Goal: Transaction & Acquisition: Book appointment/travel/reservation

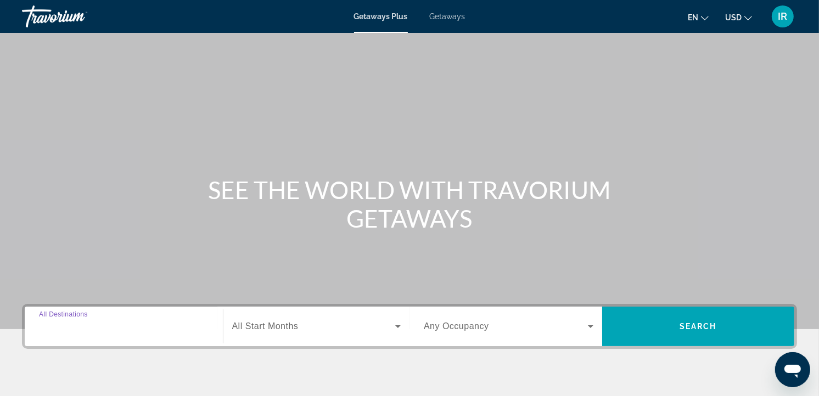
click at [142, 328] on input "Destination All Destinations" at bounding box center [124, 327] width 170 height 13
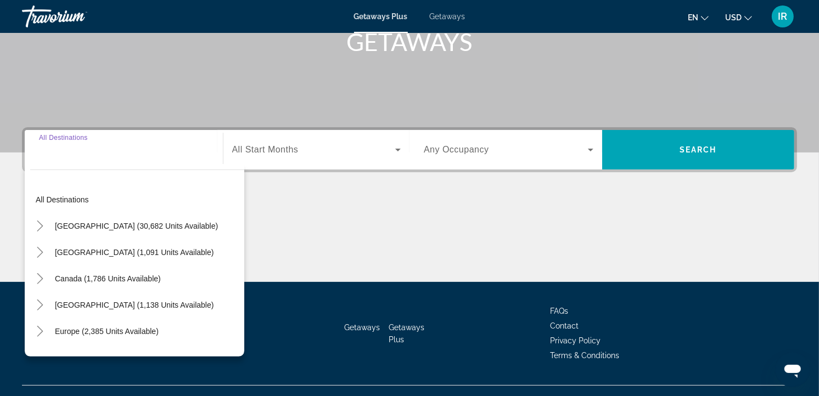
scroll to position [196, 0]
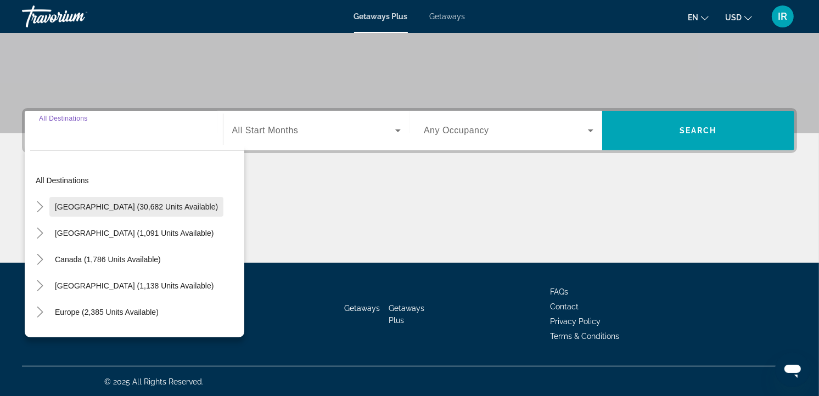
click at [161, 200] on span "Search widget" at bounding box center [136, 207] width 174 height 26
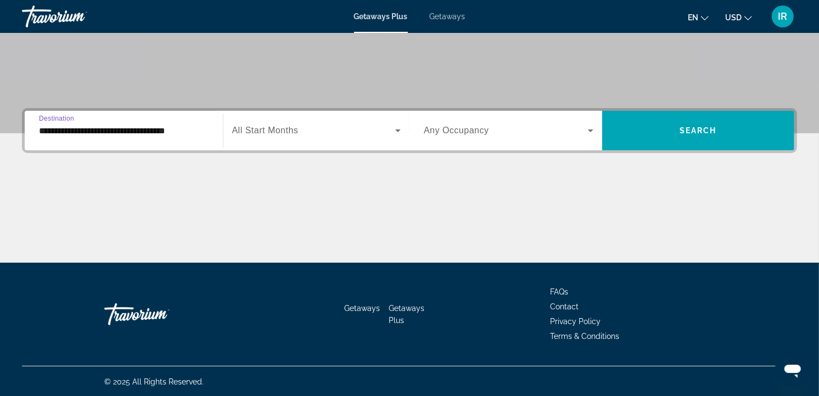
click at [149, 133] on input "**********" at bounding box center [124, 131] width 170 height 13
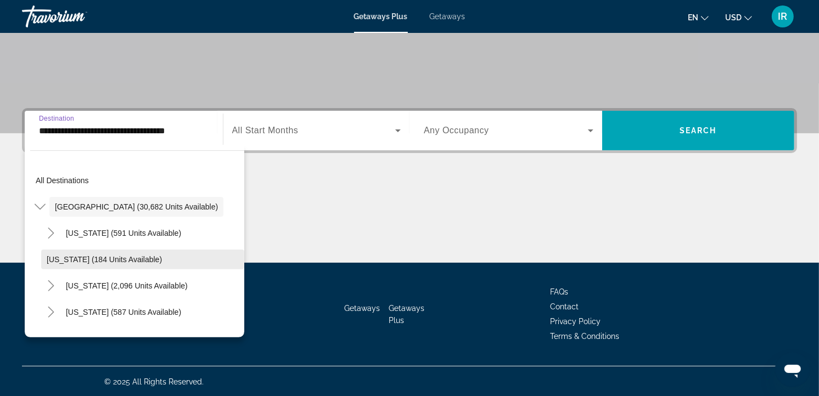
scroll to position [61, 0]
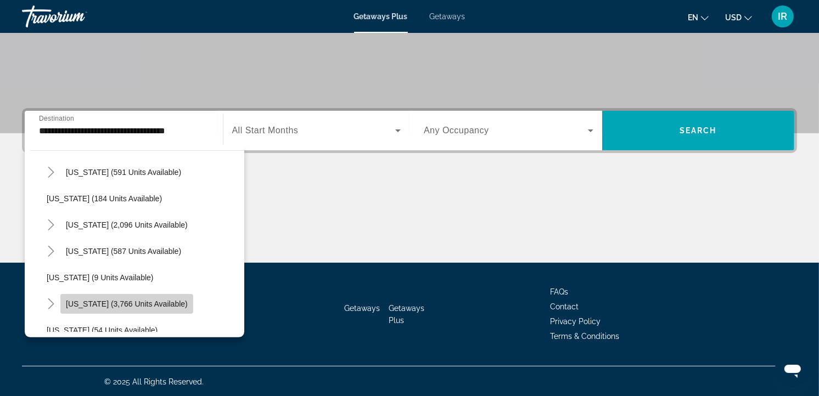
click at [145, 296] on span "Search widget" at bounding box center [126, 304] width 133 height 26
type input "**********"
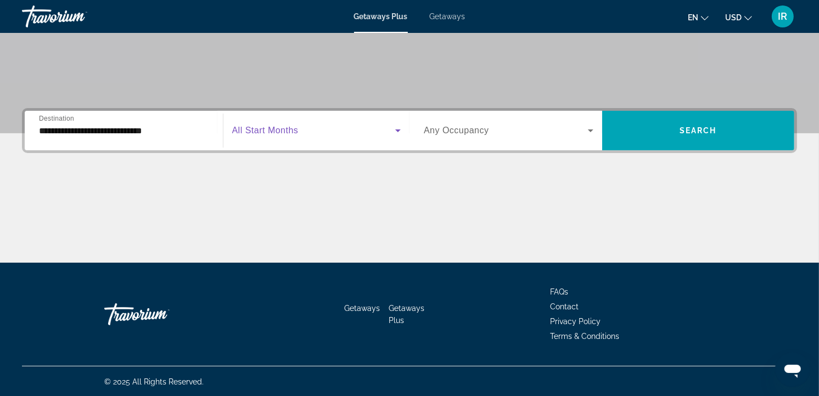
click at [308, 132] on span "Search widget" at bounding box center [314, 130] width 164 height 13
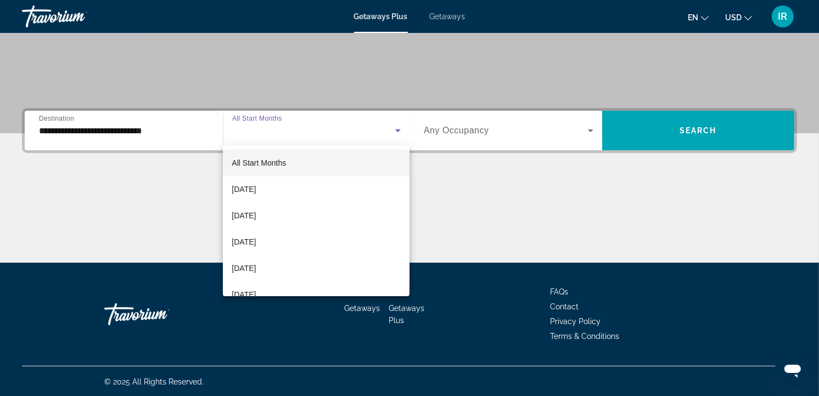
click at [743, 16] on div at bounding box center [409, 198] width 819 height 396
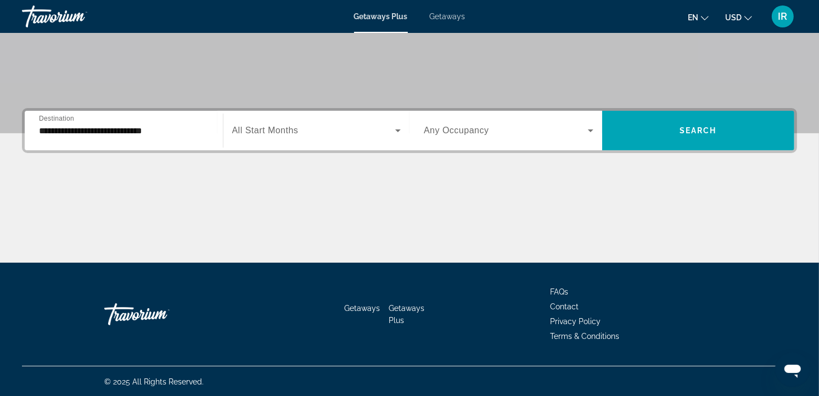
click at [743, 16] on button "USD USD ($) MXN (Mex$) CAD (Can$) GBP (£) EUR (€) AUD (A$) NZD (NZ$) CNY (CN¥)" at bounding box center [738, 17] width 27 height 16
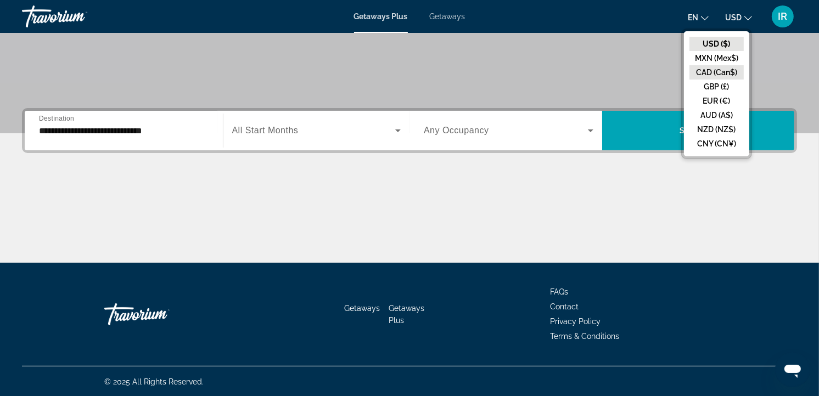
click at [713, 72] on button "CAD (Can$)" at bounding box center [716, 72] width 54 height 14
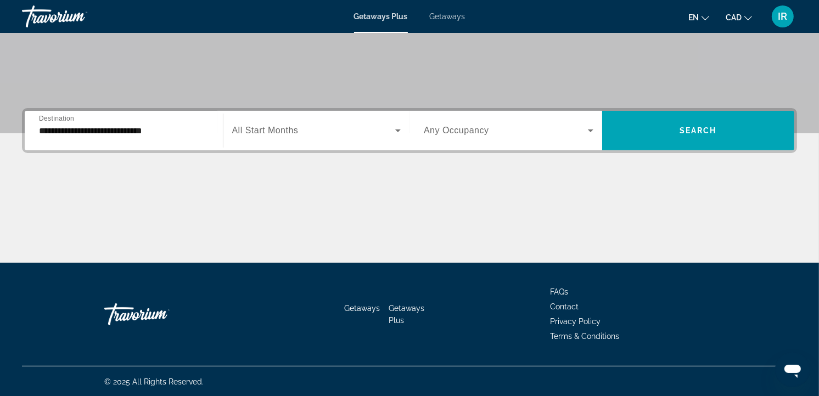
click at [527, 132] on span "Search widget" at bounding box center [506, 130] width 164 height 13
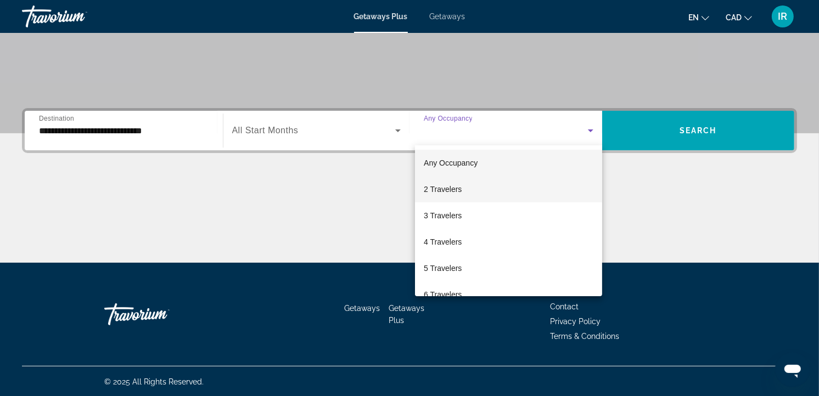
click at [475, 188] on mat-option "2 Travelers" at bounding box center [508, 189] width 187 height 26
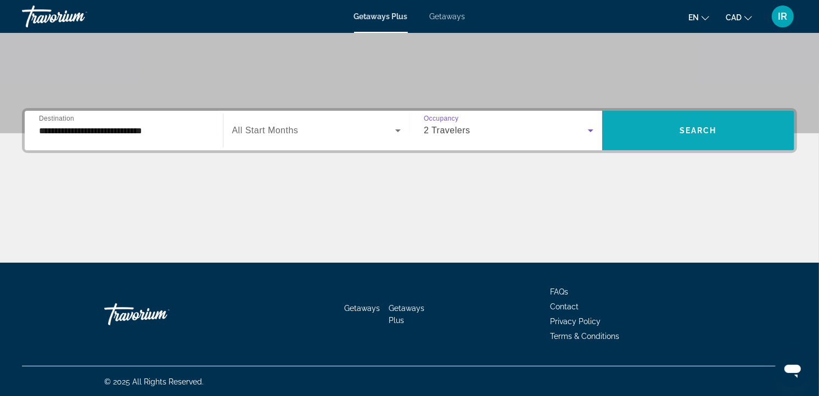
click at [719, 128] on span "Search widget" at bounding box center [698, 130] width 193 height 26
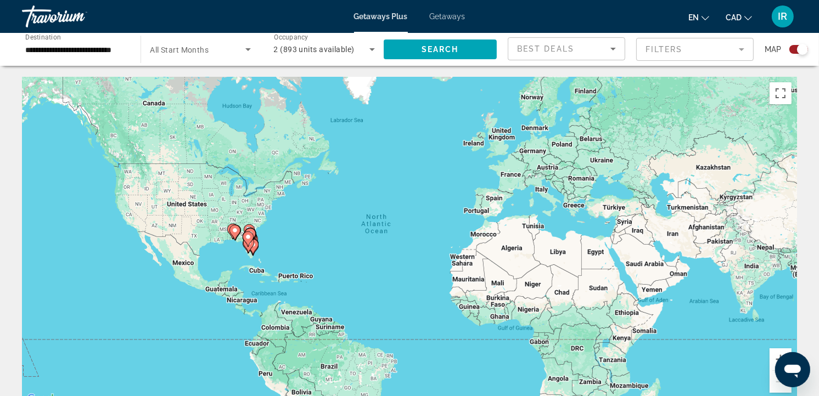
click at [271, 223] on div "To activate drag with keyboard, press Alt + Enter. Once in keyboard drag state,…" at bounding box center [409, 241] width 775 height 329
click at [262, 222] on div "To activate drag with keyboard, press Alt + Enter. Once in keyboard drag state,…" at bounding box center [409, 241] width 775 height 329
click at [272, 225] on div "To activate drag with keyboard, press Alt + Enter. Once in keyboard drag state,…" at bounding box center [409, 241] width 775 height 329
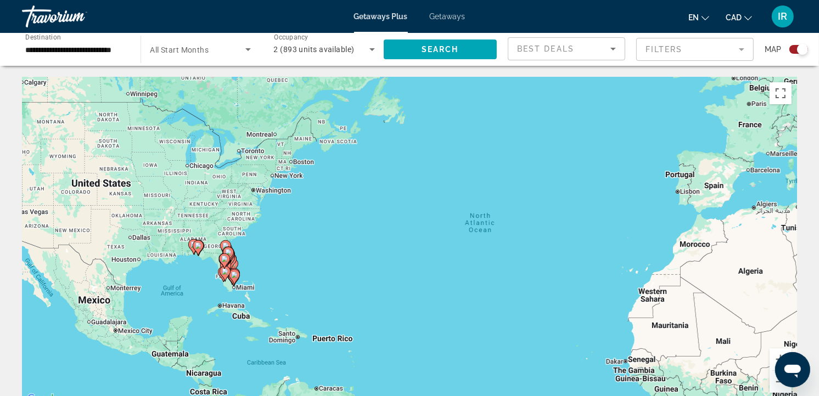
click at [240, 237] on div "To activate drag with keyboard, press Alt + Enter. Once in keyboard drag state,…" at bounding box center [409, 241] width 775 height 329
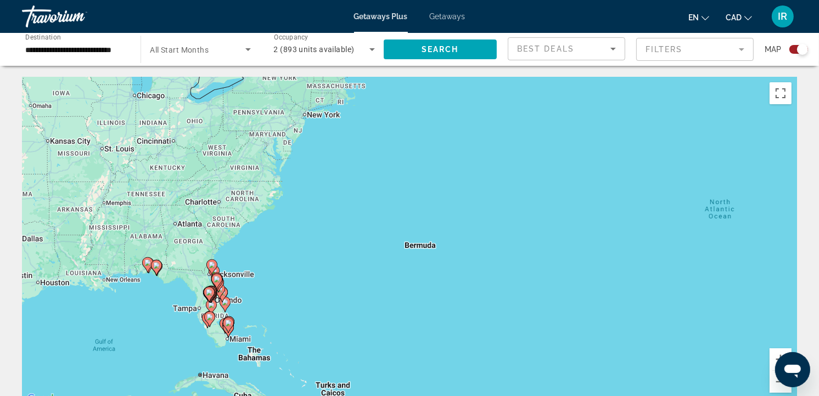
click at [249, 254] on div "To activate drag with keyboard, press Alt + Enter. Once in keyboard drag state,…" at bounding box center [409, 241] width 775 height 329
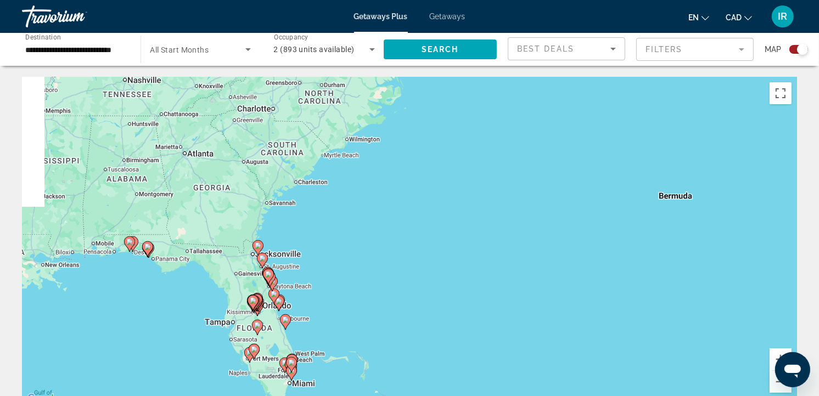
drag, startPoint x: 265, startPoint y: 265, endPoint x: 326, endPoint y: 243, distance: 65.3
click at [326, 243] on div "To activate drag with keyboard, press Alt + Enter. Once in keyboard drag state,…" at bounding box center [409, 241] width 775 height 329
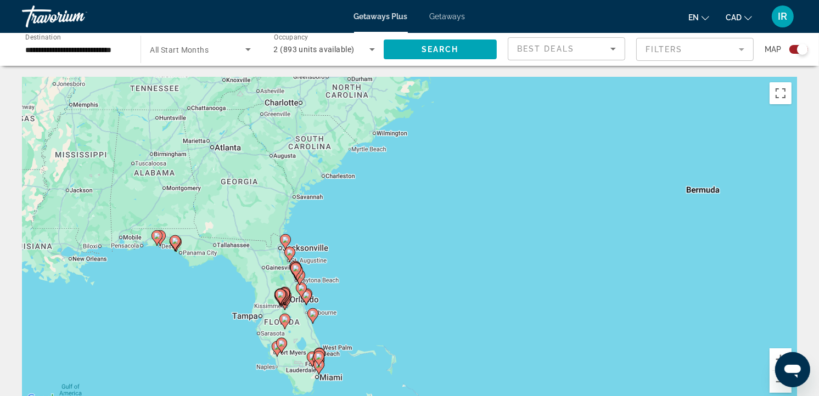
click at [349, 262] on div "To activate drag with keyboard, press Alt + Enter. Once in keyboard drag state,…" at bounding box center [409, 241] width 775 height 329
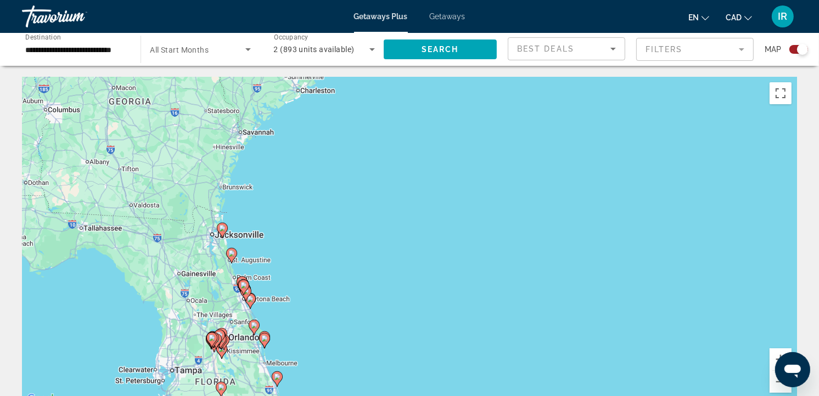
click at [276, 242] on div "To activate drag with keyboard, press Alt + Enter. Once in keyboard drag state,…" at bounding box center [409, 241] width 775 height 329
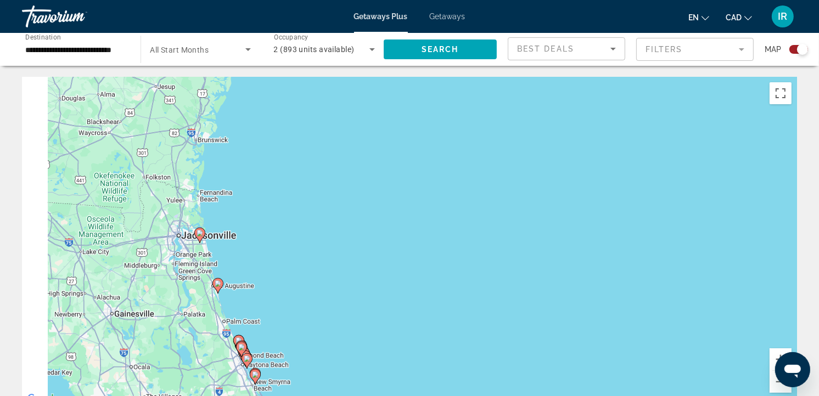
drag, startPoint x: 232, startPoint y: 227, endPoint x: 339, endPoint y: 256, distance: 110.8
click at [339, 256] on div "To activate drag with keyboard, press Alt + Enter. Once in keyboard drag state,…" at bounding box center [409, 241] width 775 height 329
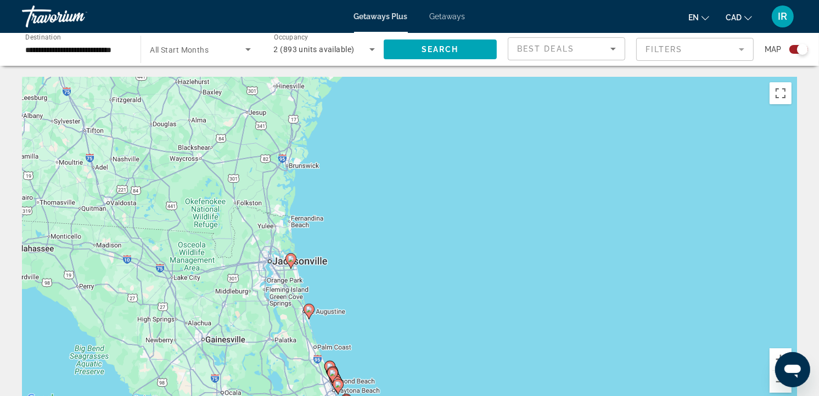
click at [315, 234] on div "To activate drag with keyboard, press Alt + Enter. Once in keyboard drag state,…" at bounding box center [409, 241] width 775 height 329
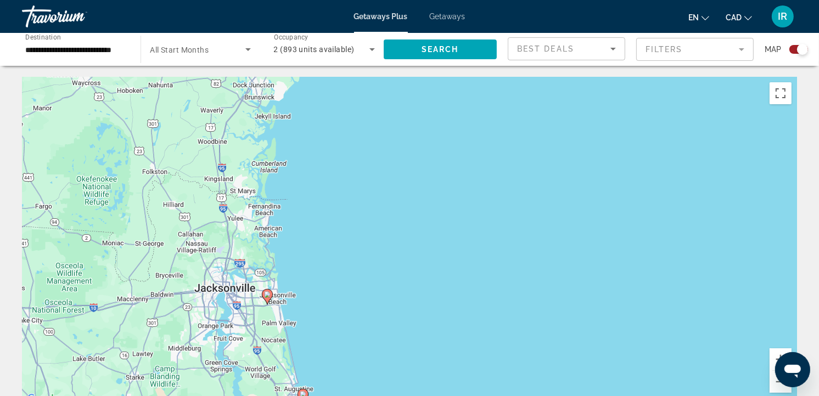
click at [306, 290] on div "To activate drag with keyboard, press Alt + Enter. Once in keyboard drag state,…" at bounding box center [409, 241] width 775 height 329
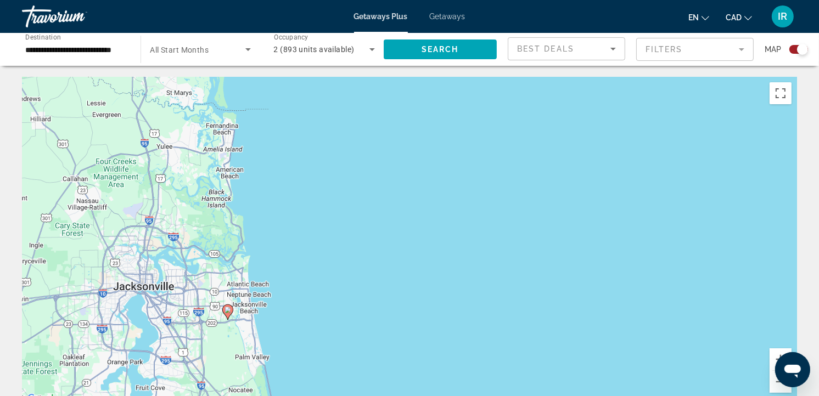
click at [231, 315] on gmp-advanced-marker "Main content" at bounding box center [227, 312] width 11 height 16
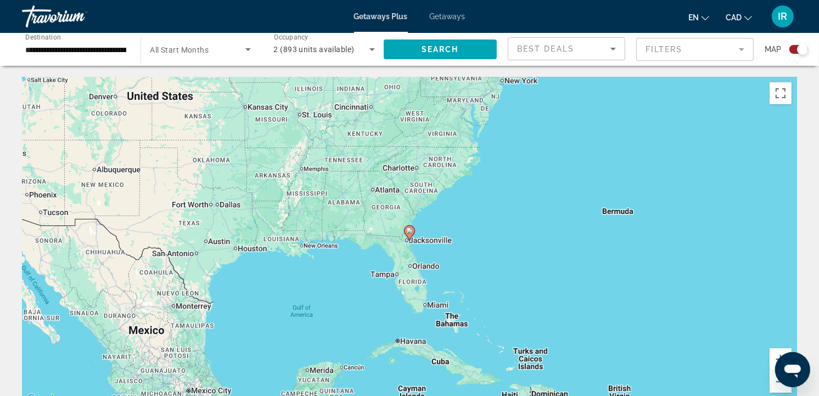
click at [413, 229] on image "Main content" at bounding box center [409, 231] width 7 height 7
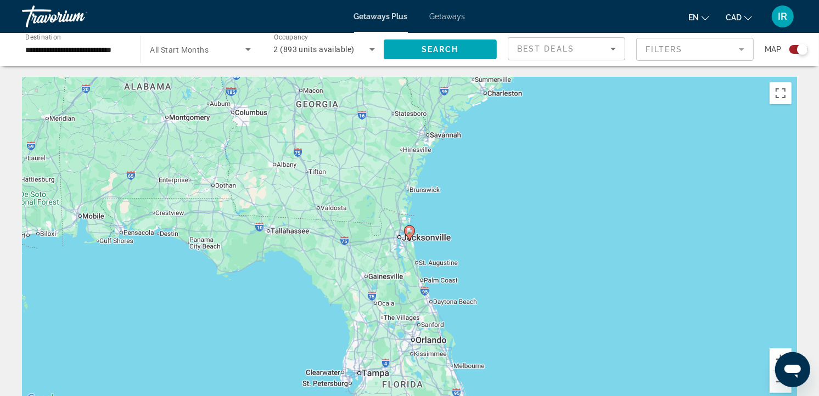
click at [413, 229] on image "Main content" at bounding box center [409, 231] width 7 height 7
type input "**********"
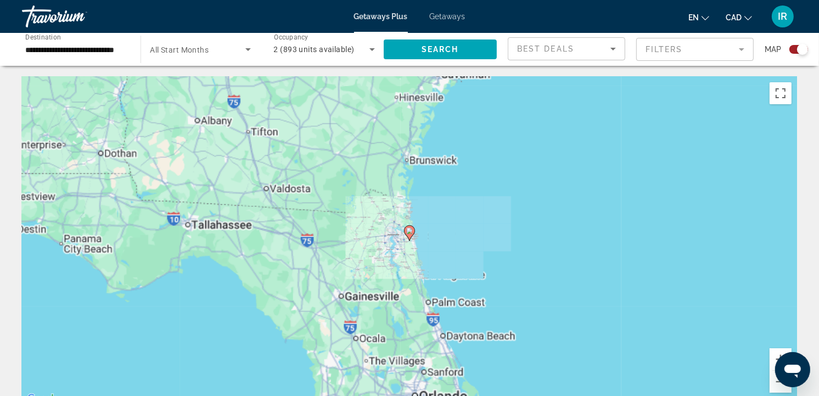
click at [413, 229] on image "Main content" at bounding box center [409, 231] width 7 height 7
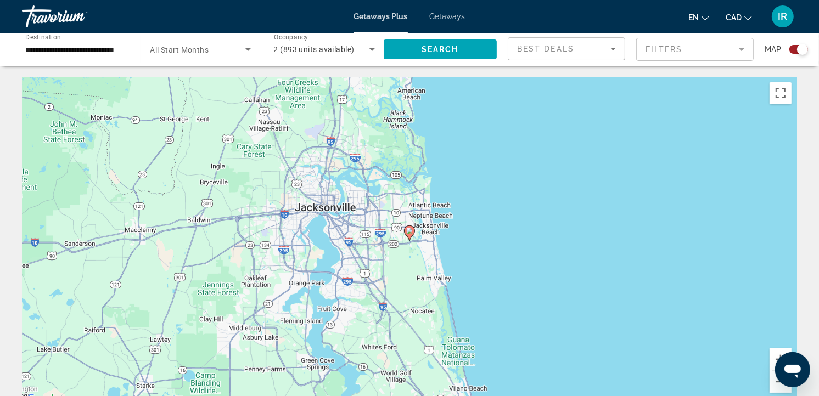
click at [412, 229] on image "Main content" at bounding box center [409, 231] width 7 height 7
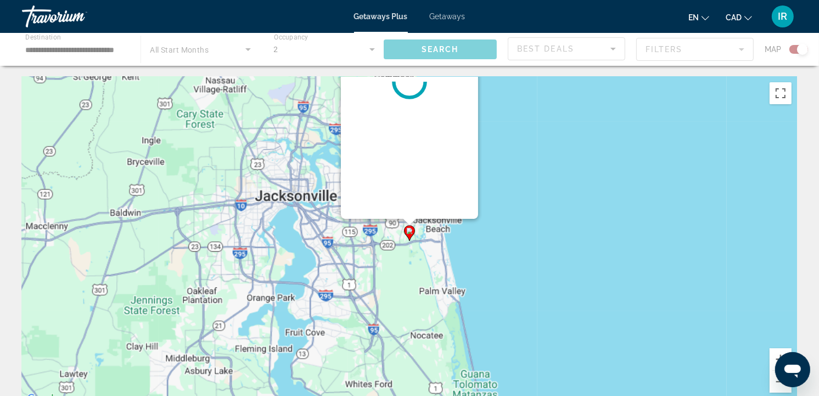
click at [412, 229] on image "Main content" at bounding box center [409, 231] width 7 height 7
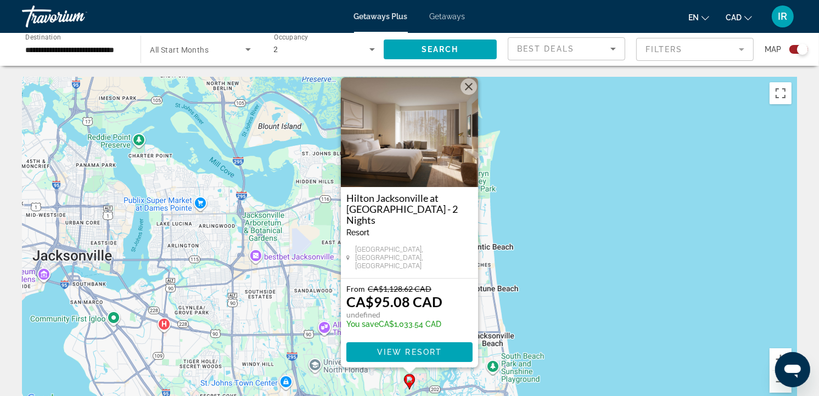
click at [471, 95] on button "Close" at bounding box center [469, 86] width 16 height 16
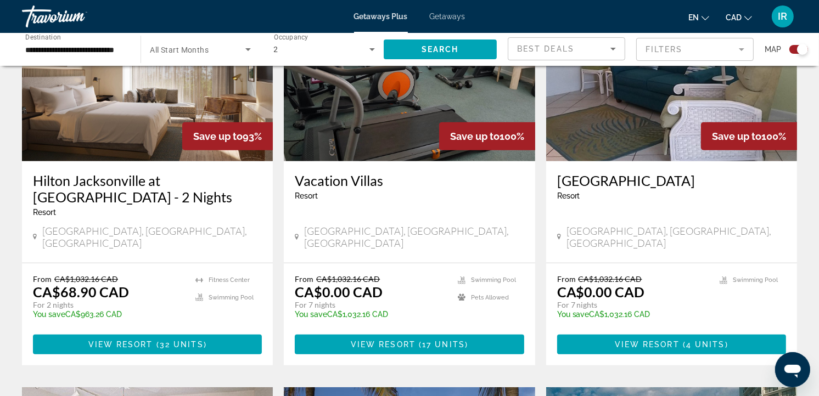
scroll to position [487, 0]
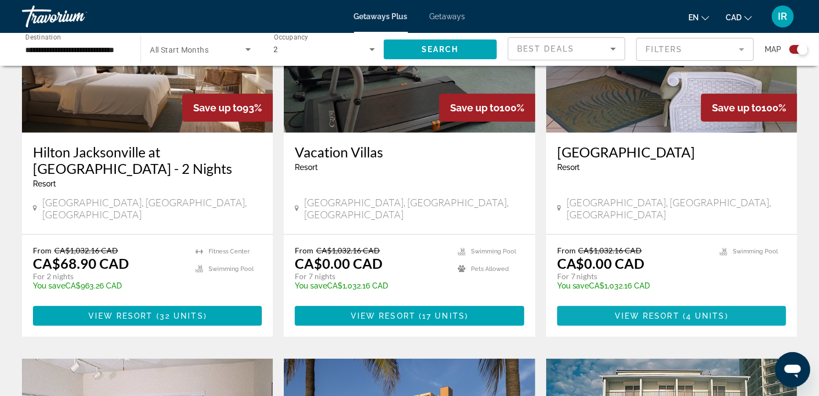
click at [670, 312] on span "View Resort" at bounding box center [647, 316] width 65 height 9
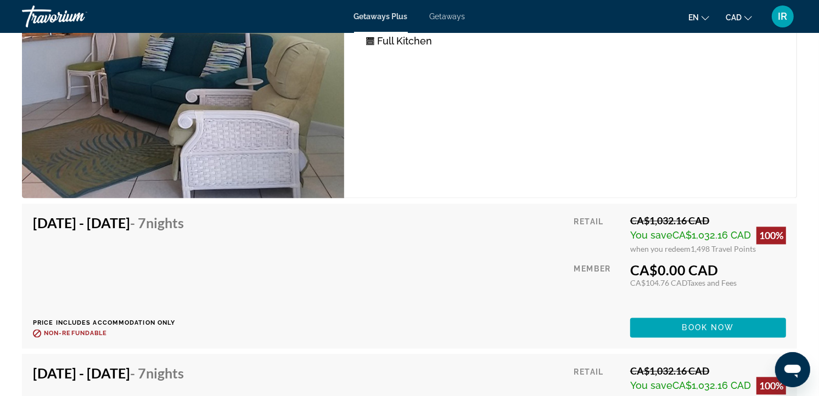
scroll to position [1951, 0]
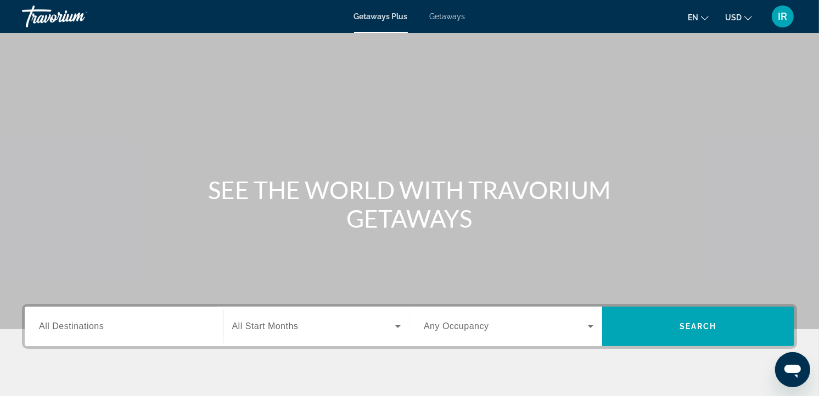
click at [447, 13] on span "Getaways" at bounding box center [448, 16] width 36 height 9
click at [747, 19] on icon "Change currency" at bounding box center [748, 18] width 8 height 8
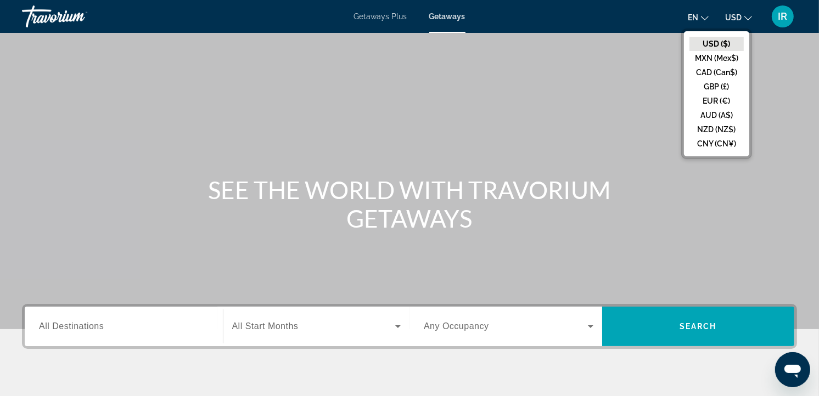
click at [716, 69] on button "CAD (Can$)" at bounding box center [716, 72] width 54 height 14
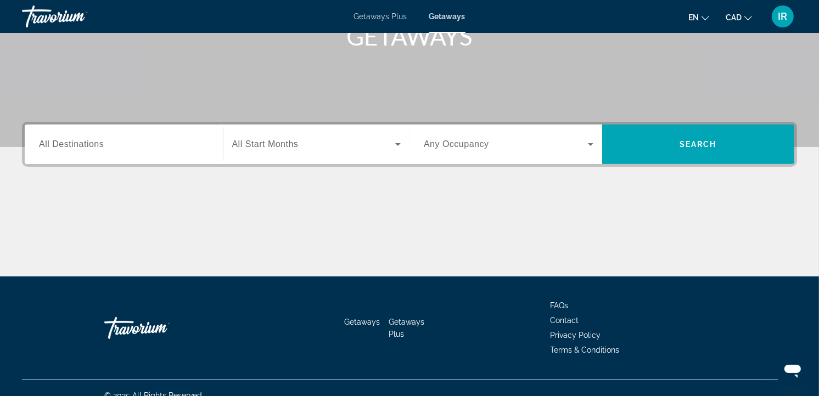
scroll to position [183, 0]
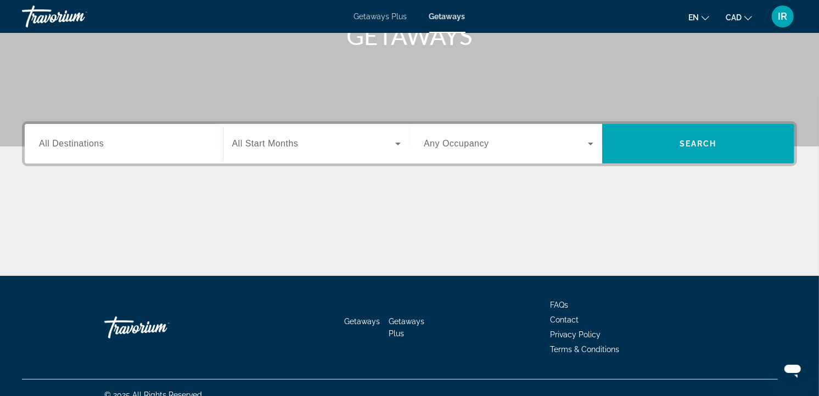
click at [137, 144] on input "Destination All Destinations" at bounding box center [124, 144] width 170 height 13
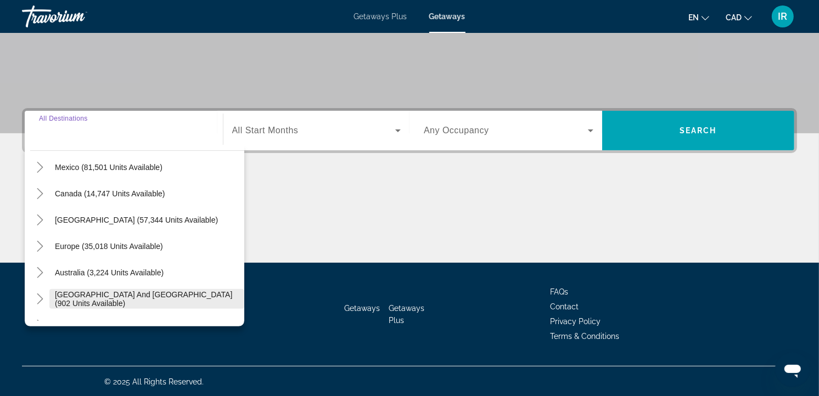
scroll to position [0, 0]
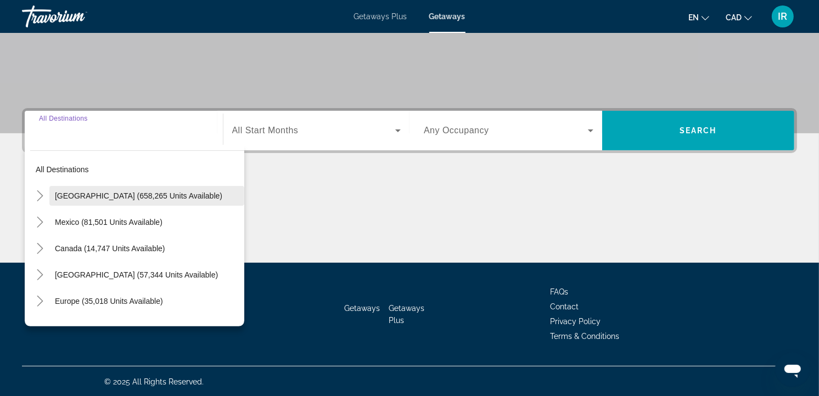
click at [138, 192] on span "[GEOGRAPHIC_DATA] (658,265 units available)" at bounding box center [138, 196] width 167 height 9
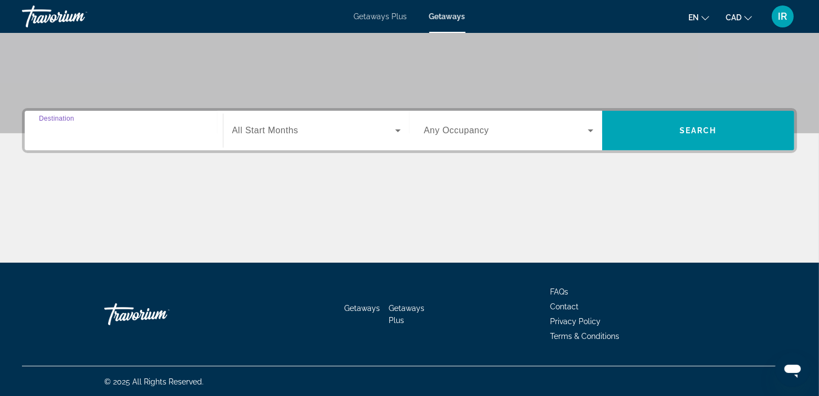
type input "**********"
click at [281, 128] on span "All Start Months" at bounding box center [265, 130] width 66 height 9
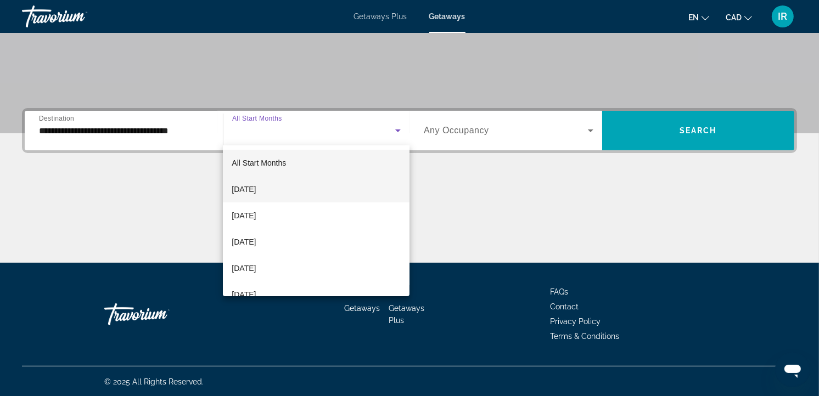
click at [256, 188] on span "[DATE]" at bounding box center [244, 189] width 24 height 13
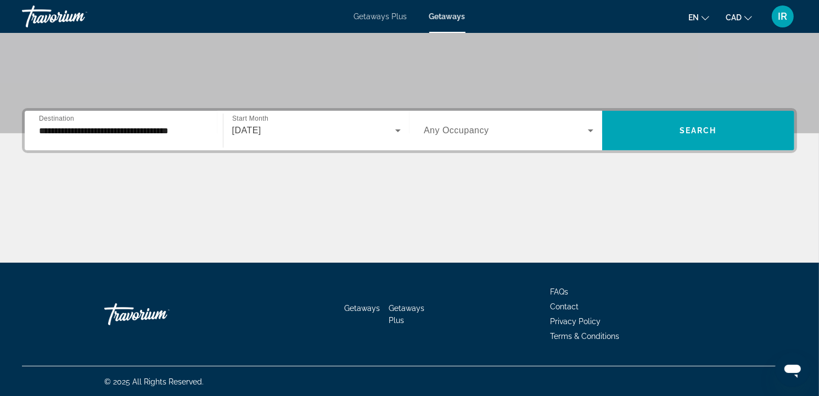
click at [448, 133] on span "Any Occupancy" at bounding box center [456, 130] width 65 height 9
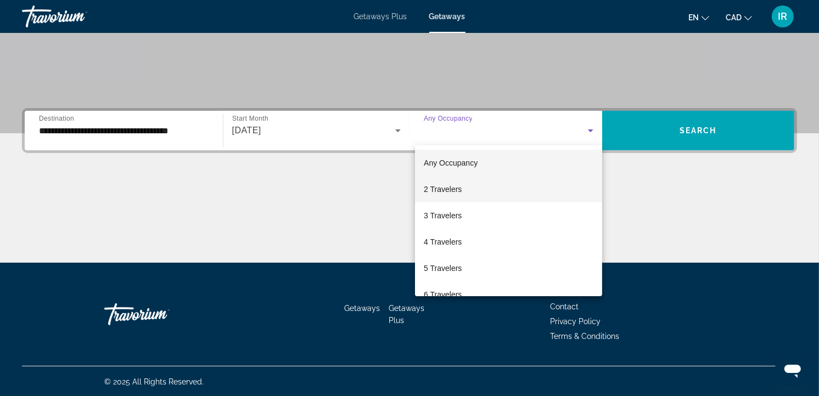
click at [451, 189] on span "2 Travelers" at bounding box center [443, 189] width 38 height 13
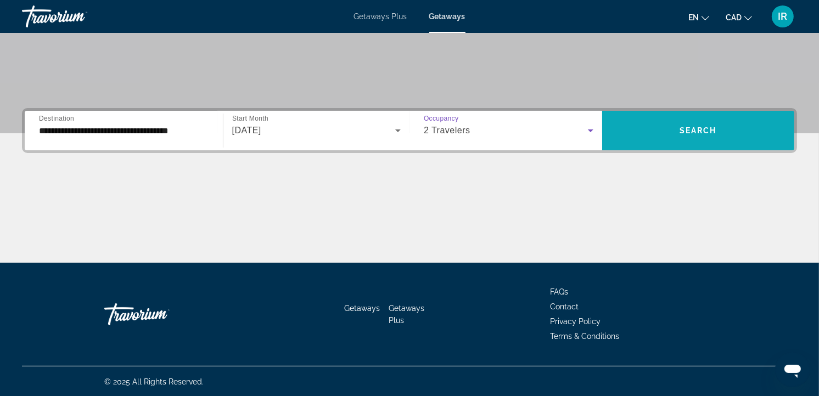
click at [706, 128] on span "Search" at bounding box center [698, 130] width 37 height 9
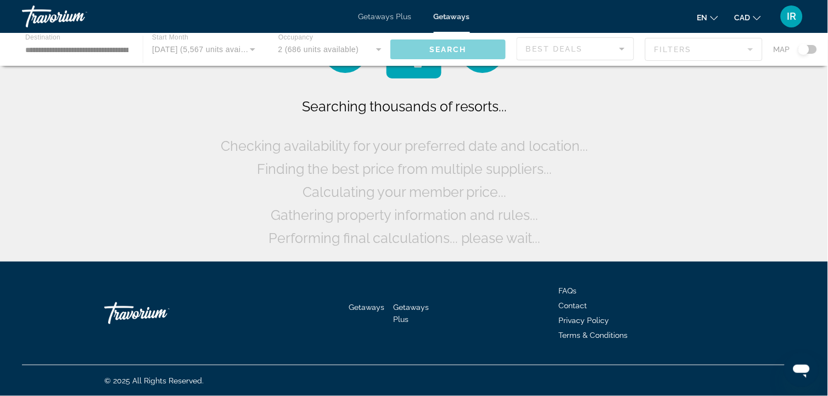
click at [711, 18] on icon "Change language" at bounding box center [714, 18] width 8 height 8
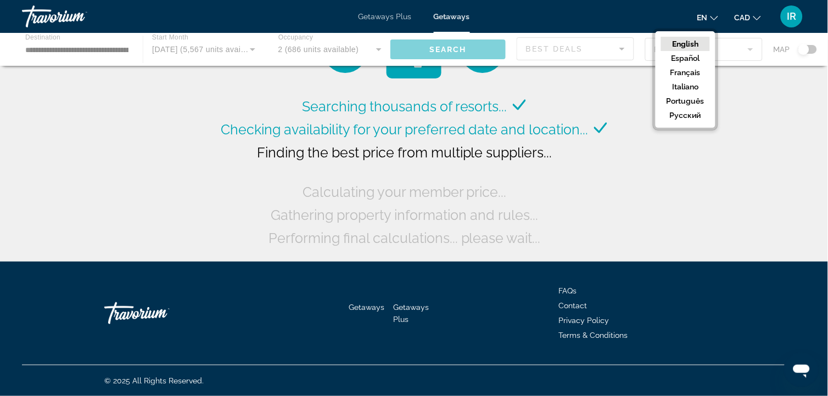
click at [711, 18] on icon "Change language" at bounding box center [714, 18] width 8 height 8
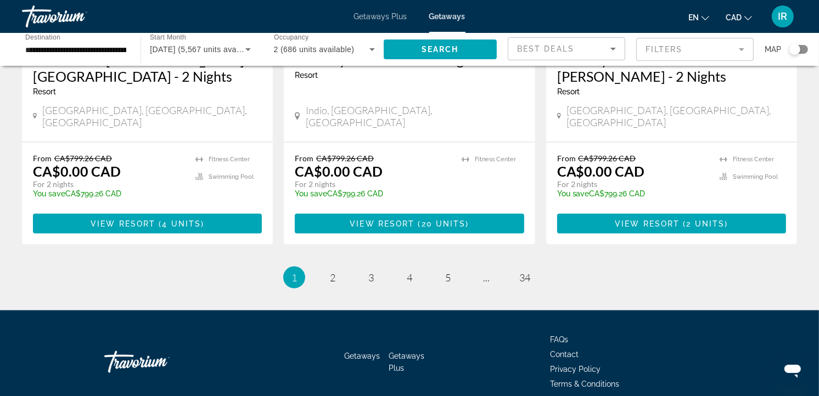
scroll to position [1446, 0]
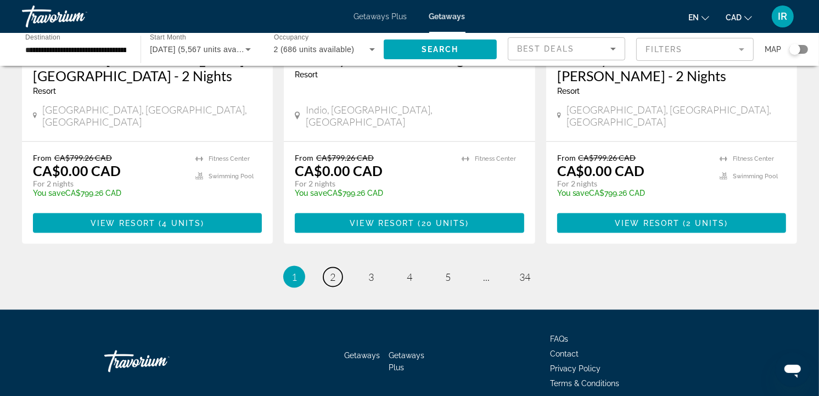
click at [334, 271] on span "2" at bounding box center [332, 277] width 5 height 12
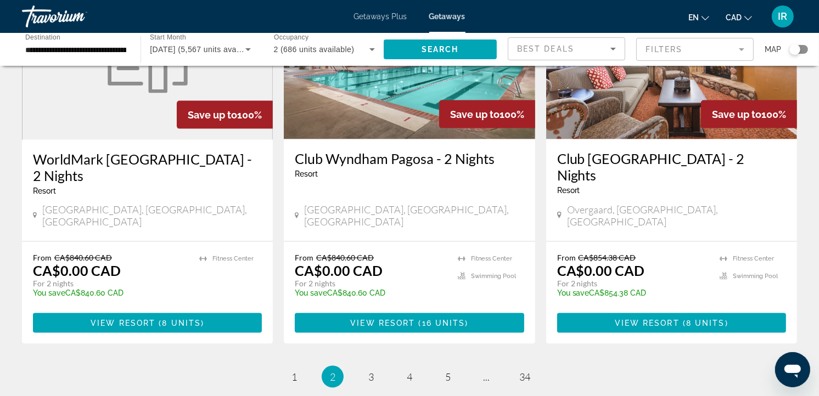
scroll to position [1403, 0]
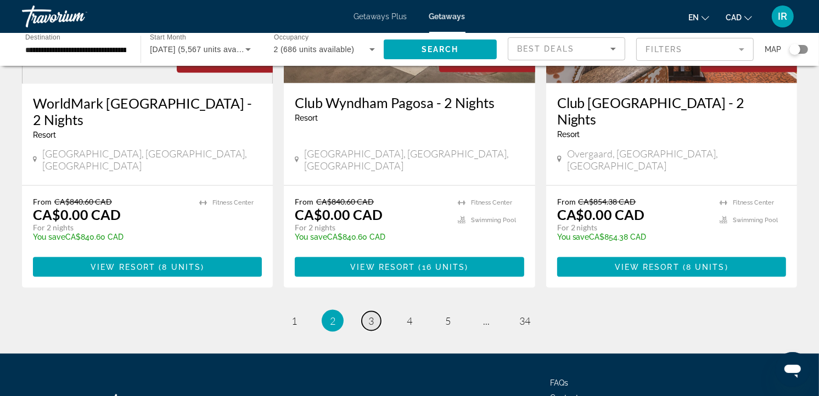
click at [373, 315] on span "3" at bounding box center [370, 321] width 5 height 12
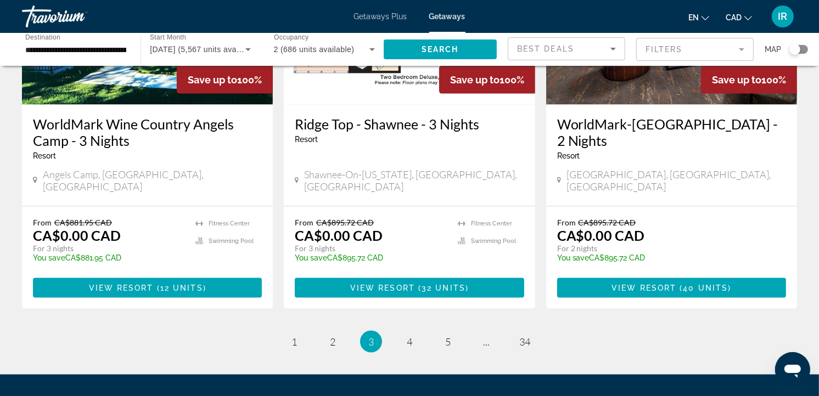
scroll to position [1445, 0]
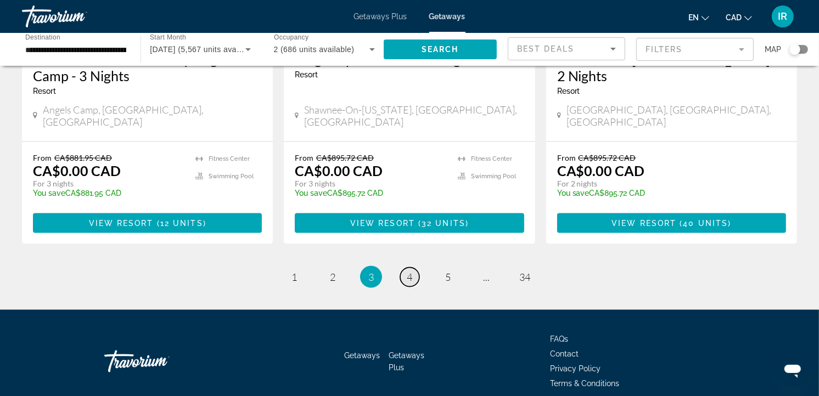
click at [410, 271] on span "4" at bounding box center [409, 277] width 5 height 12
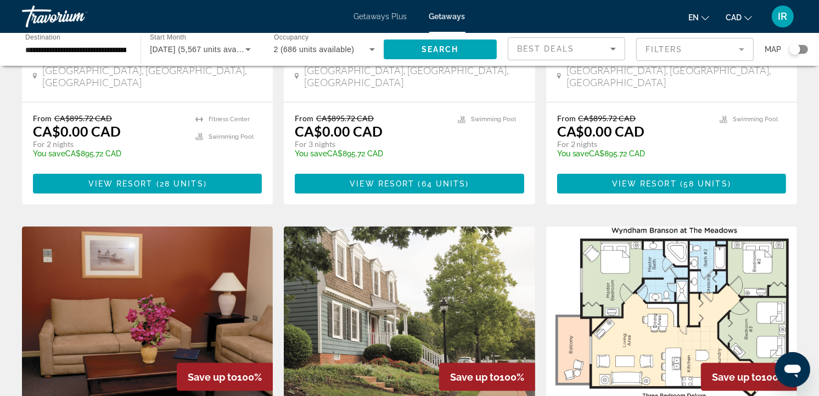
scroll to position [1445, 0]
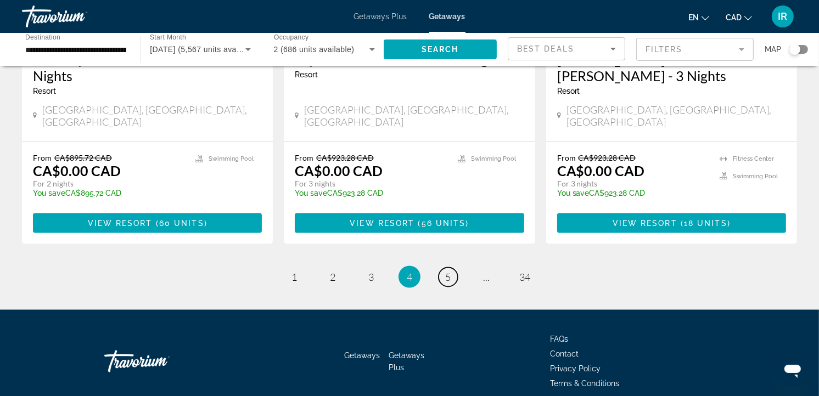
click at [445, 271] on span "5" at bounding box center [447, 277] width 5 height 12
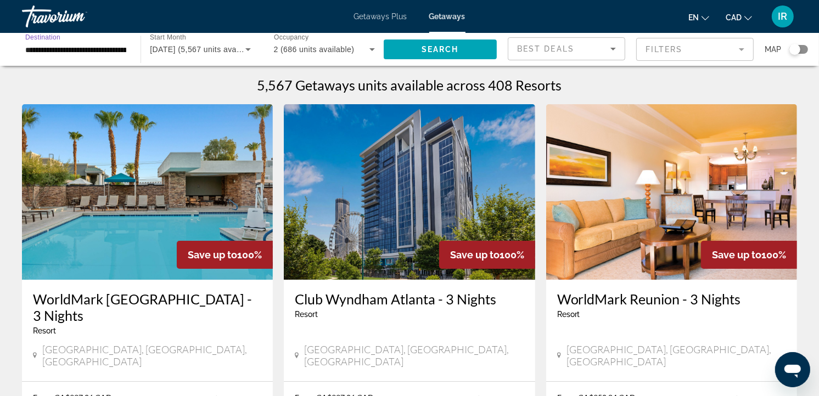
click at [96, 51] on input "**********" at bounding box center [75, 49] width 101 height 13
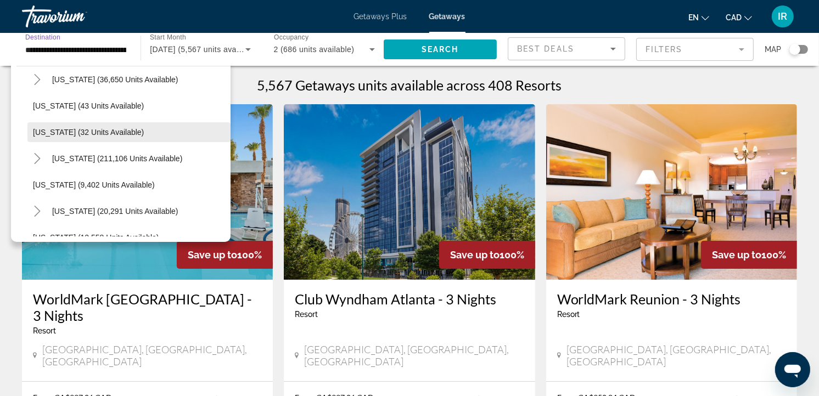
scroll to position [183, 0]
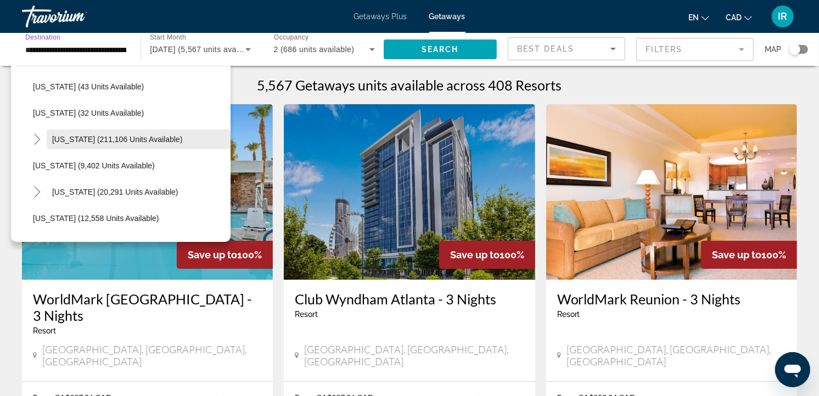
click at [81, 137] on span "Florida (211,106 units available)" at bounding box center [117, 139] width 130 height 9
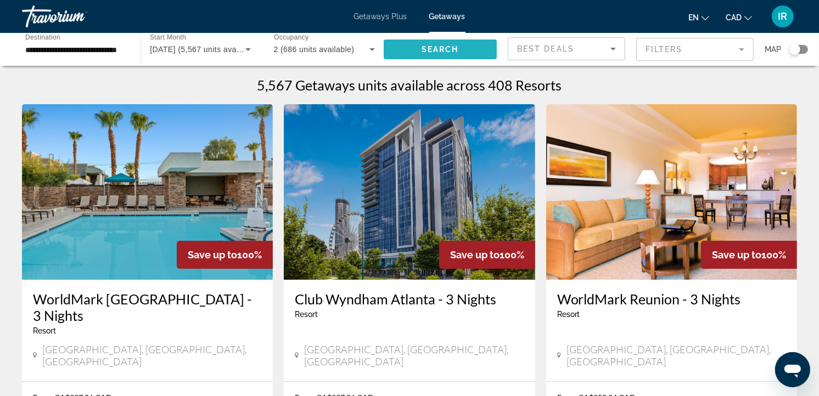
click at [431, 47] on span "Search" at bounding box center [440, 49] width 37 height 9
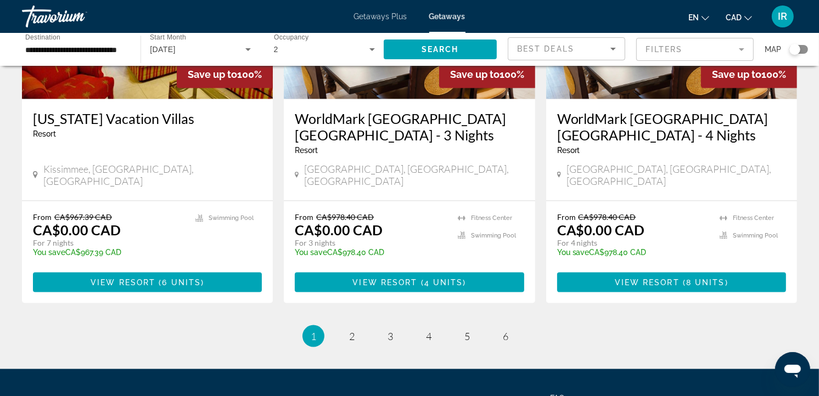
scroll to position [1403, 0]
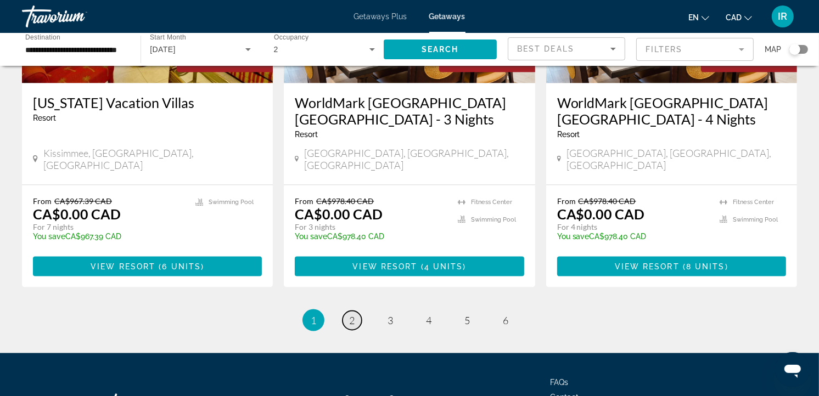
click at [355, 311] on link "page 2" at bounding box center [352, 320] width 19 height 19
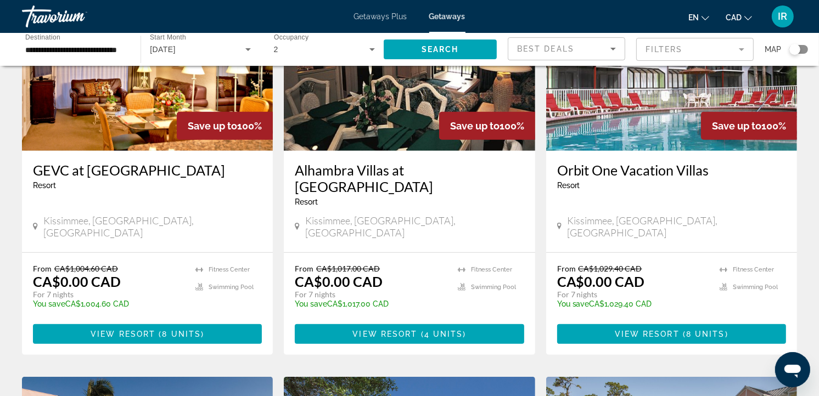
scroll to position [183, 0]
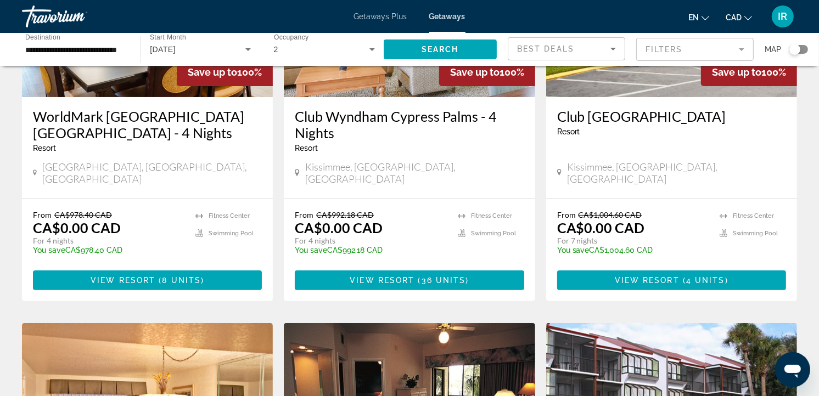
click at [805, 47] on div "Search widget" at bounding box center [798, 49] width 19 height 9
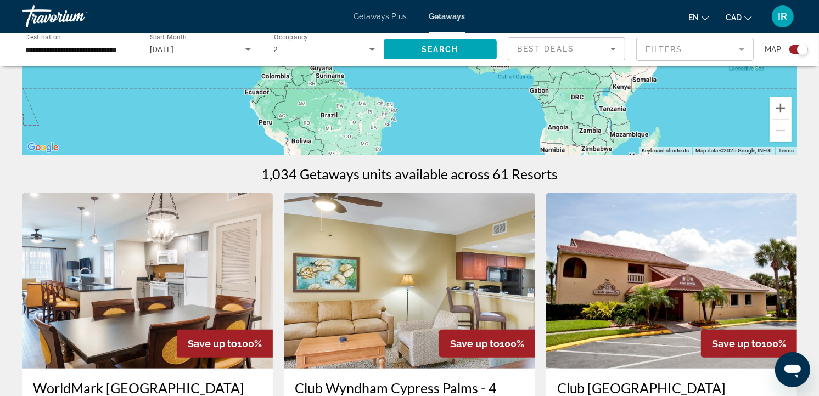
scroll to position [0, 0]
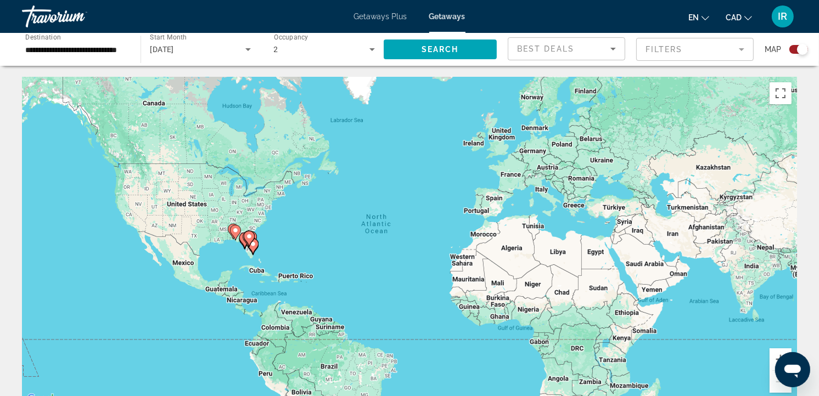
click at [267, 250] on div "To activate drag with keyboard, press Alt + Enter. Once in keyboard drag state,…" at bounding box center [409, 241] width 775 height 329
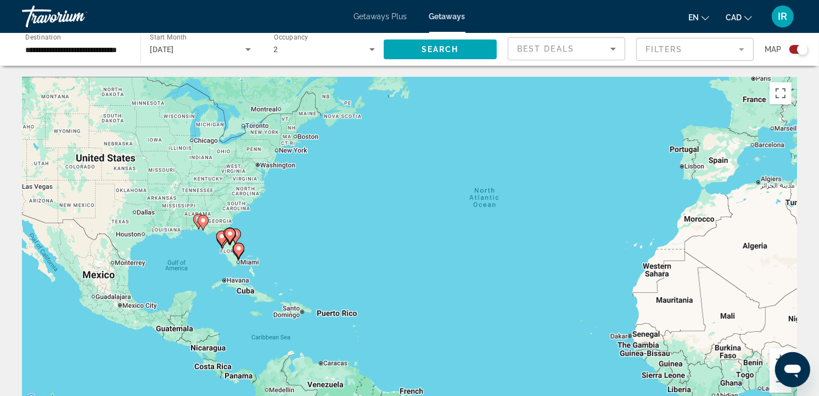
click at [261, 244] on div "To activate drag with keyboard, press Alt + Enter. Once in keyboard drag state,…" at bounding box center [409, 241] width 775 height 329
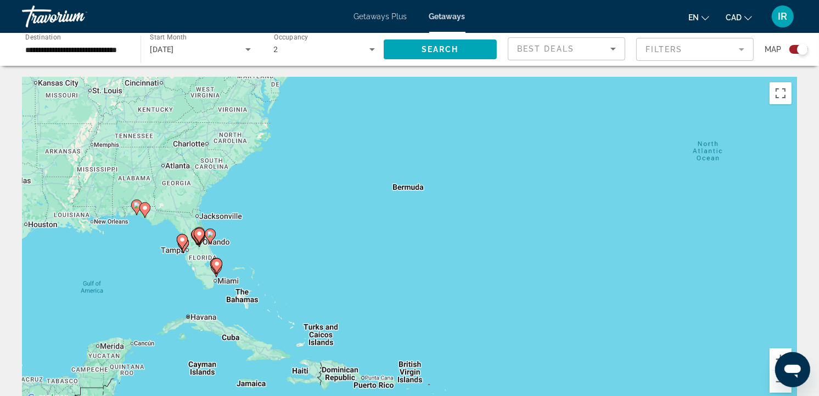
click at [244, 248] on div "To activate drag with keyboard, press Alt + Enter. Once in keyboard drag state,…" at bounding box center [409, 241] width 775 height 329
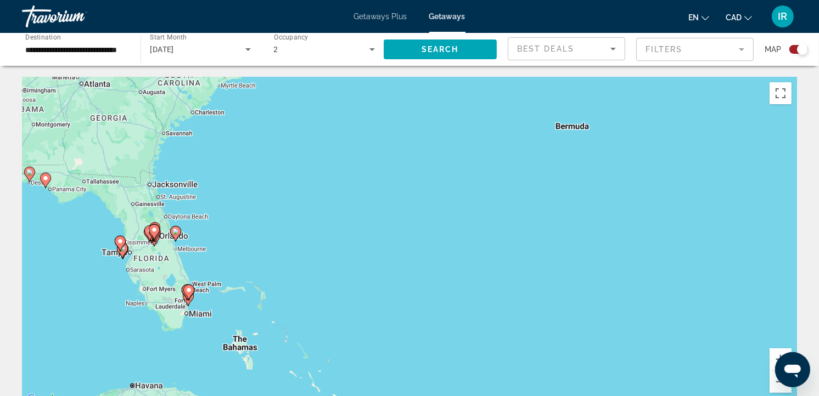
click at [221, 249] on div "To activate drag with keyboard, press Alt + Enter. Once in keyboard drag state,…" at bounding box center [409, 241] width 775 height 329
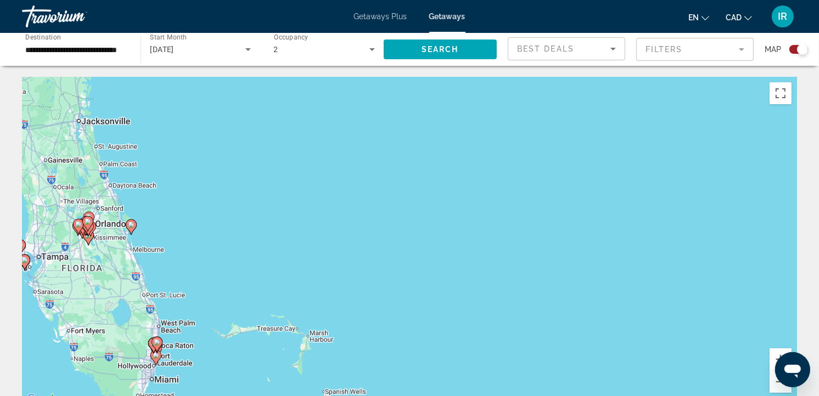
click at [130, 225] on image "Main content" at bounding box center [131, 225] width 7 height 7
type input "**********"
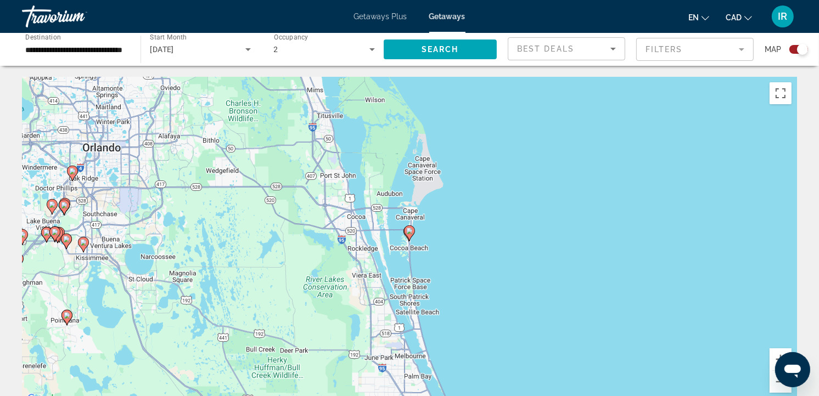
click at [410, 238] on icon "Main content" at bounding box center [410, 233] width 10 height 14
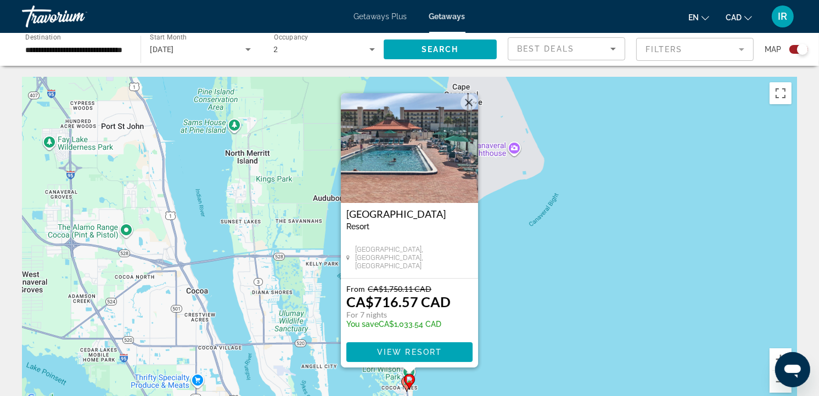
click at [468, 102] on button "Close" at bounding box center [469, 102] width 16 height 16
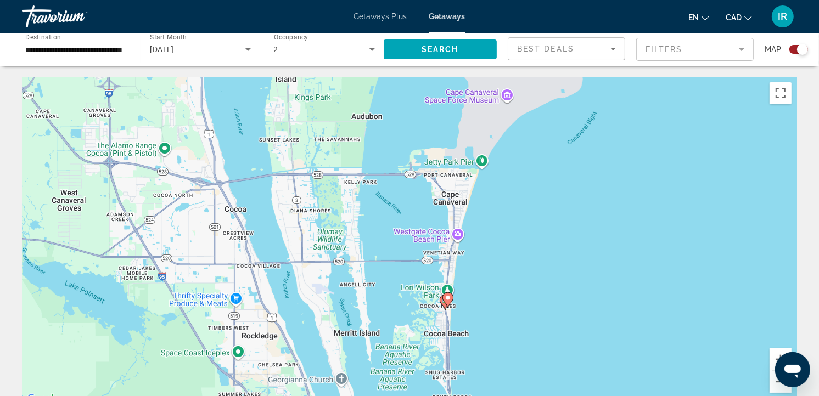
drag, startPoint x: 491, startPoint y: 336, endPoint x: 507, endPoint y: 261, distance: 76.9
click at [507, 261] on div "To activate drag with keyboard, press Alt + Enter. Once in keyboard drag state,…" at bounding box center [409, 241] width 775 height 329
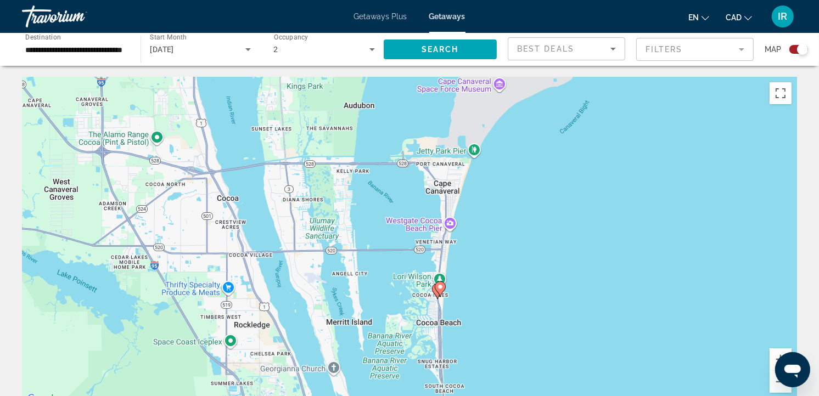
click at [464, 296] on div "To activate drag with keyboard, press Alt + Enter. Once in keyboard drag state,…" at bounding box center [409, 241] width 775 height 329
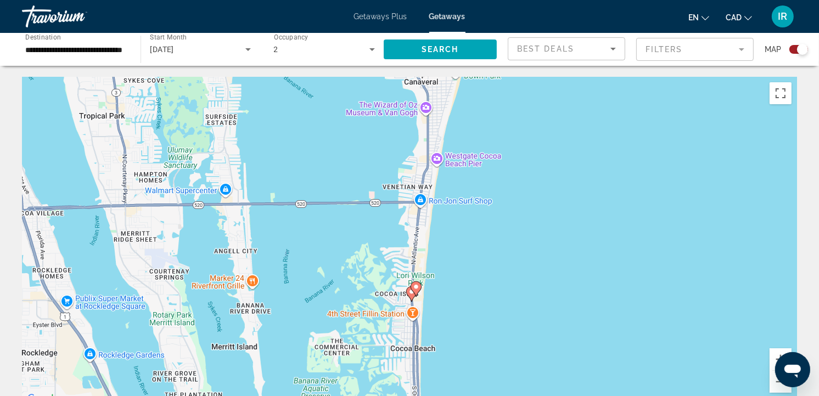
click at [463, 296] on div "To activate drag with keyboard, press Alt + Enter. Once in keyboard drag state,…" at bounding box center [409, 241] width 775 height 329
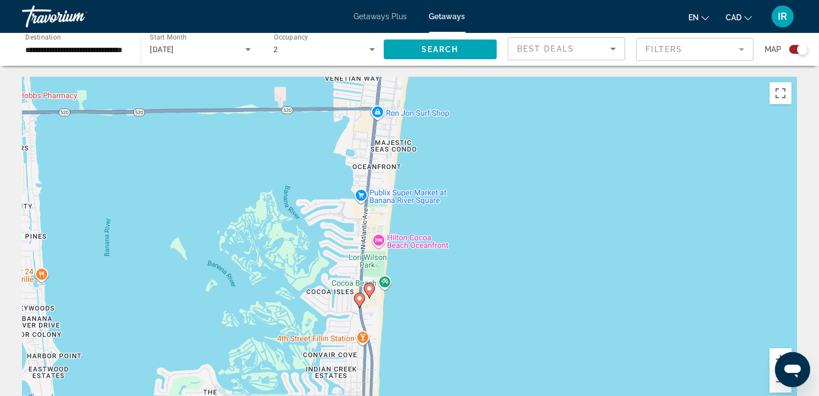
click at [369, 293] on icon "Main content" at bounding box center [369, 291] width 10 height 14
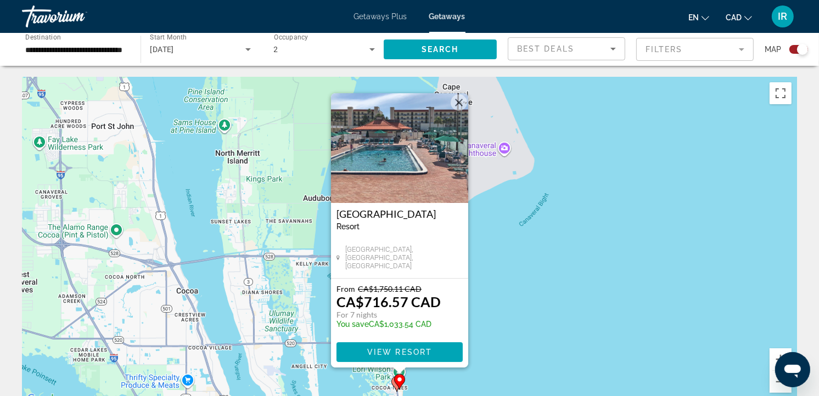
click at [457, 105] on button "Close" at bounding box center [459, 102] width 16 height 16
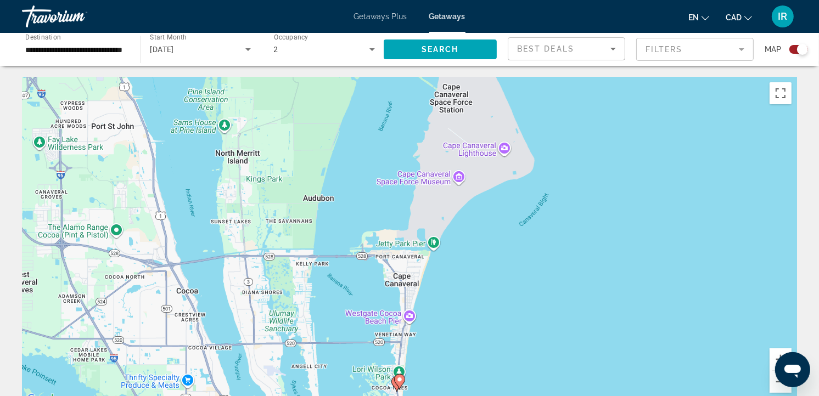
click at [456, 344] on div "To navigate, press the arrow keys. To activate drag with keyboard, press Alt + …" at bounding box center [409, 241] width 775 height 329
click at [457, 344] on div "To activate drag with keyboard, press Alt + Enter. Once in keyboard drag state,…" at bounding box center [409, 241] width 775 height 329
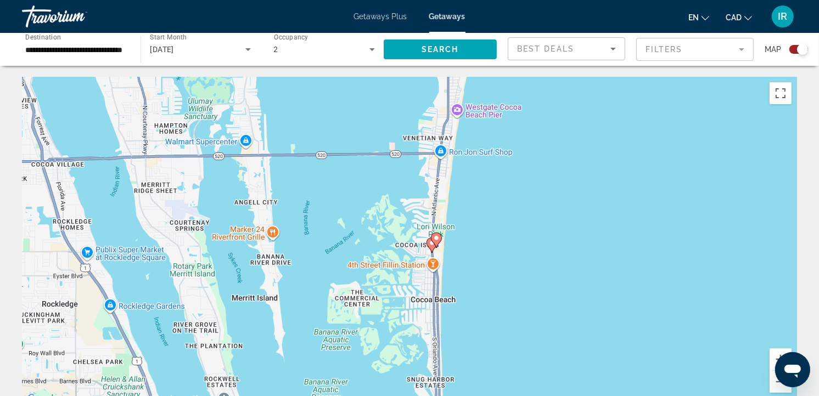
drag, startPoint x: 429, startPoint y: 358, endPoint x: 528, endPoint y: 162, distance: 219.5
click at [528, 162] on div "To activate drag with keyboard, press Alt + Enter. Once in keyboard drag state,…" at bounding box center [409, 241] width 775 height 329
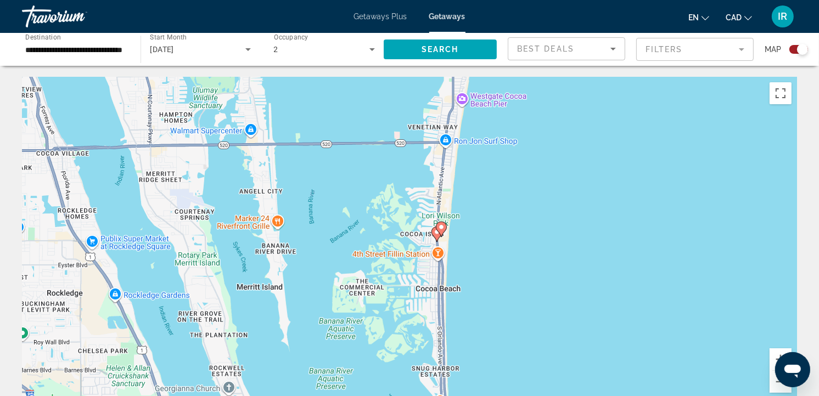
click at [495, 269] on div "To activate drag with keyboard, press Alt + Enter. Once in keyboard drag state,…" at bounding box center [409, 241] width 775 height 329
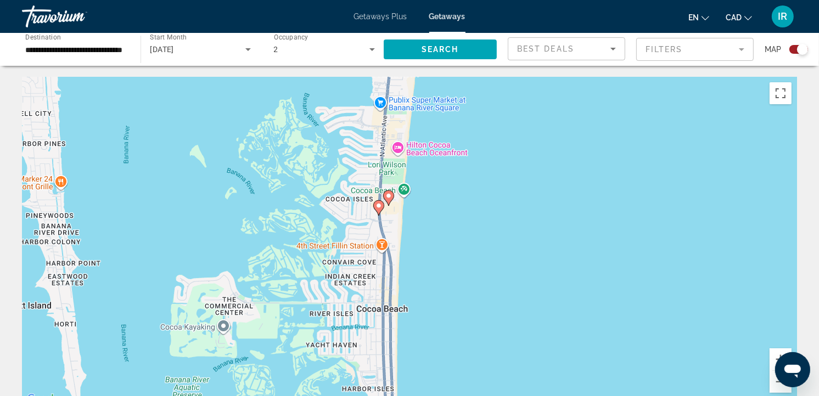
click at [380, 209] on icon "Main content" at bounding box center [379, 208] width 10 height 14
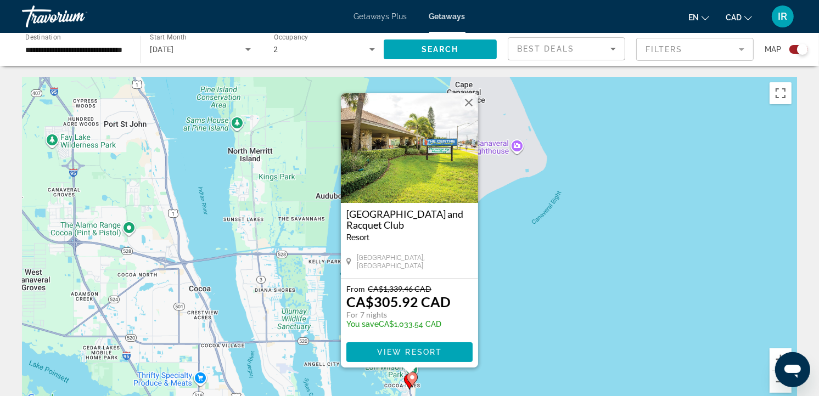
click at [470, 100] on button "Close" at bounding box center [469, 102] width 16 height 16
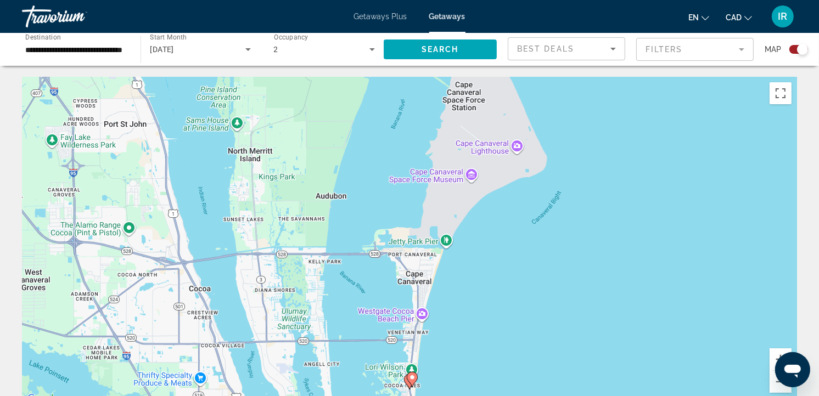
click at [381, 18] on span "Getaways Plus" at bounding box center [380, 16] width 53 height 9
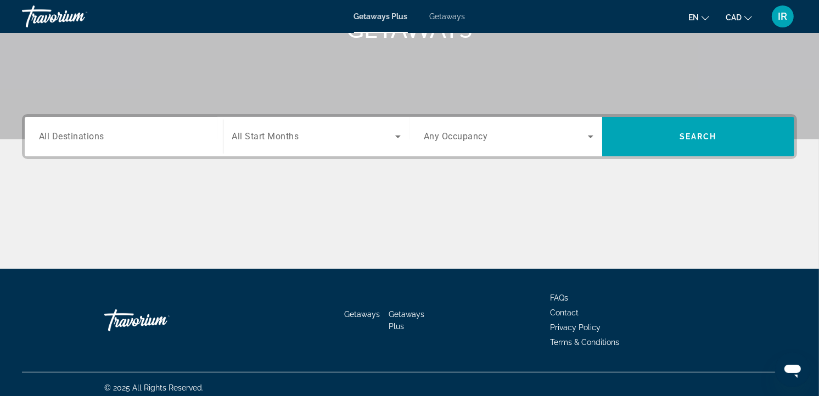
scroll to position [196, 0]
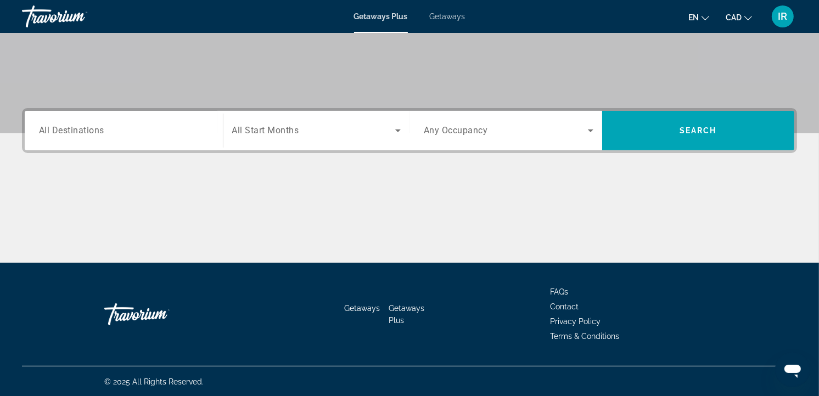
click at [169, 131] on input "Destination All Destinations" at bounding box center [124, 131] width 170 height 13
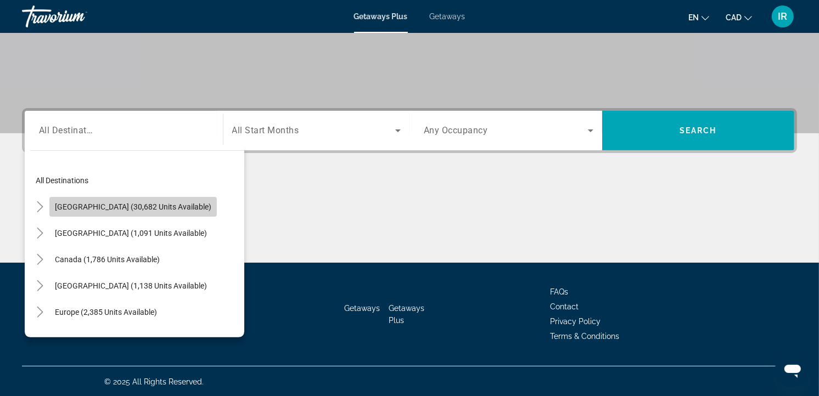
click at [157, 199] on span "Search widget" at bounding box center [132, 207] width 167 height 26
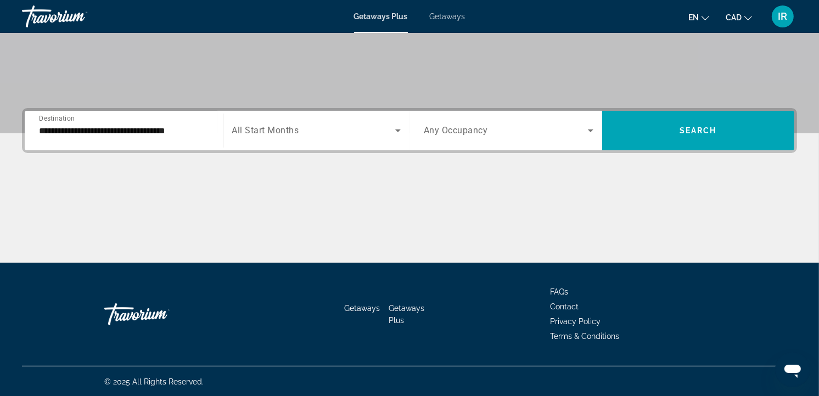
click at [293, 126] on span "All Start Months" at bounding box center [265, 131] width 67 height 10
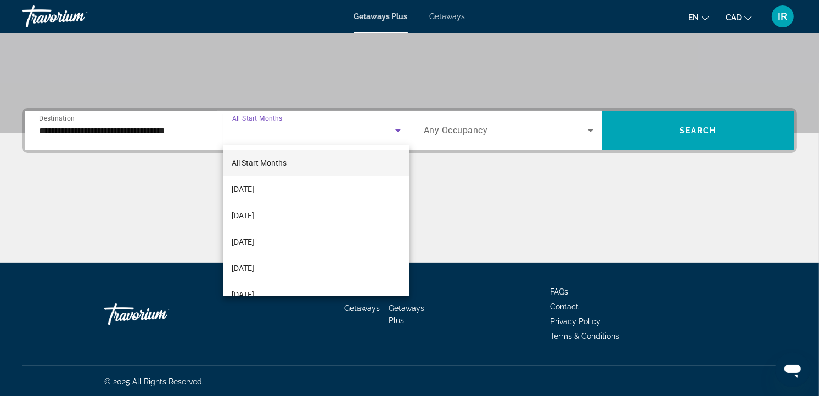
click at [254, 188] on span "[DATE]" at bounding box center [243, 189] width 23 height 13
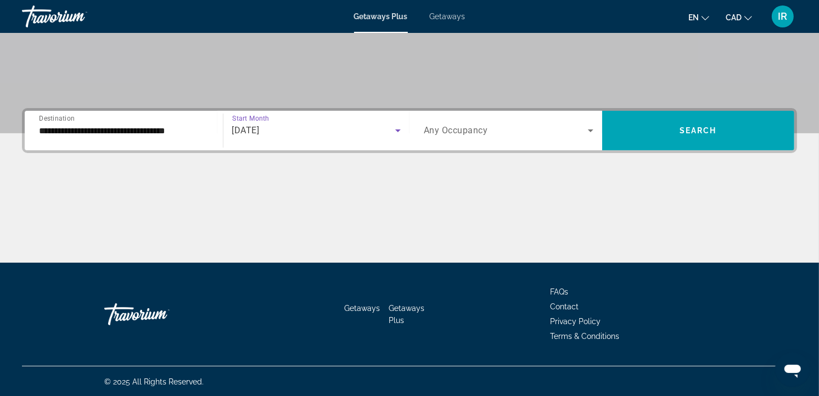
click at [450, 133] on span "Any Occupancy" at bounding box center [456, 131] width 64 height 10
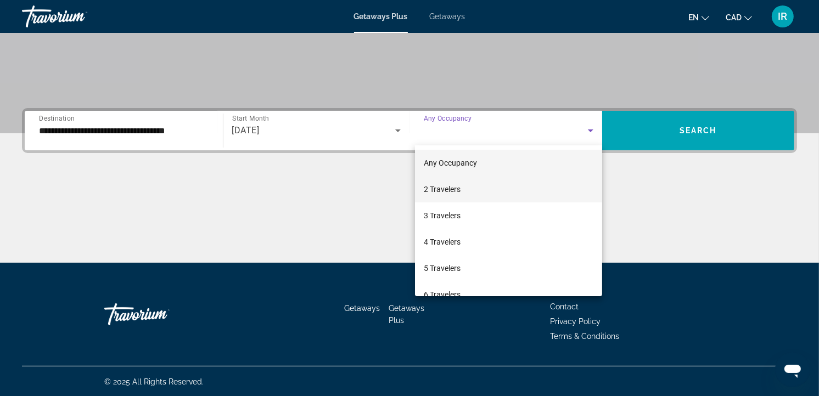
click at [462, 188] on mat-option "2 Travelers" at bounding box center [508, 189] width 187 height 26
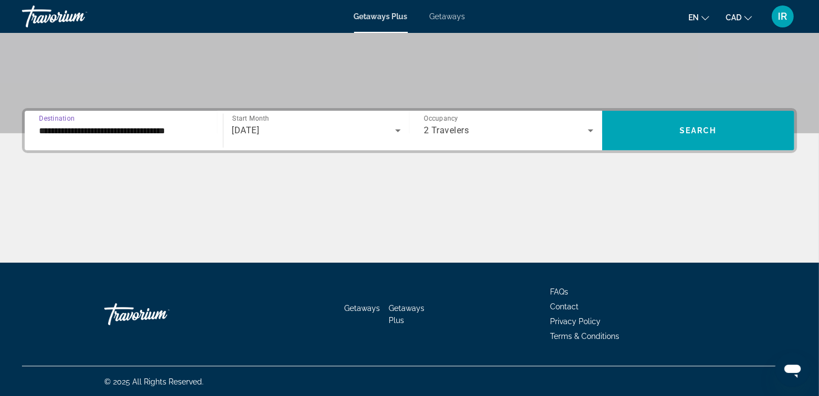
click at [127, 125] on input "**********" at bounding box center [124, 131] width 170 height 13
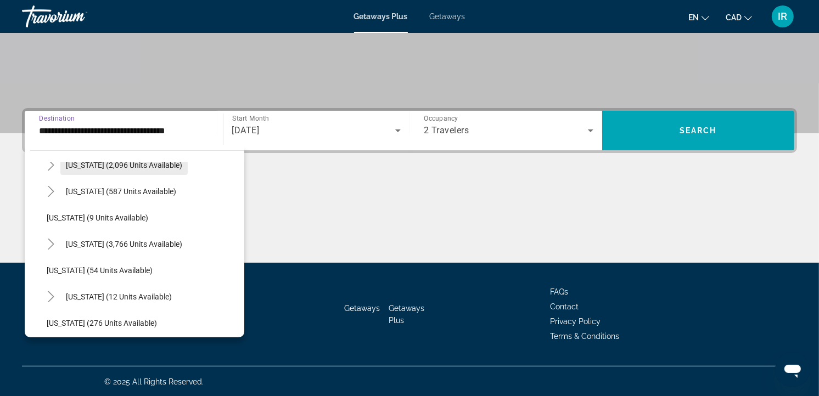
scroll to position [122, 0]
click at [106, 242] on span "[US_STATE] (3,766 units available)" at bounding box center [124, 243] width 116 height 9
type input "**********"
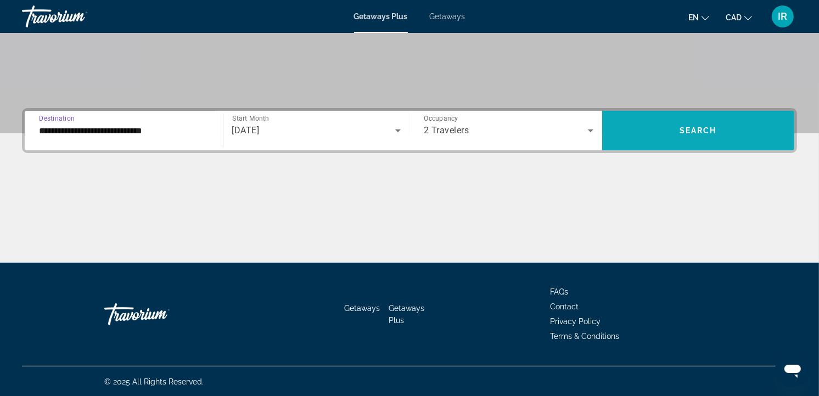
click at [690, 126] on span "Search" at bounding box center [698, 130] width 37 height 9
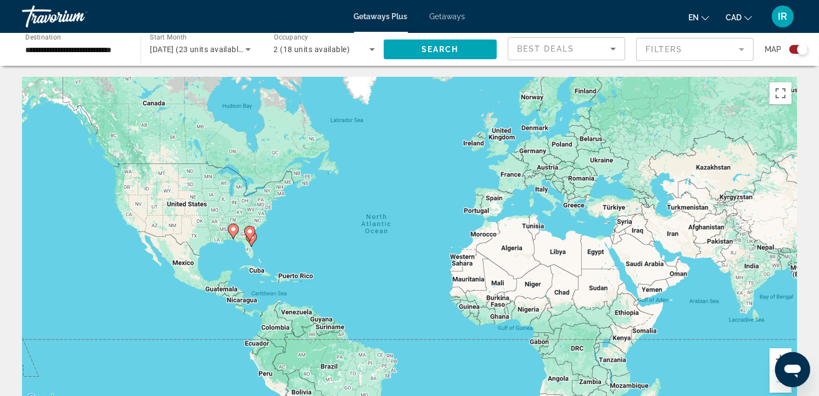
click at [270, 256] on div "To activate drag with keyboard, press Alt + Enter. Once in keyboard drag state,…" at bounding box center [409, 241] width 775 height 329
drag, startPoint x: 271, startPoint y: 256, endPoint x: 277, endPoint y: 259, distance: 6.6
click at [277, 258] on div "To activate drag with keyboard, press Alt + Enter. Once in keyboard drag state,…" at bounding box center [409, 241] width 775 height 329
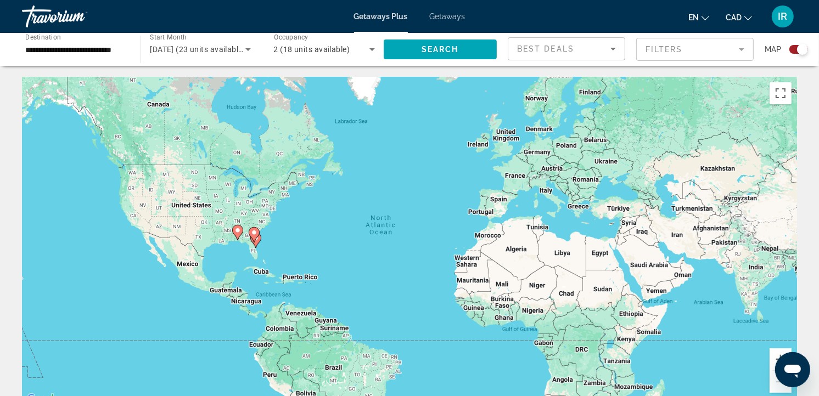
click at [276, 248] on div "To activate drag with keyboard, press Alt + Enter. Once in keyboard drag state,…" at bounding box center [409, 241] width 775 height 329
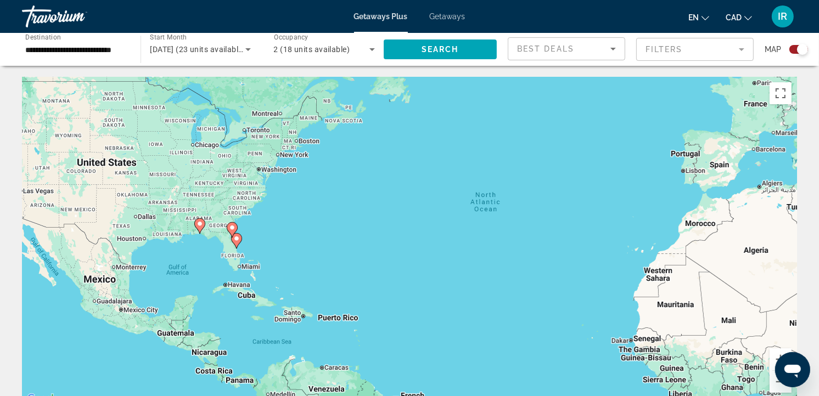
click at [261, 242] on div "To activate drag with keyboard, press Alt + Enter. Once in keyboard drag state,…" at bounding box center [409, 241] width 775 height 329
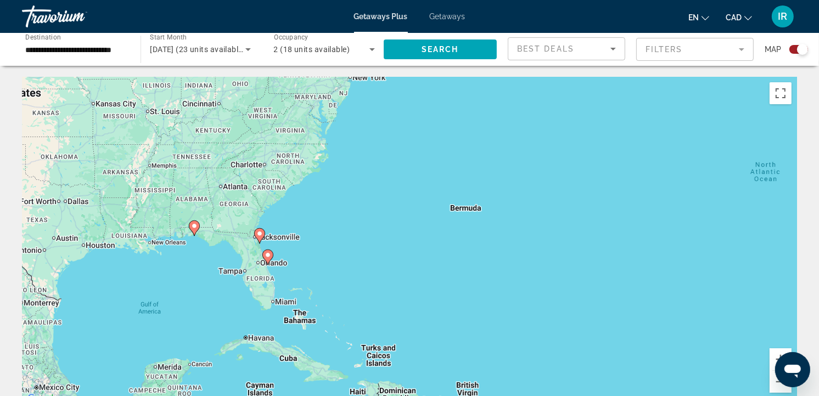
drag, startPoint x: 254, startPoint y: 255, endPoint x: 315, endPoint y: 266, distance: 61.9
click at [315, 266] on div "To activate drag with keyboard, press Alt + Enter. Once in keyboard drag state,…" at bounding box center [409, 241] width 775 height 329
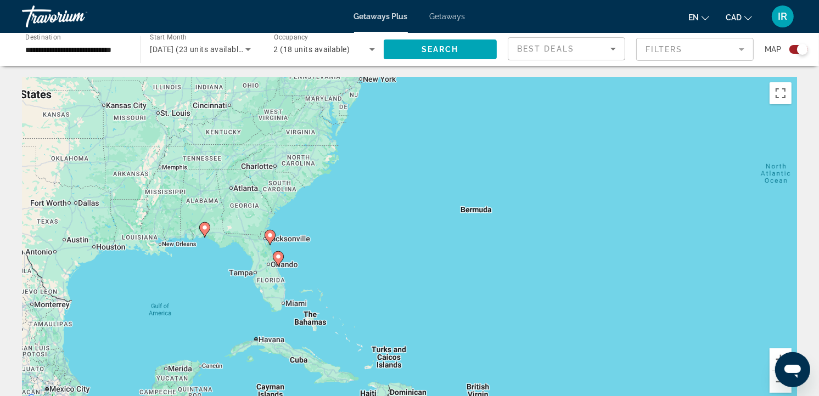
click at [310, 253] on div "To activate drag with keyboard, press Alt + Enter. Once in keyboard drag state,…" at bounding box center [409, 241] width 775 height 329
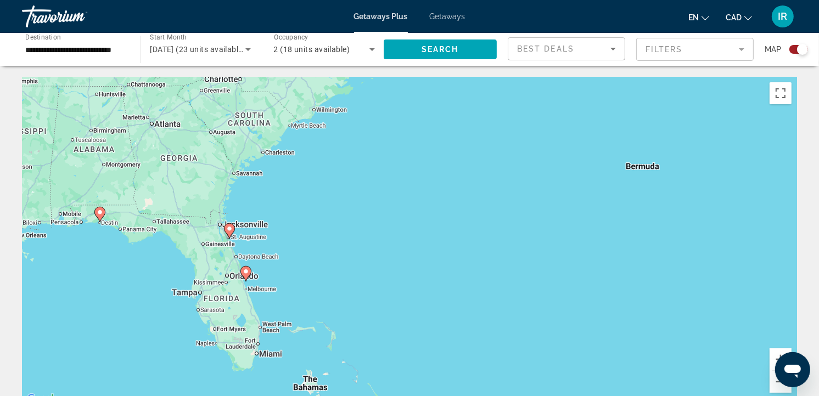
click at [299, 259] on div "To activate drag with keyboard, press Alt + Enter. Once in keyboard drag state,…" at bounding box center [409, 241] width 775 height 329
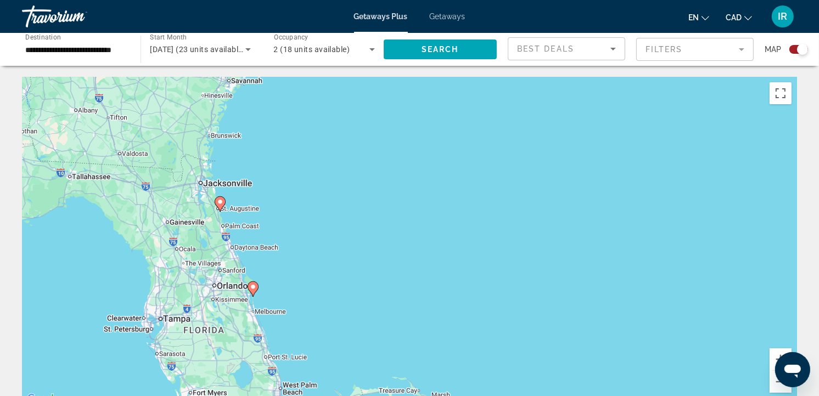
drag, startPoint x: 248, startPoint y: 301, endPoint x: 367, endPoint y: 287, distance: 119.4
click at [367, 287] on div "To activate drag with keyboard, press Alt + Enter. Once in keyboard drag state,…" at bounding box center [409, 241] width 775 height 329
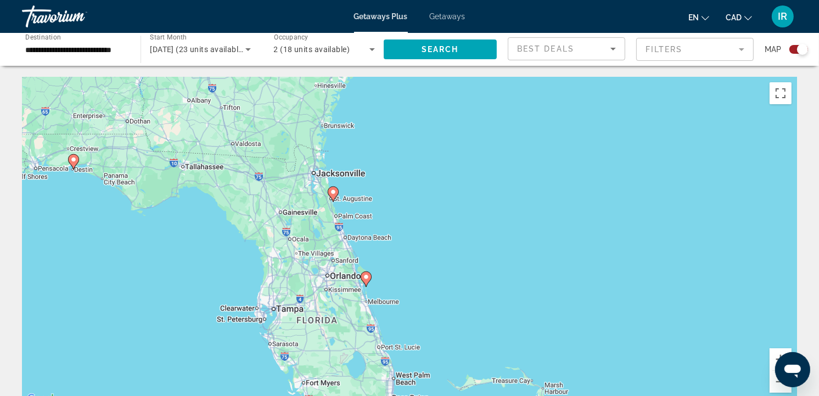
click at [380, 285] on div "To activate drag with keyboard, press Alt + Enter. Once in keyboard drag state,…" at bounding box center [409, 241] width 775 height 329
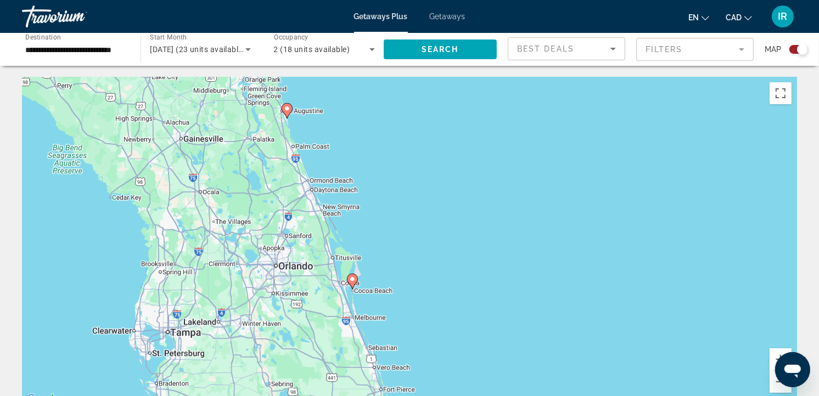
click at [382, 274] on div "To activate drag with keyboard, press Alt + Enter. Once in keyboard drag state,…" at bounding box center [409, 241] width 775 height 329
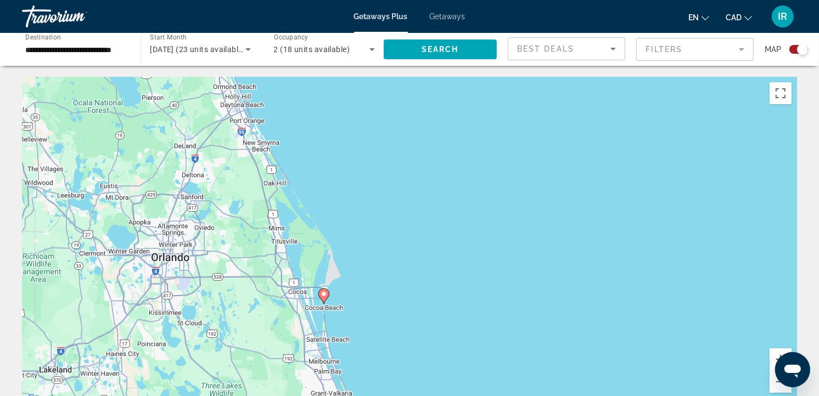
click at [327, 294] on image "Main content" at bounding box center [324, 294] width 7 height 7
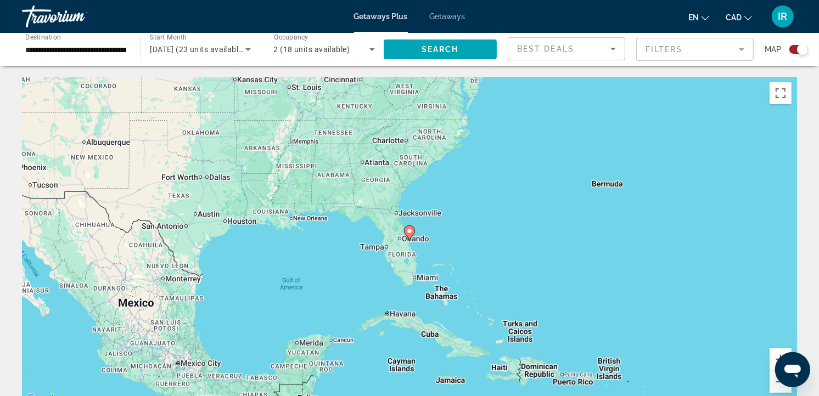
click at [409, 233] on image "Main content" at bounding box center [409, 231] width 7 height 7
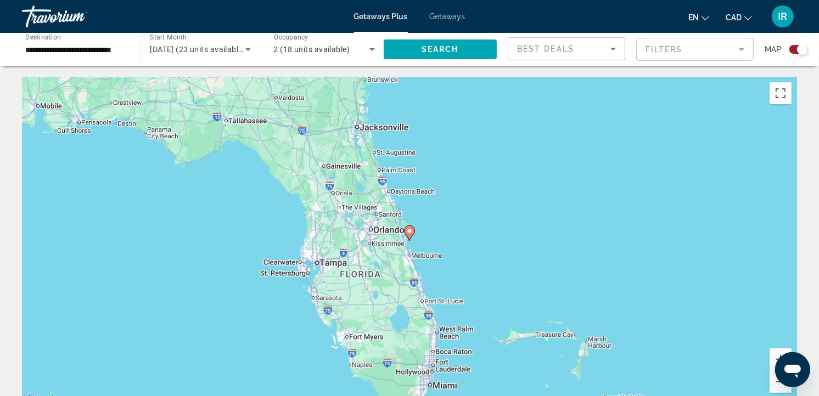
click at [408, 233] on image "Main content" at bounding box center [409, 231] width 7 height 7
type input "**********"
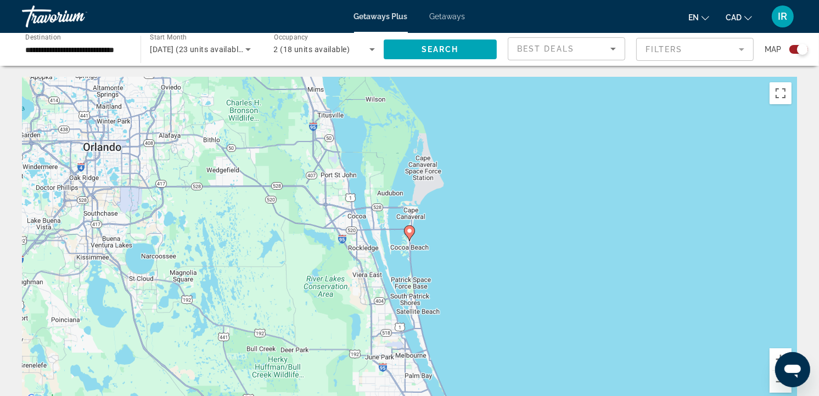
click at [408, 233] on image "Main content" at bounding box center [409, 231] width 7 height 7
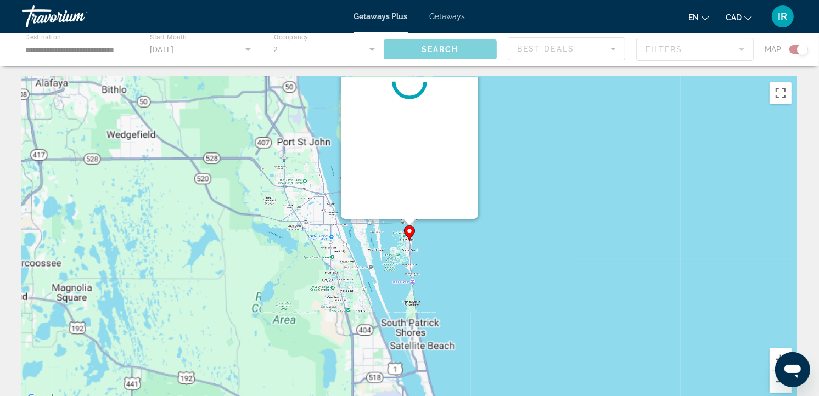
click at [410, 242] on div "To navigate, press the arrow keys. To activate drag with keyboard, press Alt + …" at bounding box center [797, 242] width 775 height 0
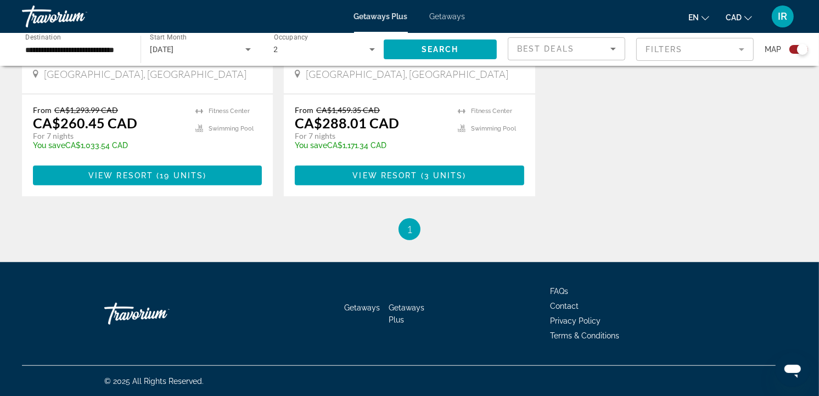
scroll to position [616, 0]
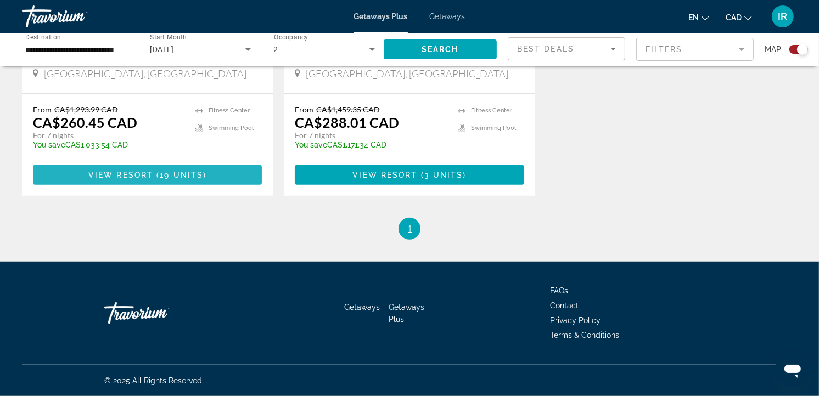
click at [135, 172] on span "View Resort" at bounding box center [120, 175] width 65 height 9
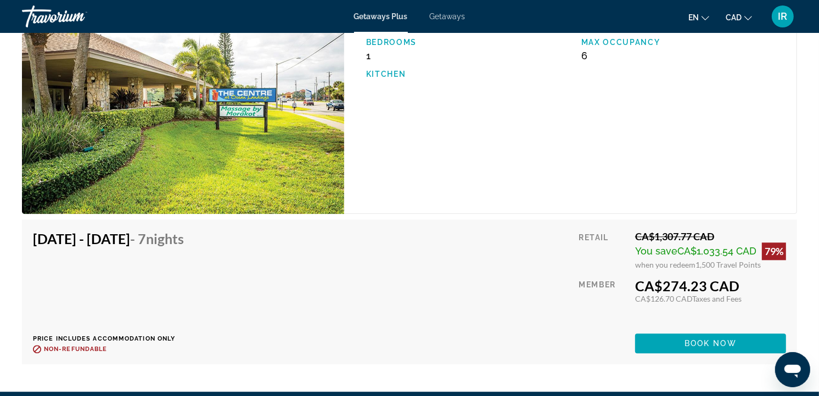
scroll to position [2270, 0]
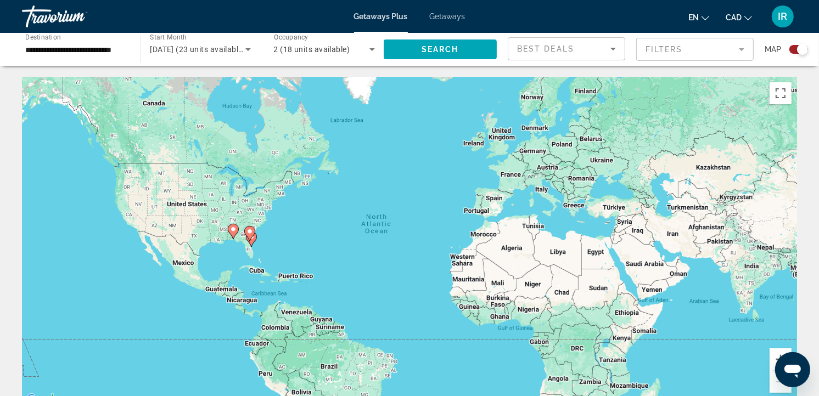
click at [233, 232] on image "Main content" at bounding box center [233, 229] width 7 height 7
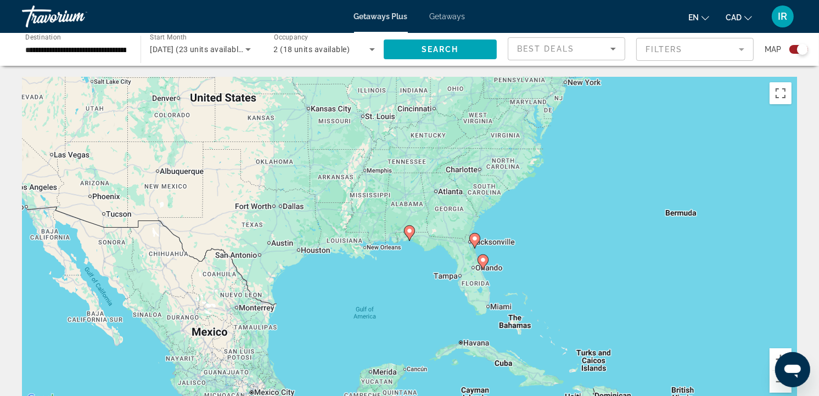
click at [410, 235] on icon "Main content" at bounding box center [410, 233] width 10 height 14
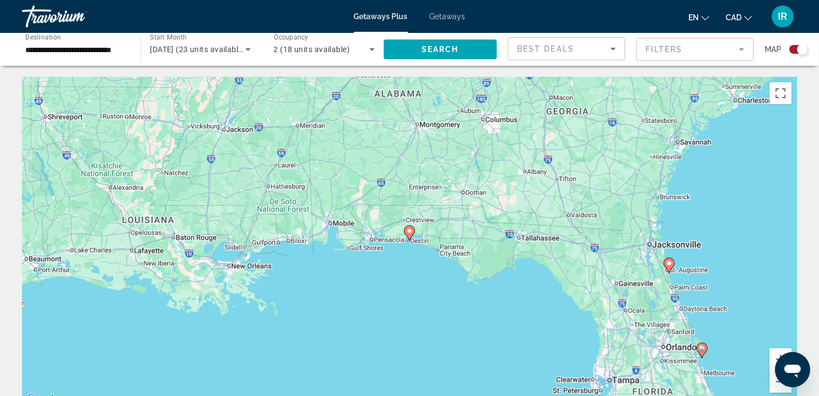
click at [410, 235] on icon "Main content" at bounding box center [410, 233] width 10 height 14
type input "**********"
click at [410, 235] on icon "Main content" at bounding box center [410, 233] width 10 height 14
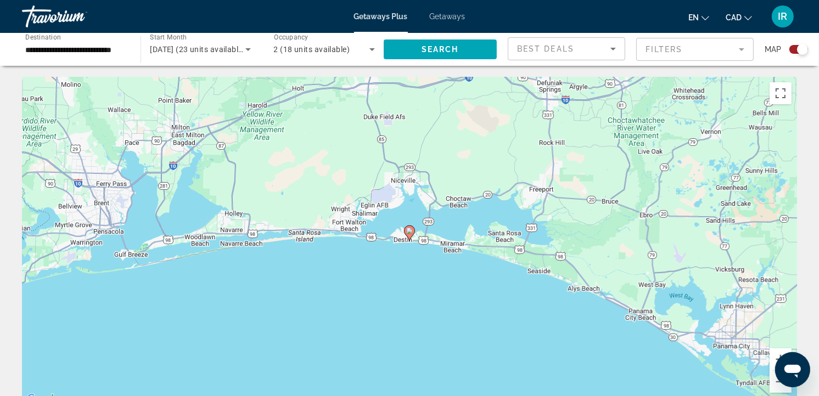
click at [410, 235] on icon "Main content" at bounding box center [410, 233] width 10 height 14
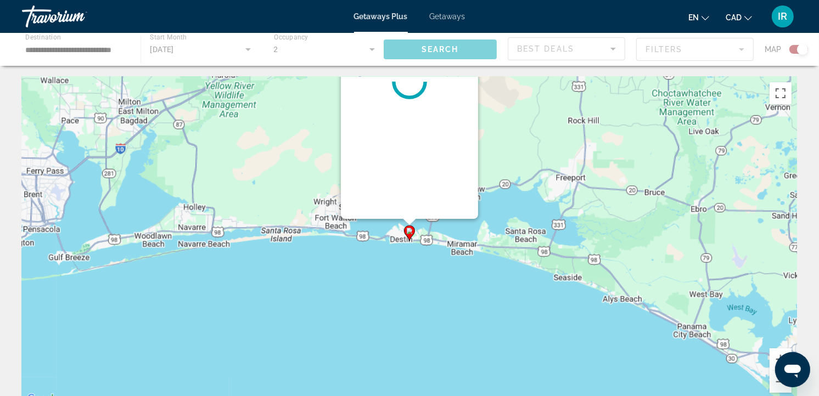
click at [410, 235] on icon "Main content" at bounding box center [410, 233] width 10 height 14
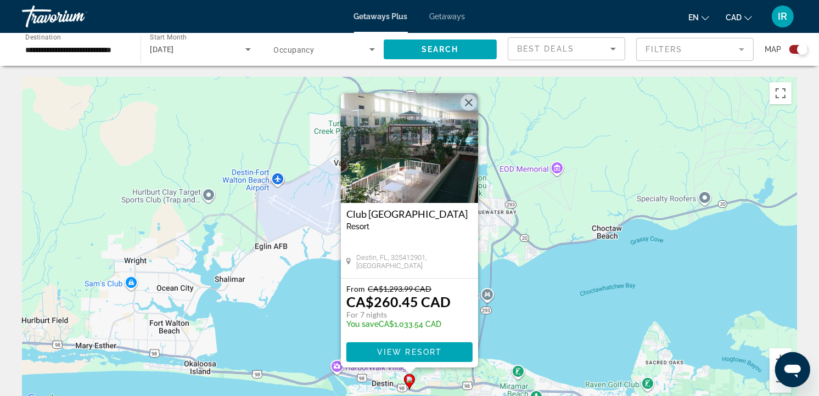
click at [473, 101] on button "Close" at bounding box center [469, 102] width 16 height 16
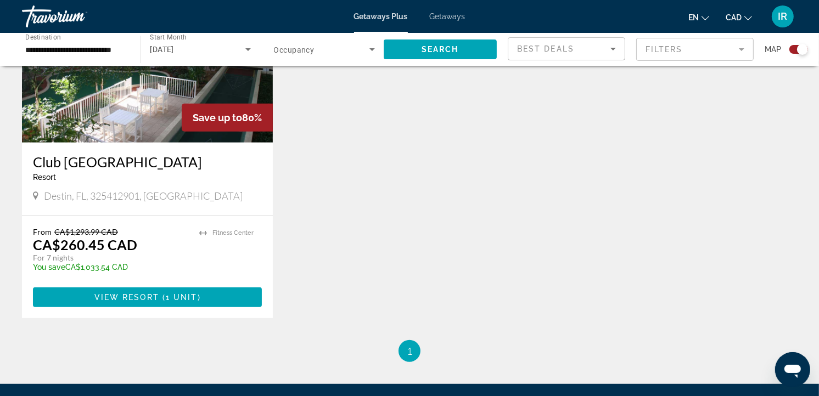
scroll to position [478, 0]
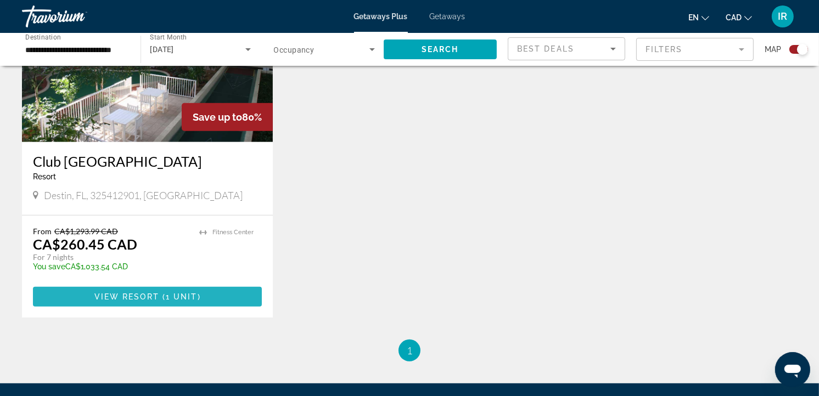
click at [151, 286] on span "Main content" at bounding box center [147, 297] width 229 height 26
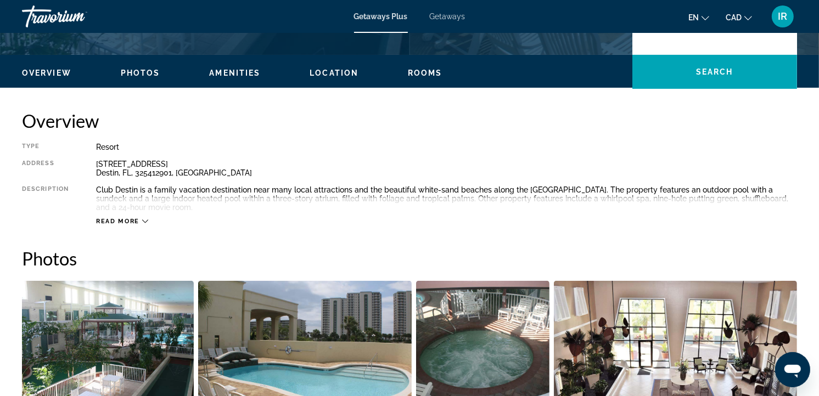
scroll to position [305, 0]
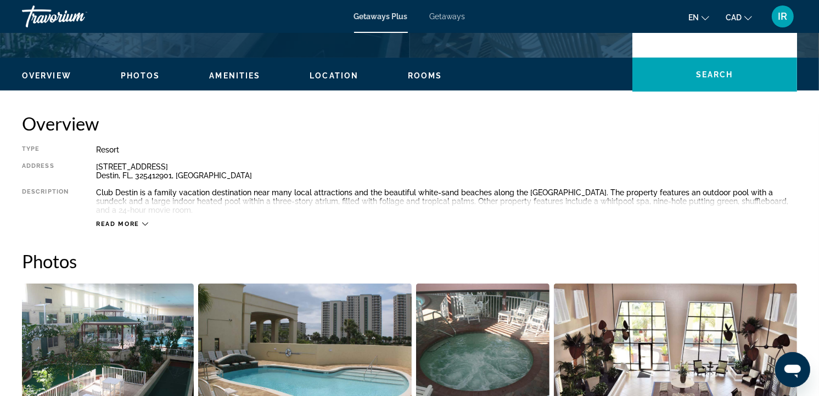
click at [149, 222] on div "Read more" at bounding box center [446, 213] width 701 height 30
click at [144, 220] on button "Read more" at bounding box center [122, 224] width 52 height 8
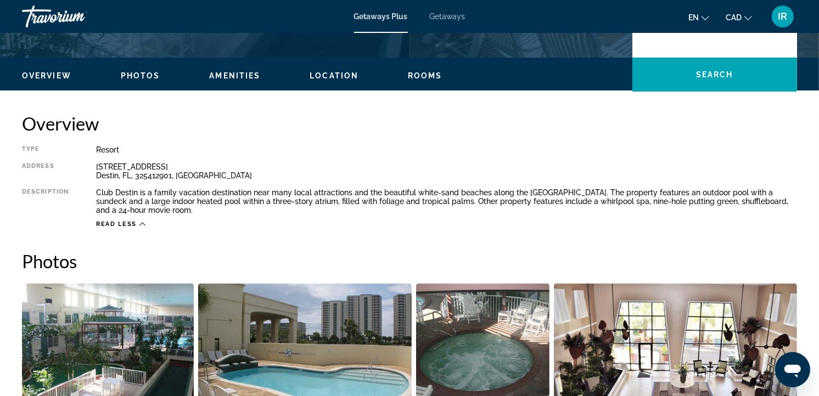
click at [437, 15] on span "Getaways" at bounding box center [448, 16] width 36 height 9
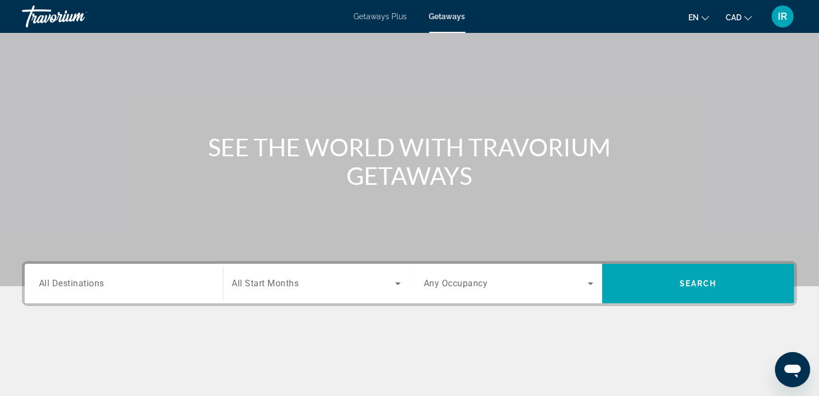
scroll to position [183, 0]
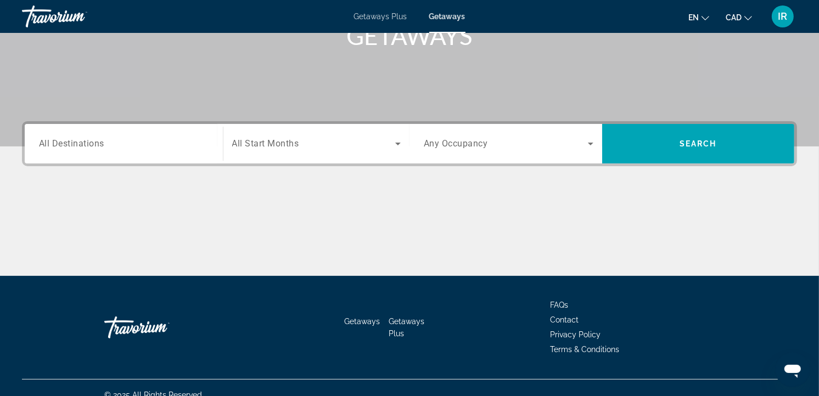
click at [73, 147] on span "All Destinations" at bounding box center [71, 143] width 65 height 10
click at [73, 147] on input "Destination All Destinations" at bounding box center [124, 144] width 170 height 13
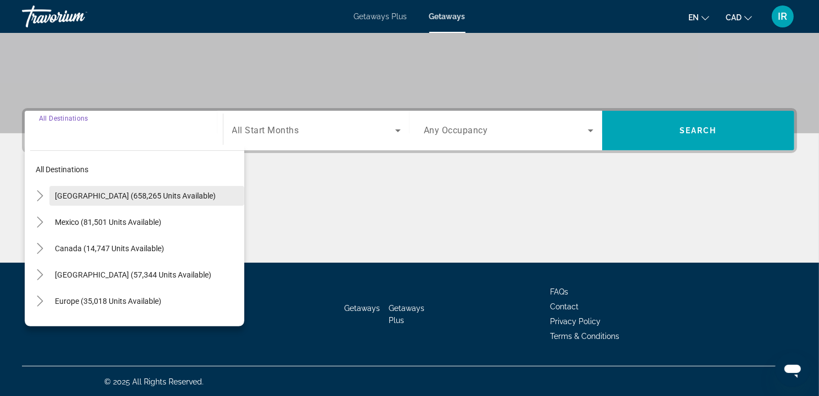
click at [70, 193] on span "United States (658,265 units available)" at bounding box center [135, 196] width 161 height 9
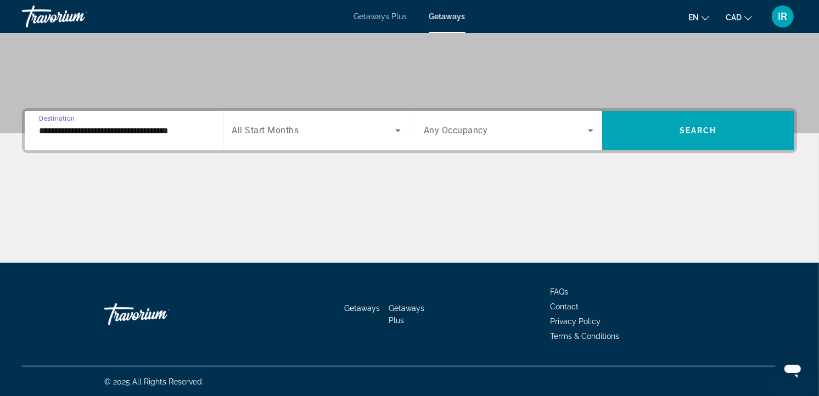
click at [89, 125] on input "**********" at bounding box center [124, 131] width 170 height 13
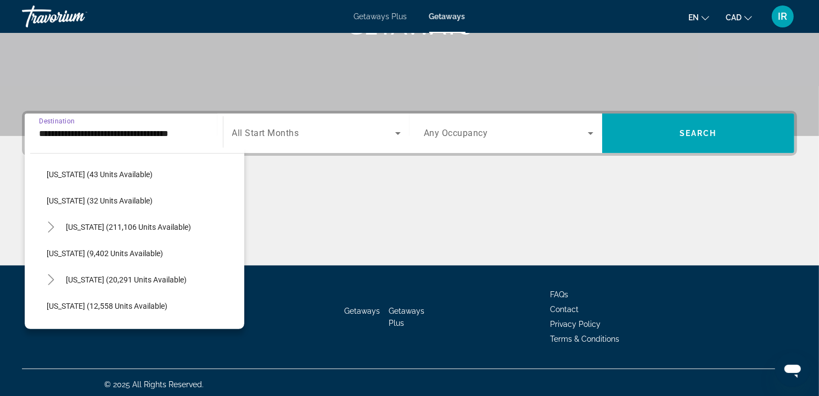
scroll to position [183, 0]
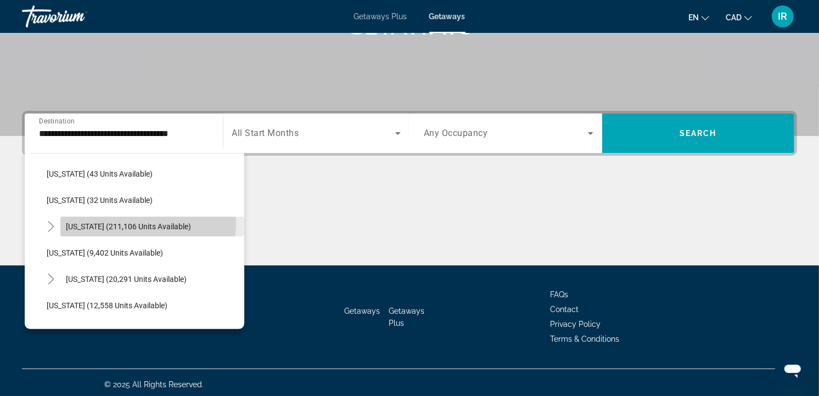
click at [107, 222] on span "Florida (211,106 units available)" at bounding box center [128, 226] width 125 height 9
type input "**********"
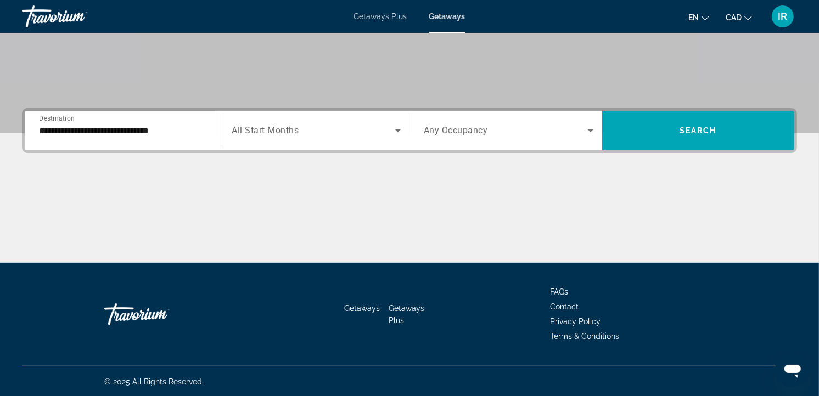
click at [278, 119] on div "Search widget" at bounding box center [316, 130] width 169 height 31
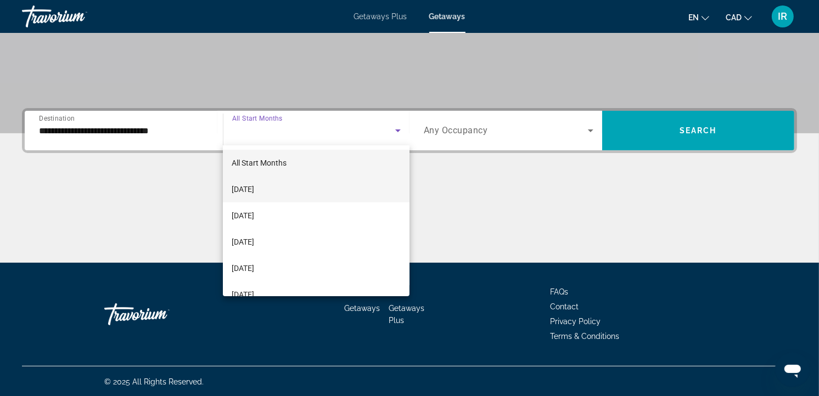
click at [254, 190] on span "[DATE]" at bounding box center [243, 189] width 23 height 13
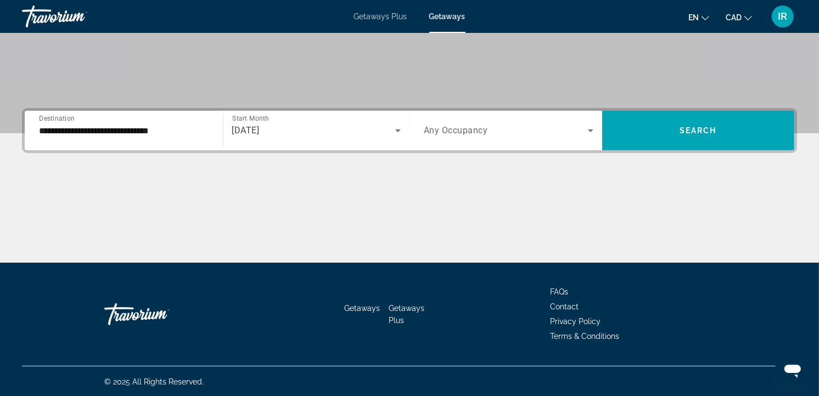
click at [445, 126] on span "Any Occupancy" at bounding box center [456, 131] width 64 height 10
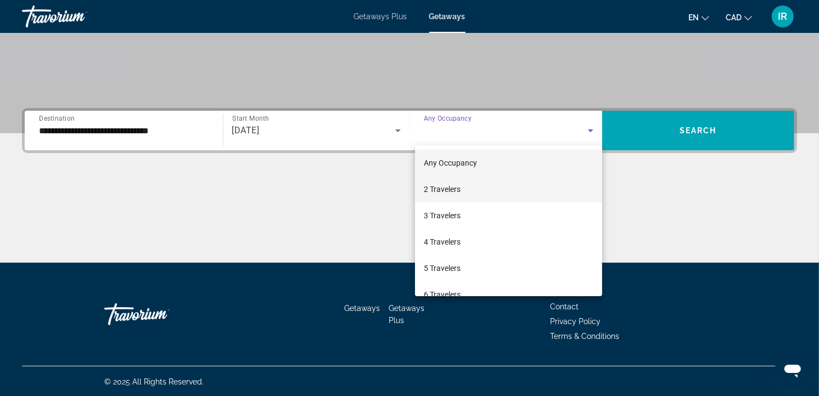
click at [445, 183] on span "2 Travelers" at bounding box center [442, 189] width 37 height 13
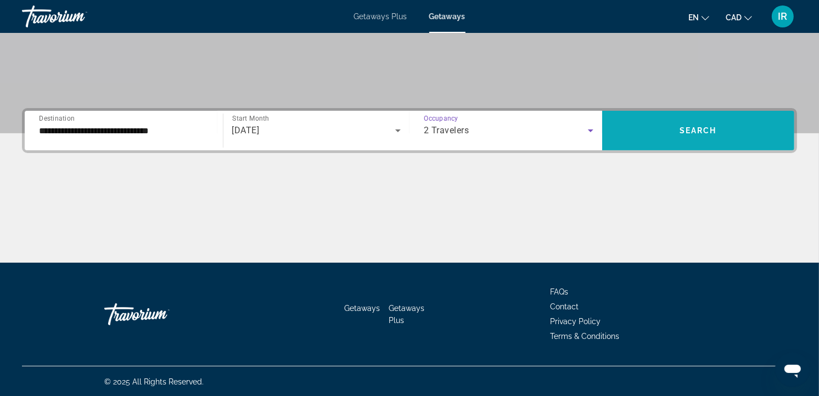
click at [688, 126] on span "Search" at bounding box center [698, 130] width 37 height 9
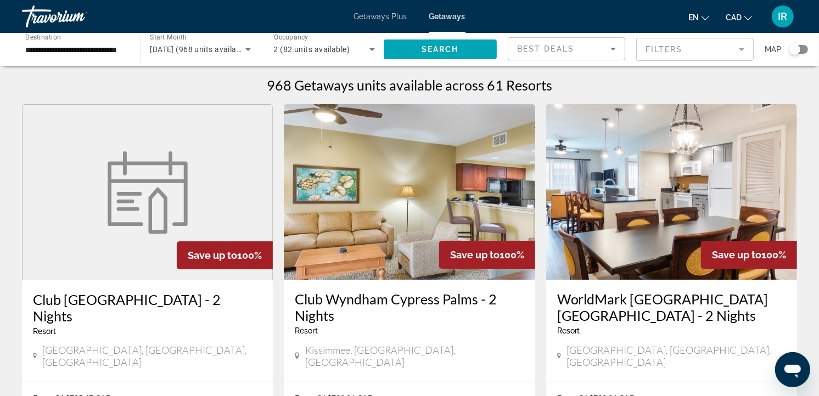
click at [807, 48] on div "Search widget" at bounding box center [798, 49] width 19 height 9
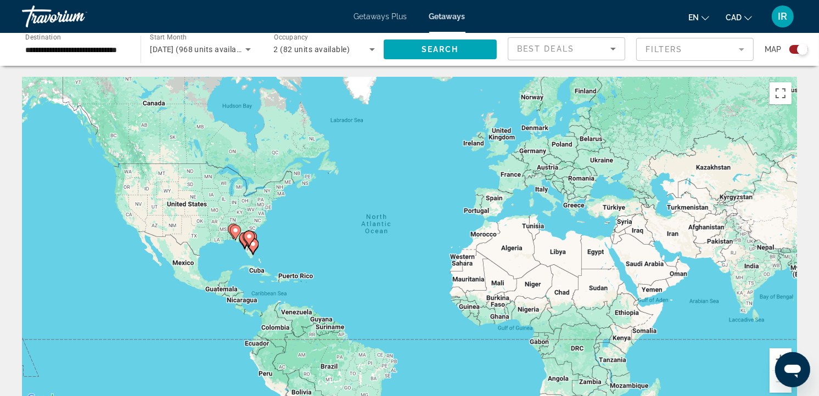
click at [283, 242] on div "To activate drag with keyboard, press Alt + Enter. Once in keyboard drag state,…" at bounding box center [409, 241] width 775 height 329
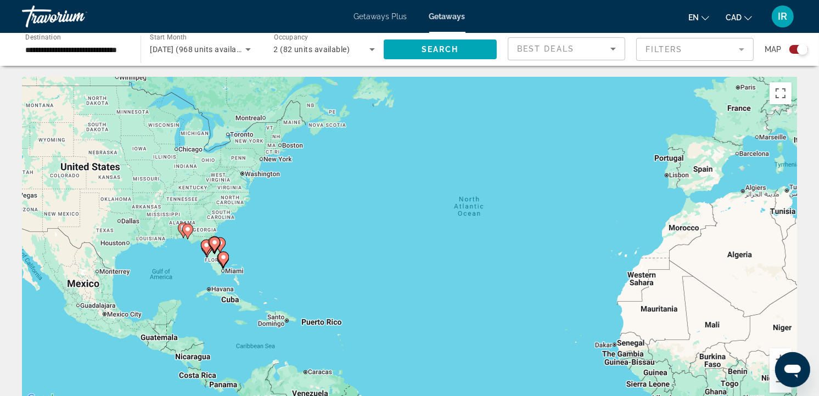
click at [243, 233] on div "To activate drag with keyboard, press Alt + Enter. Once in keyboard drag state,…" at bounding box center [409, 241] width 775 height 329
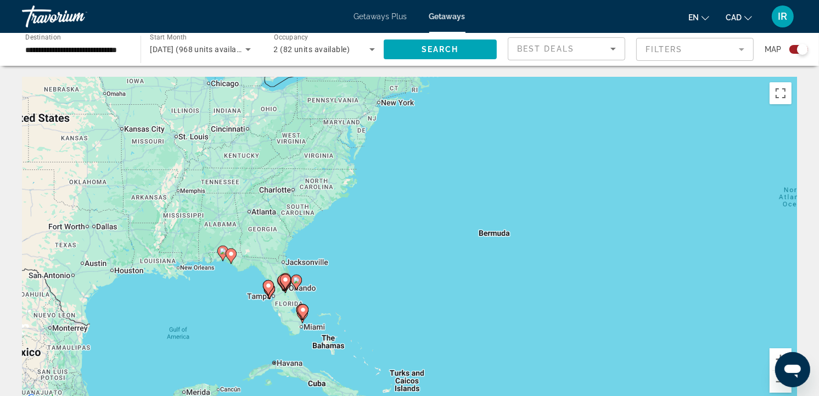
drag, startPoint x: 267, startPoint y: 229, endPoint x: 328, endPoint y: 235, distance: 61.2
click at [328, 235] on div "To activate drag with keyboard, press Alt + Enter. Once in keyboard drag state,…" at bounding box center [409, 241] width 775 height 329
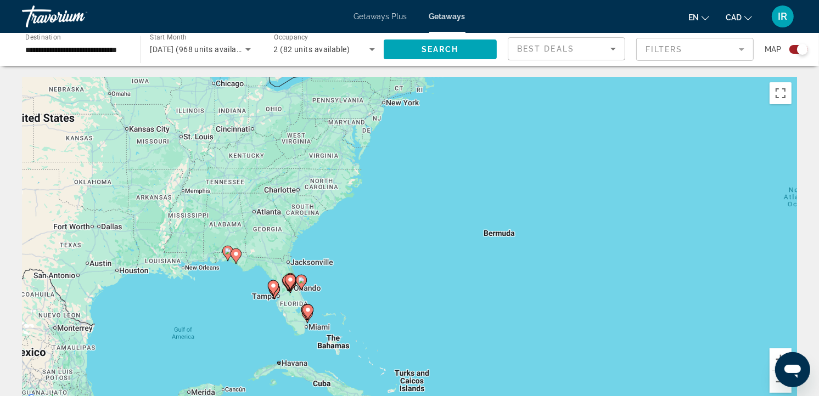
click at [336, 295] on div "To activate drag with keyboard, press Alt + Enter. Once in keyboard drag state,…" at bounding box center [409, 241] width 775 height 329
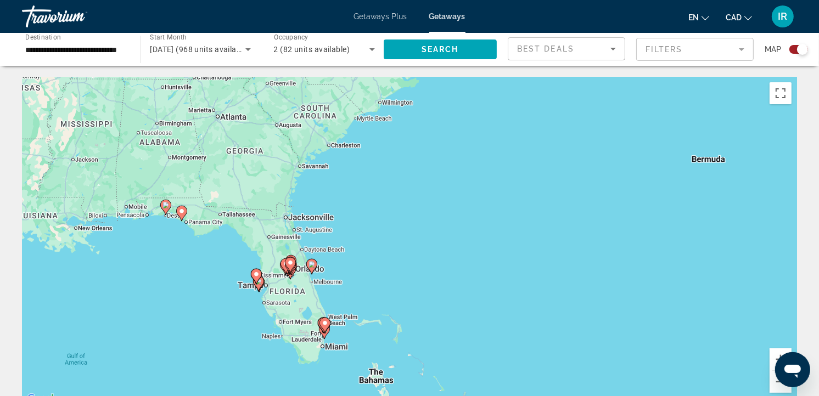
drag, startPoint x: 313, startPoint y: 275, endPoint x: 375, endPoint y: 257, distance: 64.6
click at [375, 257] on div "To activate drag with keyboard, press Alt + Enter. Once in keyboard drag state,…" at bounding box center [409, 241] width 775 height 329
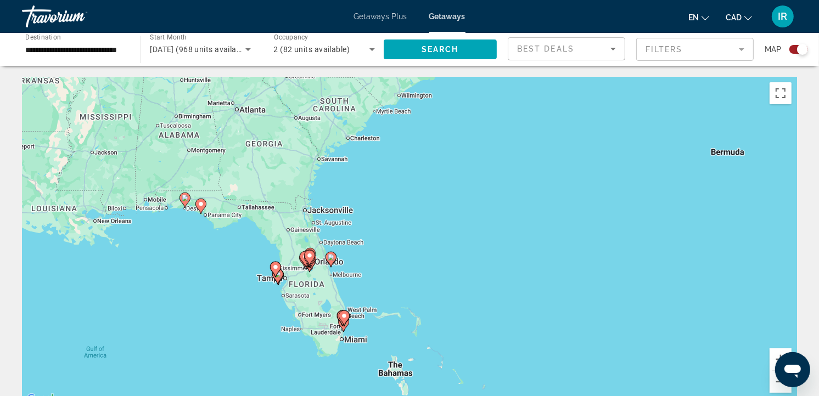
click at [371, 286] on div "To activate drag with keyboard, press Alt + Enter. Once in keyboard drag state,…" at bounding box center [409, 241] width 775 height 329
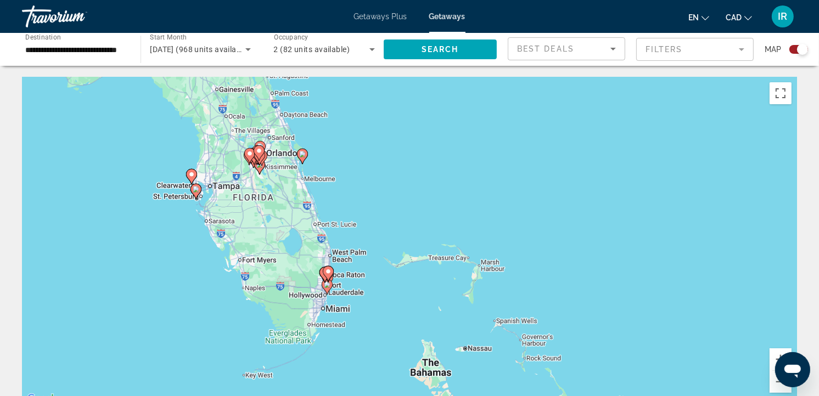
drag, startPoint x: 370, startPoint y: 306, endPoint x: 379, endPoint y: 233, distance: 73.6
click at [382, 229] on div "To activate drag with keyboard, press Alt + Enter. Once in keyboard drag state,…" at bounding box center [409, 241] width 775 height 329
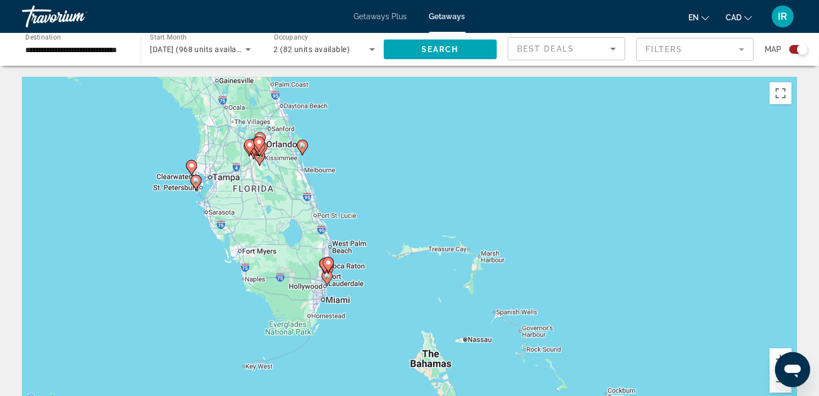
click at [349, 152] on div "To activate drag with keyboard, press Alt + Enter. Once in keyboard drag state,…" at bounding box center [409, 241] width 775 height 329
click at [278, 188] on div "To activate drag with keyboard, press Alt + Enter. Once in keyboard drag state,…" at bounding box center [409, 241] width 775 height 329
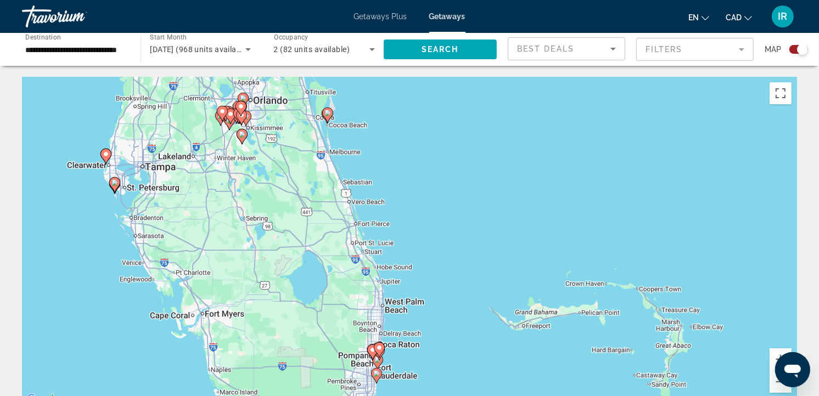
click at [270, 177] on div "To activate drag with keyboard, press Alt + Enter. Once in keyboard drag state,…" at bounding box center [409, 241] width 775 height 329
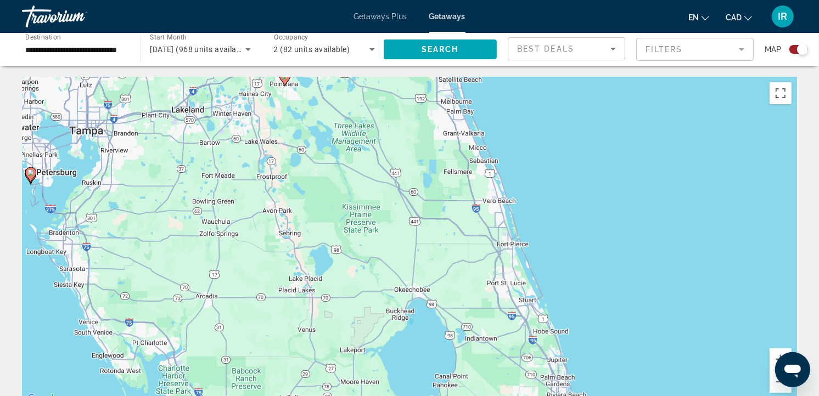
drag, startPoint x: 227, startPoint y: 148, endPoint x: 317, endPoint y: 85, distance: 110.7
click at [316, 88] on div "To activate drag with keyboard, press Alt + Enter. Once in keyboard drag state,…" at bounding box center [409, 241] width 775 height 329
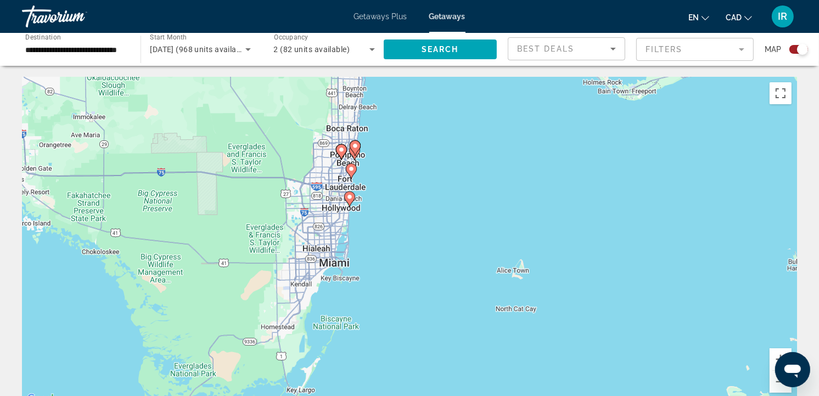
drag, startPoint x: 632, startPoint y: 281, endPoint x: 431, endPoint y: 66, distance: 294.0
click at [378, 185] on div "To activate drag with keyboard, press Alt + Enter. Once in keyboard drag state,…" at bounding box center [409, 241] width 775 height 329
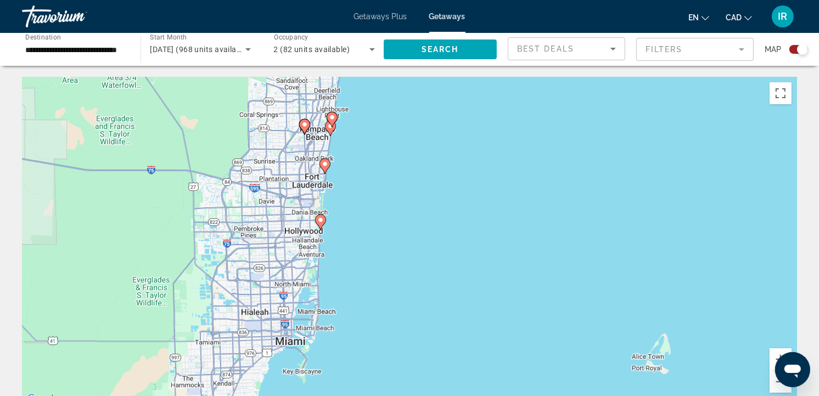
click at [371, 180] on div "To activate drag with keyboard, press Alt + Enter. Once in keyboard drag state,…" at bounding box center [409, 241] width 775 height 329
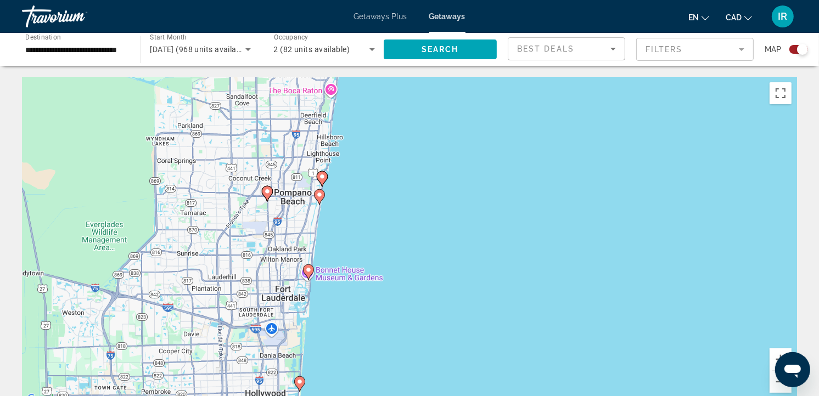
drag, startPoint x: 351, startPoint y: 124, endPoint x: 380, endPoint y: 239, distance: 118.4
click at [380, 239] on div "To activate drag with keyboard, press Alt + Enter. Once in keyboard drag state,…" at bounding box center [409, 241] width 775 height 329
click at [363, 224] on div "To activate drag with keyboard, press Alt + Enter. Once in keyboard drag state,…" at bounding box center [409, 241] width 775 height 329
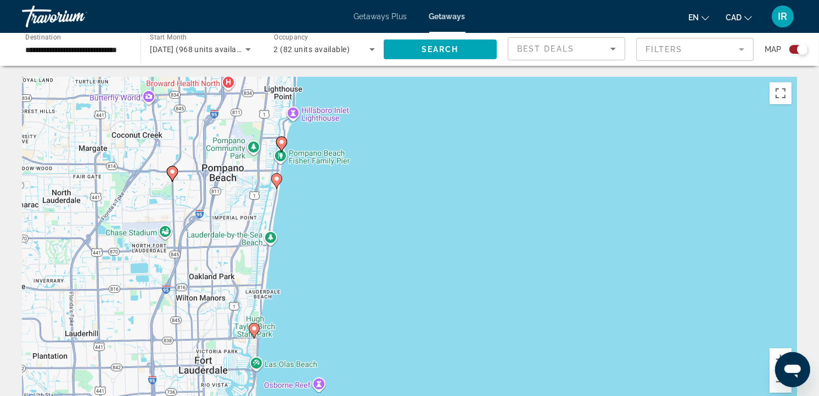
click at [283, 144] on image "Main content" at bounding box center [281, 142] width 7 height 7
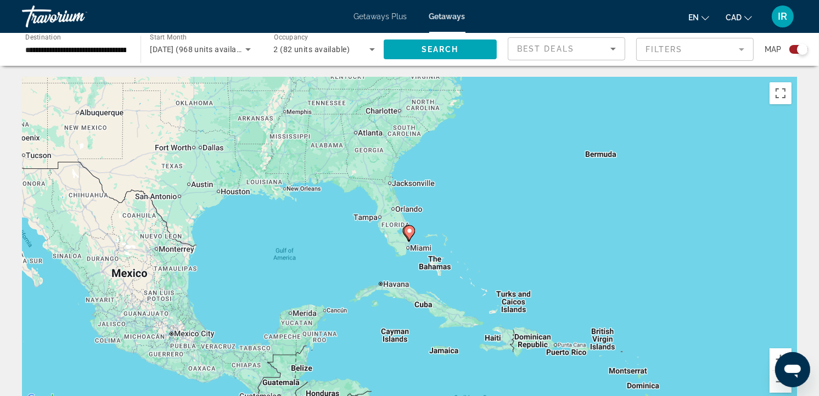
click at [412, 232] on image "Main content" at bounding box center [409, 231] width 7 height 7
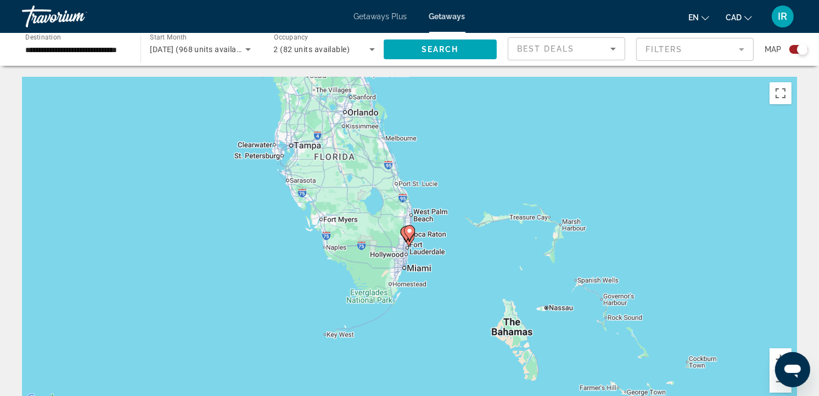
click at [412, 232] on image "Main content" at bounding box center [409, 231] width 7 height 7
type input "**********"
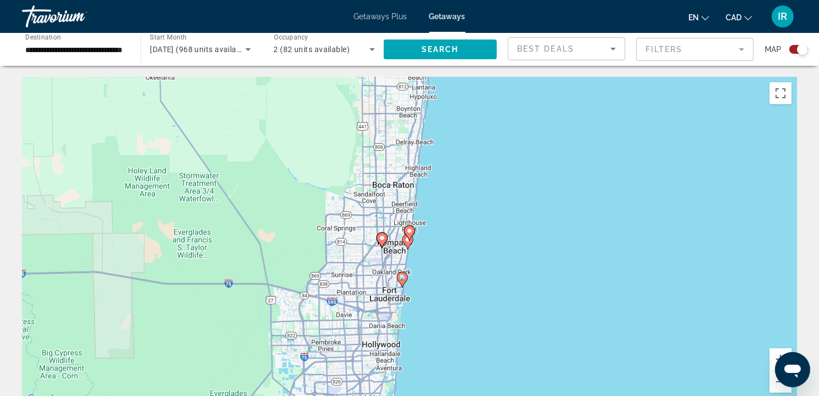
click at [412, 232] on image "Main content" at bounding box center [409, 231] width 7 height 7
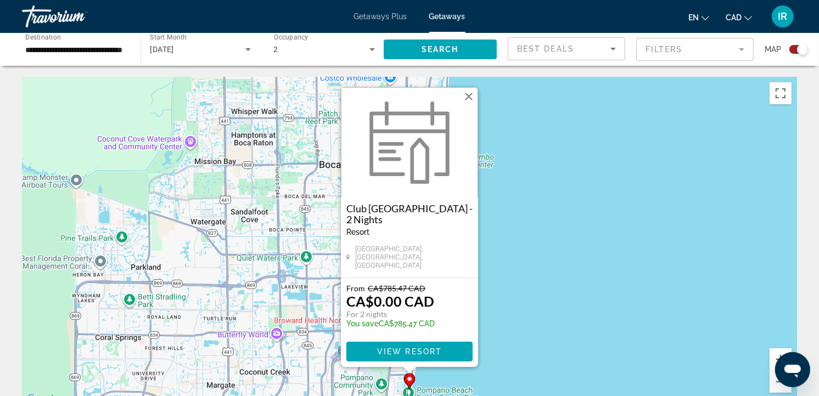
click at [470, 101] on button "Close" at bounding box center [469, 96] width 16 height 16
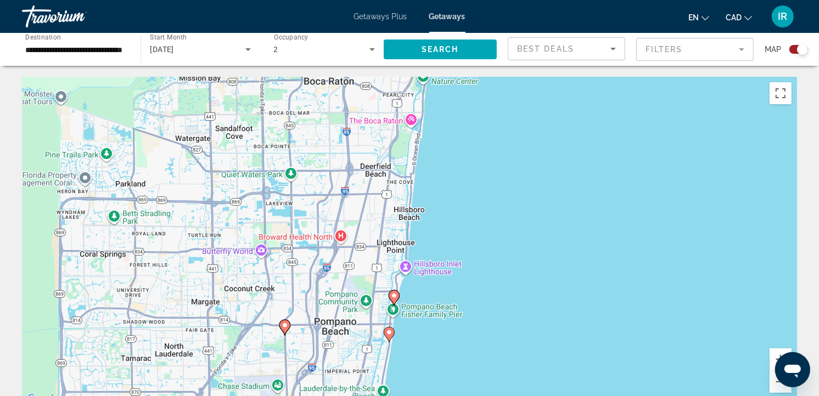
drag, startPoint x: 519, startPoint y: 300, endPoint x: 497, endPoint y: 131, distance: 170.5
click at [497, 131] on div "To activate drag with keyboard, press Alt + Enter. Once in keyboard drag state,…" at bounding box center [409, 241] width 775 height 329
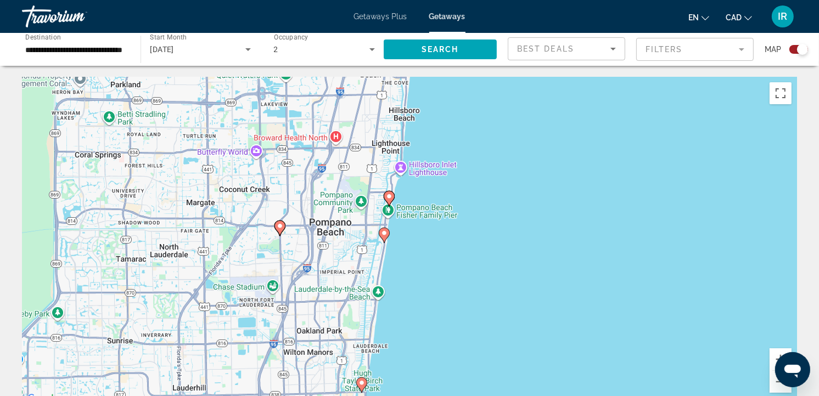
click at [386, 236] on image "Main content" at bounding box center [384, 233] width 7 height 7
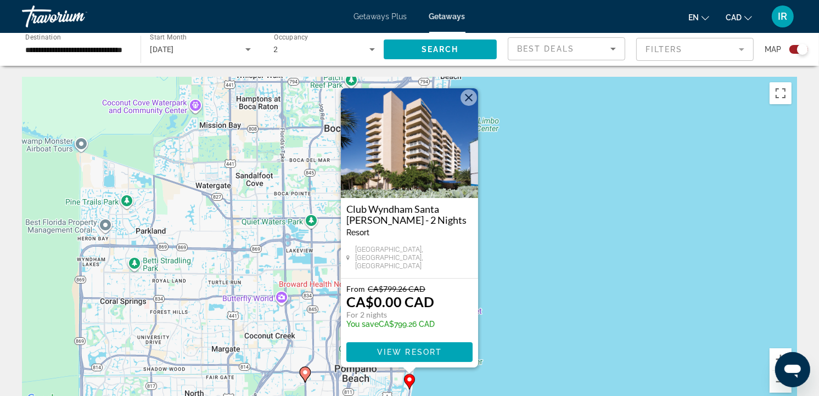
click at [472, 102] on button "Close" at bounding box center [469, 97] width 16 height 16
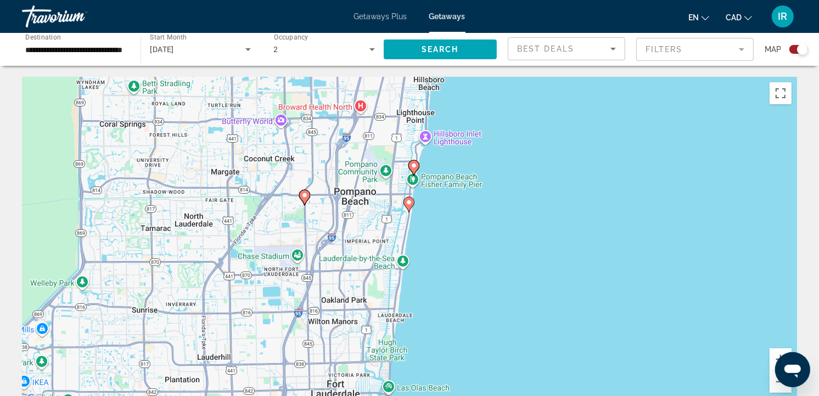
drag, startPoint x: 528, startPoint y: 325, endPoint x: 540, endPoint y: 92, distance: 233.0
click at [537, 100] on div "To activate drag with keyboard, press Alt + Enter. Once in keyboard drag state,…" at bounding box center [409, 241] width 775 height 329
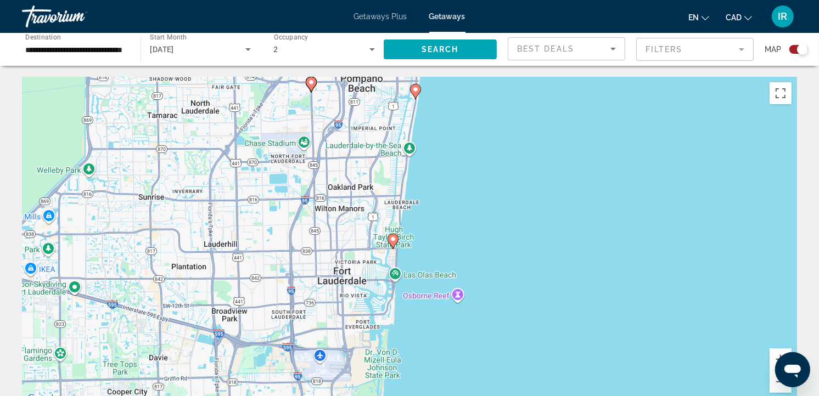
drag, startPoint x: 514, startPoint y: 316, endPoint x: 496, endPoint y: 231, distance: 86.5
click at [496, 231] on div "To activate drag with keyboard, press Alt + Enter. Once in keyboard drag state,…" at bounding box center [409, 241] width 775 height 329
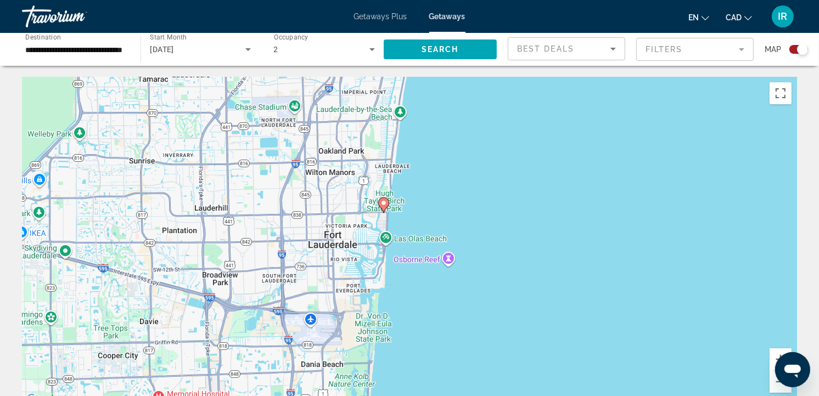
click at [387, 202] on icon "Main content" at bounding box center [384, 205] width 10 height 14
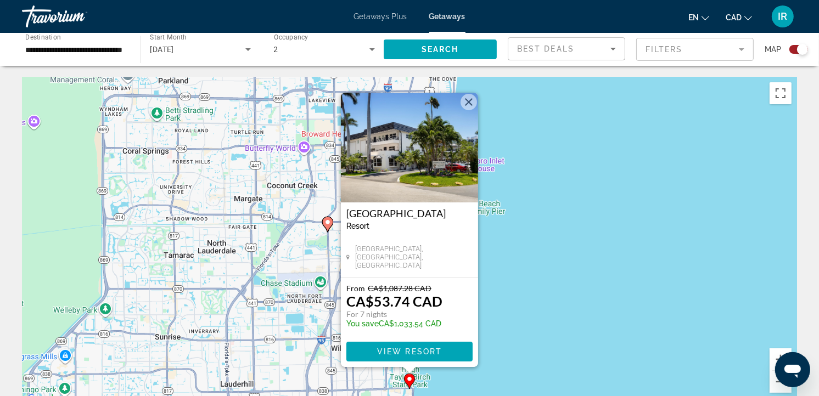
click at [473, 103] on button "Close" at bounding box center [469, 102] width 16 height 16
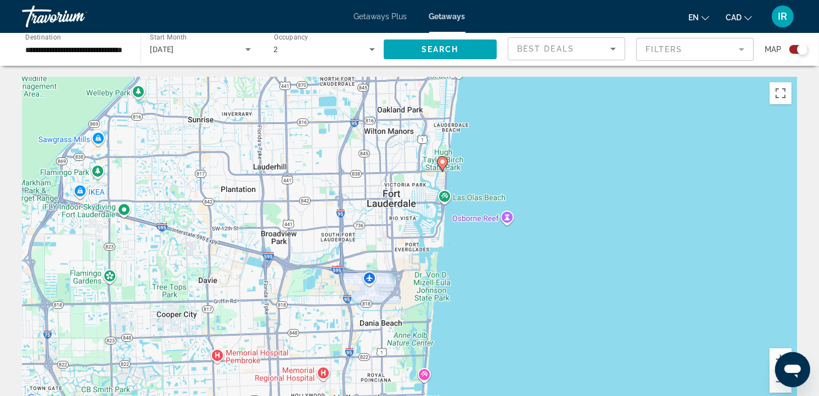
drag, startPoint x: 495, startPoint y: 327, endPoint x: 528, endPoint y: 105, distance: 223.7
click at [528, 105] on div "To activate drag with keyboard, press Alt + Enter. Once in keyboard drag state,…" at bounding box center [409, 241] width 775 height 329
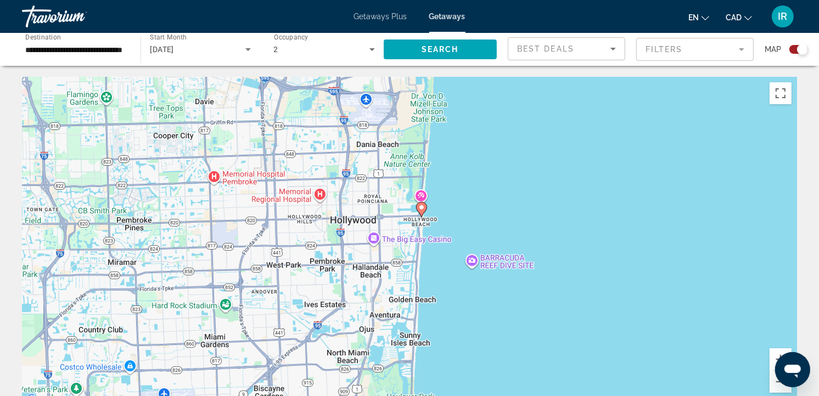
drag, startPoint x: 583, startPoint y: 315, endPoint x: 578, endPoint y: 128, distance: 186.7
click at [580, 130] on div "To activate drag with keyboard, press Alt + Enter. Once in keyboard drag state,…" at bounding box center [409, 241] width 775 height 329
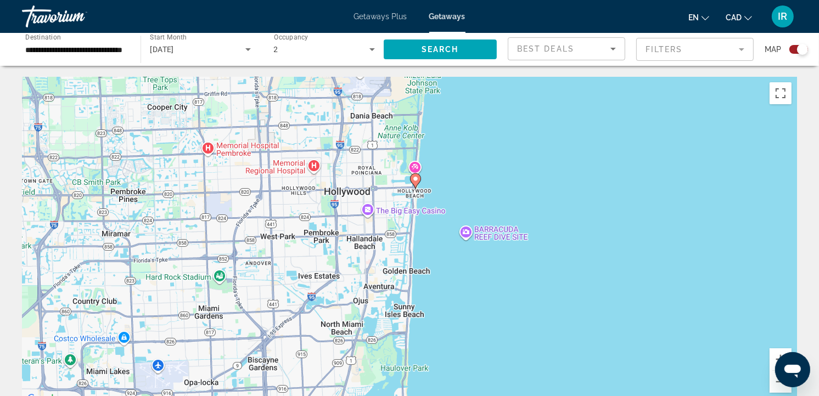
click at [416, 185] on icon "Main content" at bounding box center [416, 181] width 10 height 14
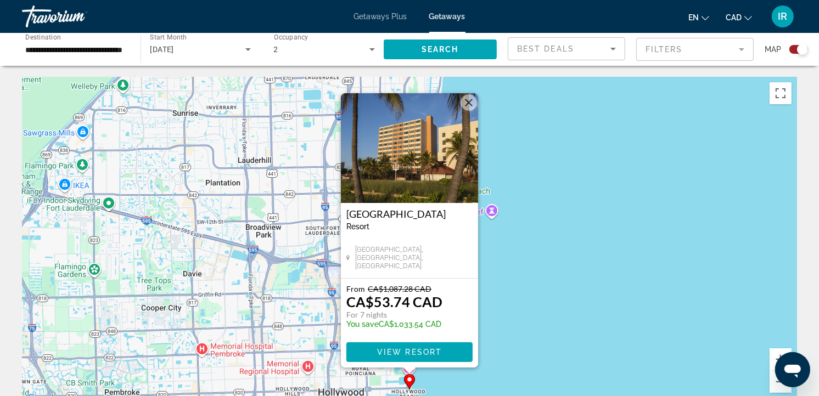
click at [469, 105] on button "Close" at bounding box center [469, 102] width 16 height 16
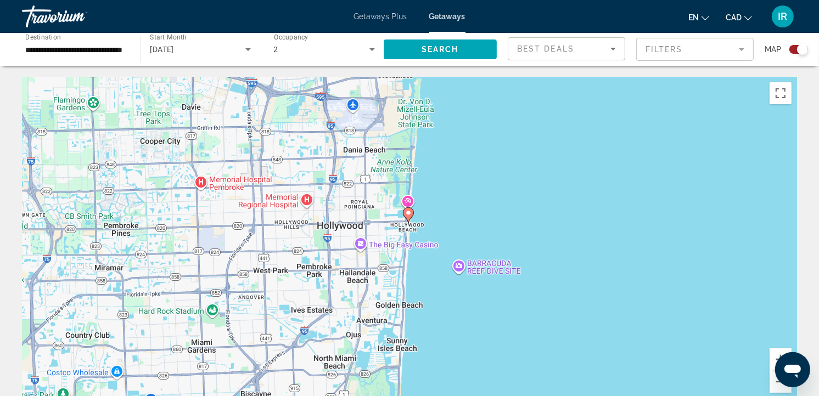
drag, startPoint x: 478, startPoint y: 350, endPoint x: 500, endPoint y: 137, distance: 213.6
click at [498, 138] on div "To activate drag with keyboard, press Alt + Enter. Once in keyboard drag state,…" at bounding box center [409, 241] width 775 height 329
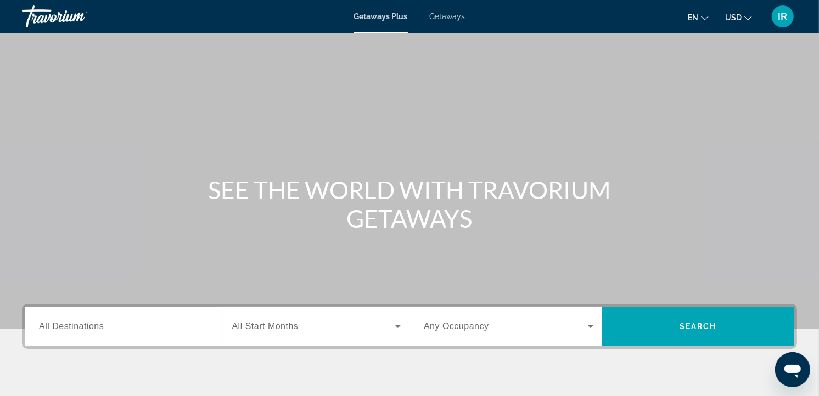
click at [447, 20] on span "Getaways" at bounding box center [448, 16] width 36 height 9
click at [745, 18] on icon "Change currency" at bounding box center [748, 18] width 8 height 8
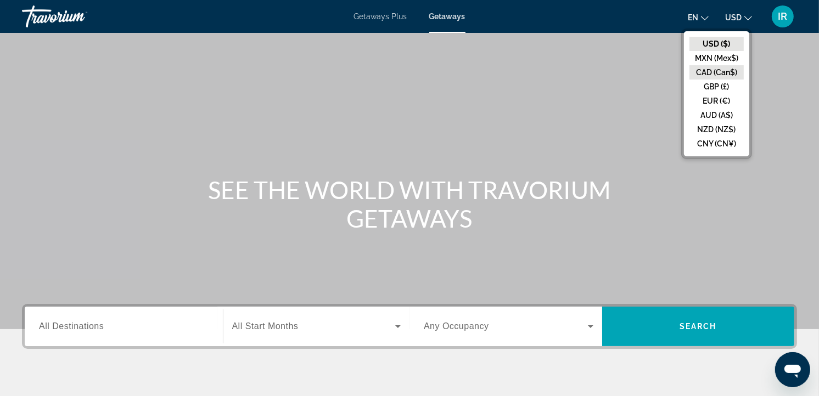
click at [726, 75] on button "CAD (Can$)" at bounding box center [716, 72] width 54 height 14
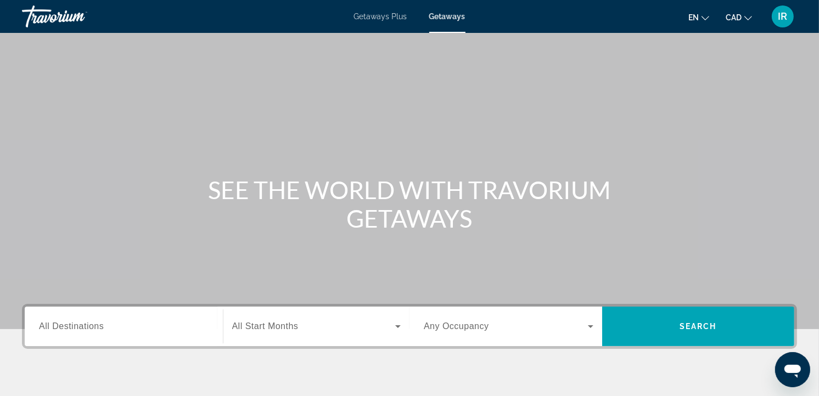
click at [93, 322] on span "All Destinations" at bounding box center [71, 326] width 65 height 9
click at [93, 321] on input "Destination All Destinations" at bounding box center [124, 327] width 170 height 13
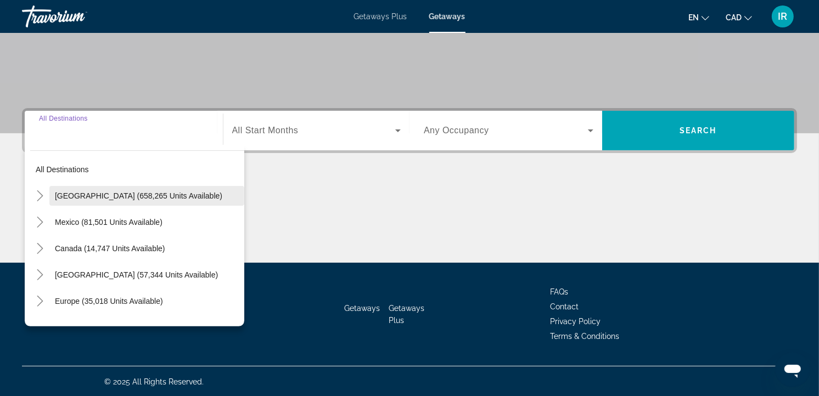
click at [80, 192] on span "United States (658,265 units available)" at bounding box center [138, 196] width 167 height 9
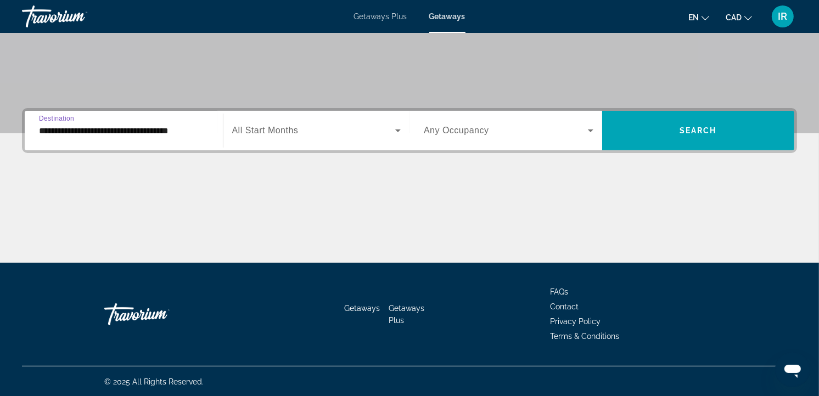
click at [132, 125] on input "**********" at bounding box center [124, 131] width 170 height 13
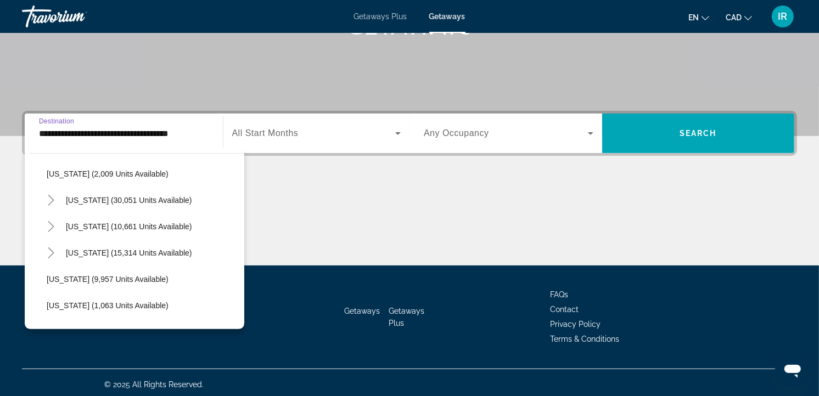
scroll to position [975, 0]
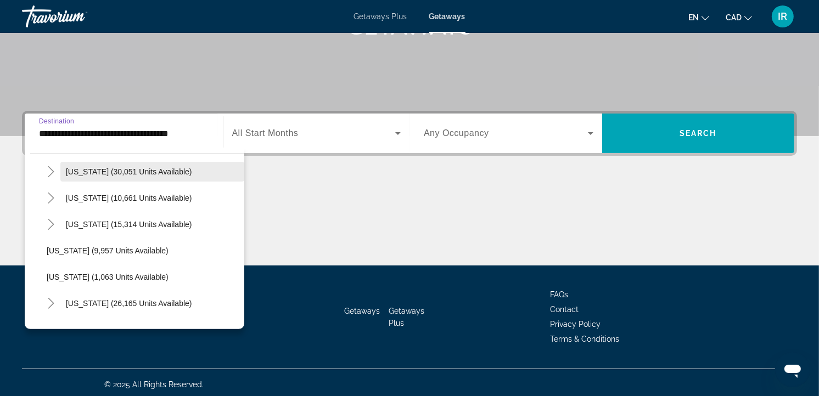
click at [136, 164] on span "Search widget" at bounding box center [152, 172] width 184 height 26
type input "**********"
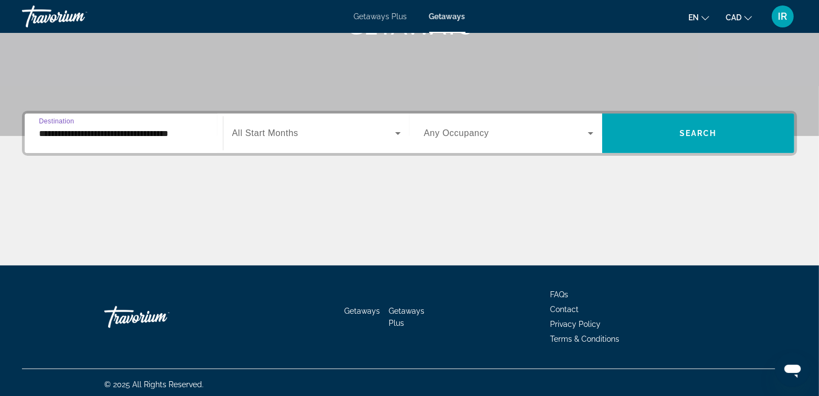
scroll to position [196, 0]
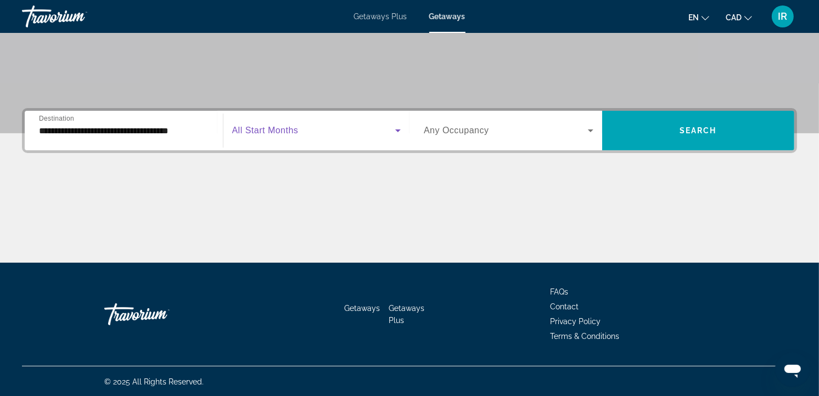
click at [329, 127] on span "Search widget" at bounding box center [314, 130] width 164 height 13
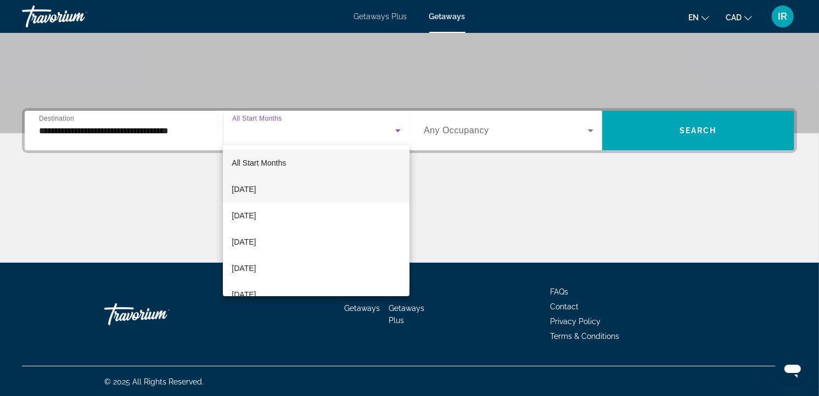
click at [256, 189] on span "[DATE]" at bounding box center [244, 189] width 24 height 13
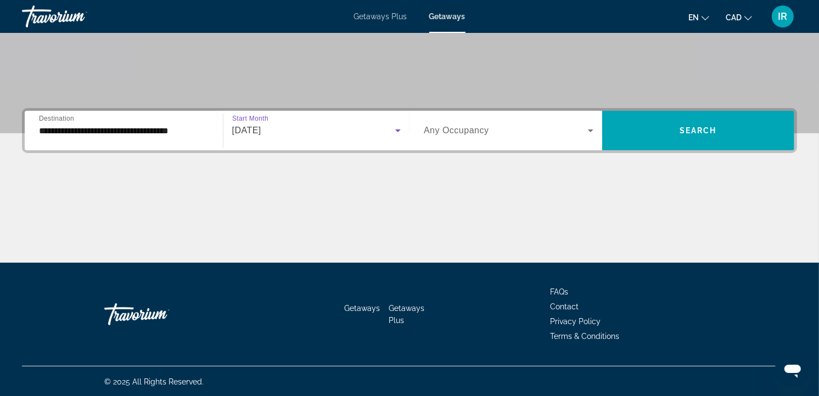
click at [446, 128] on span "Any Occupancy" at bounding box center [456, 130] width 65 height 9
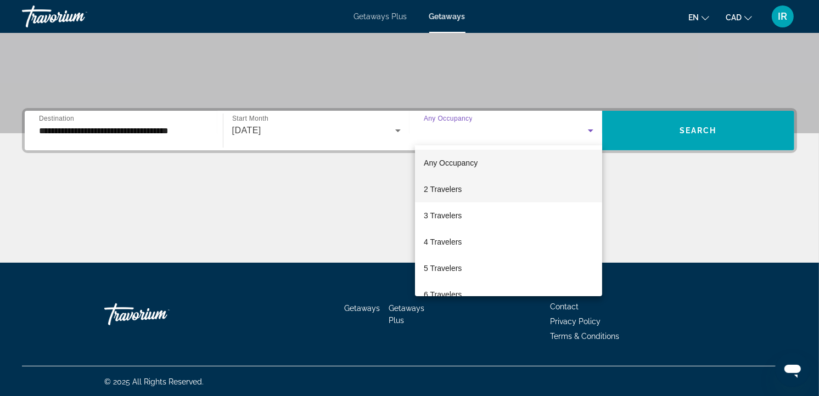
click at [447, 189] on span "2 Travelers" at bounding box center [443, 189] width 38 height 13
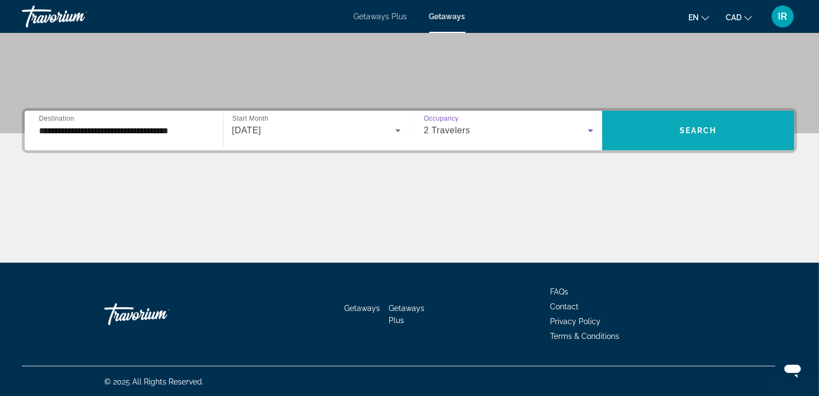
click at [689, 128] on span "Search" at bounding box center [698, 130] width 37 height 9
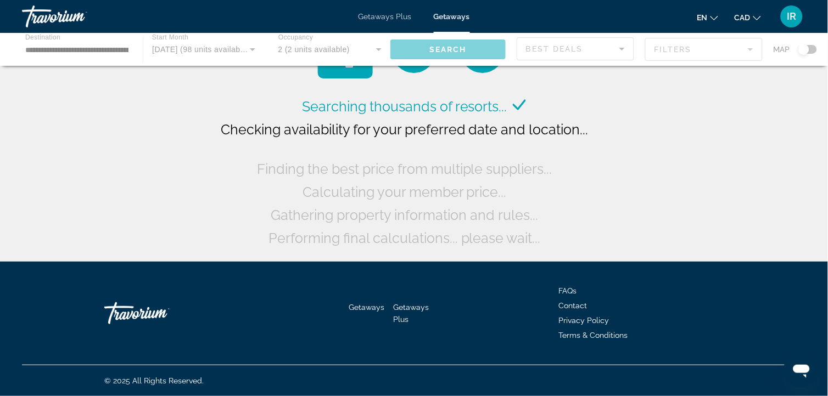
click at [815, 49] on div "Main content" at bounding box center [414, 49] width 828 height 33
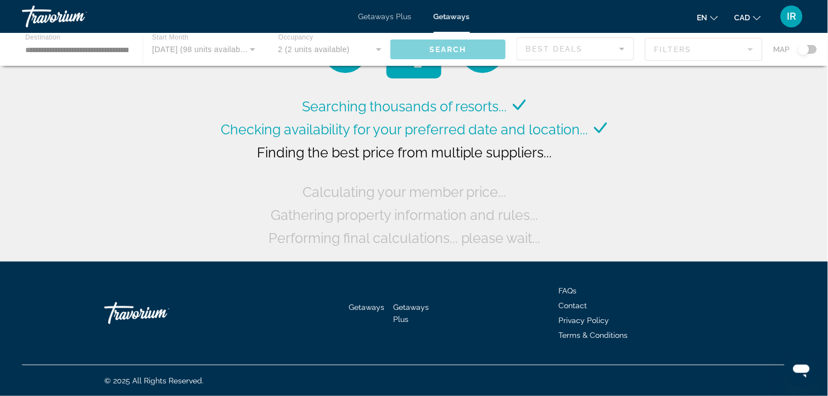
click at [810, 46] on div "Main content" at bounding box center [414, 49] width 828 height 33
drag, startPoint x: 804, startPoint y: 49, endPoint x: 820, endPoint y: 50, distance: 16.5
click at [820, 50] on div "Main content" at bounding box center [414, 49] width 828 height 33
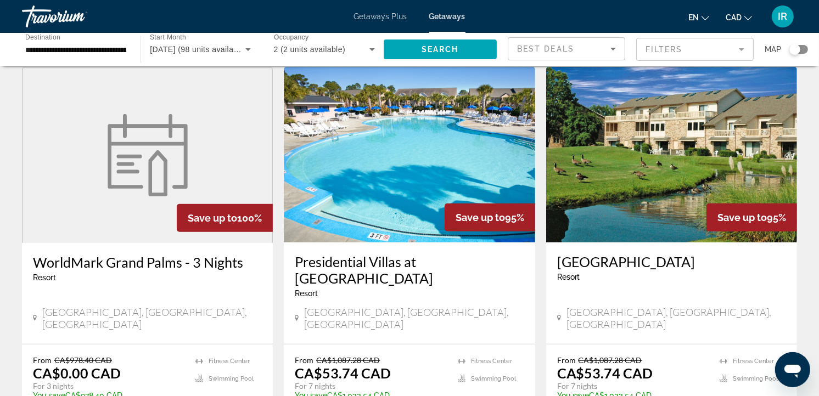
scroll to position [427, 0]
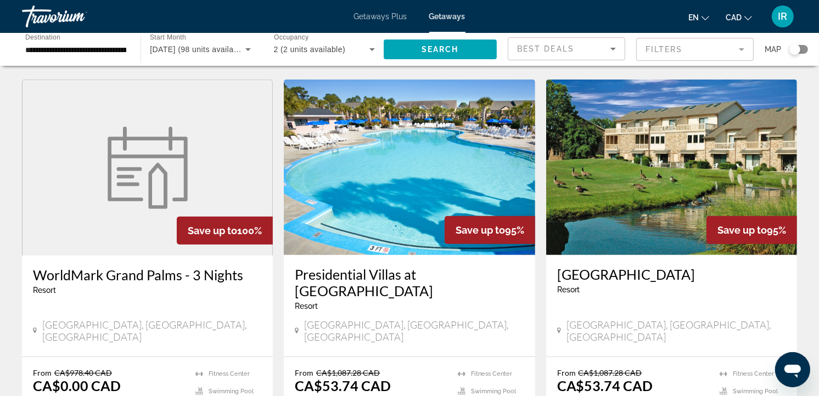
click at [805, 50] on div "Search widget" at bounding box center [798, 49] width 19 height 9
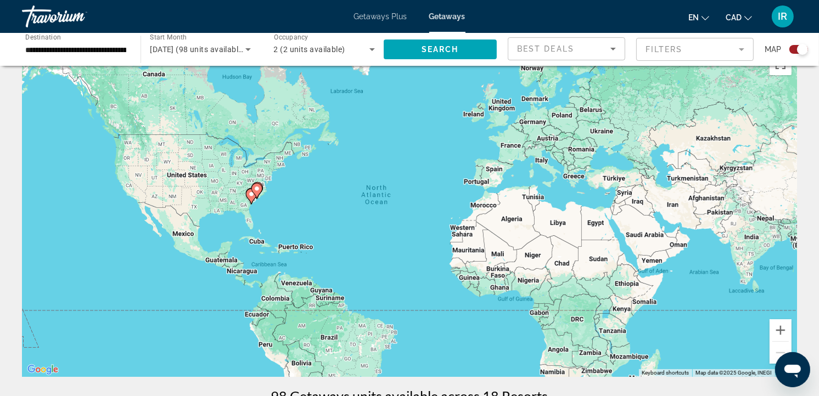
scroll to position [0, 0]
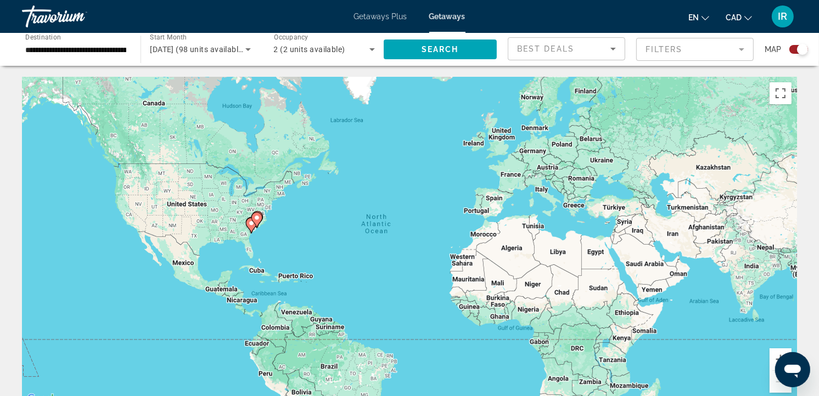
click at [260, 246] on div "To activate drag with keyboard, press Alt + Enter. Once in keyboard drag state,…" at bounding box center [409, 241] width 775 height 329
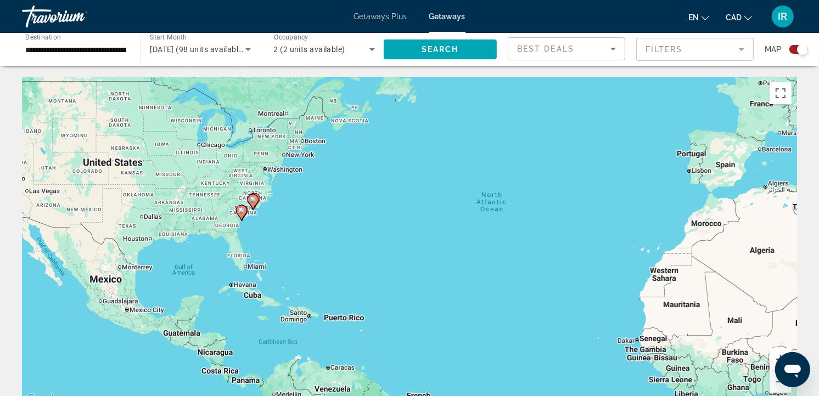
click at [264, 235] on div "To activate drag with keyboard, press Alt + Enter. Once in keyboard drag state,…" at bounding box center [409, 241] width 775 height 329
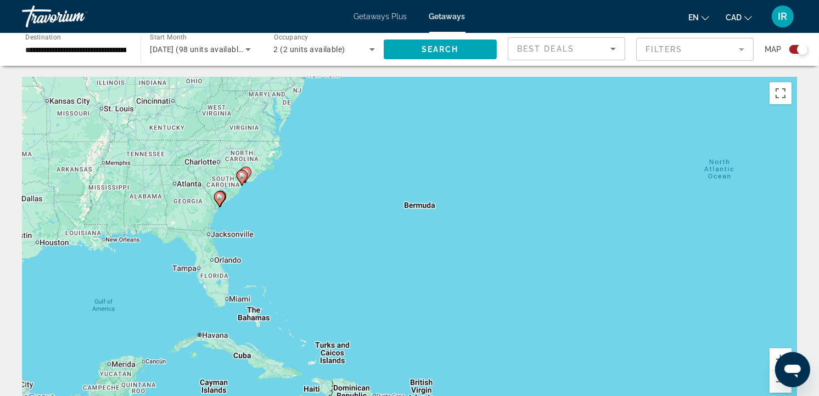
click at [256, 209] on div "To activate drag with keyboard, press Alt + Enter. Once in keyboard drag state,…" at bounding box center [409, 241] width 775 height 329
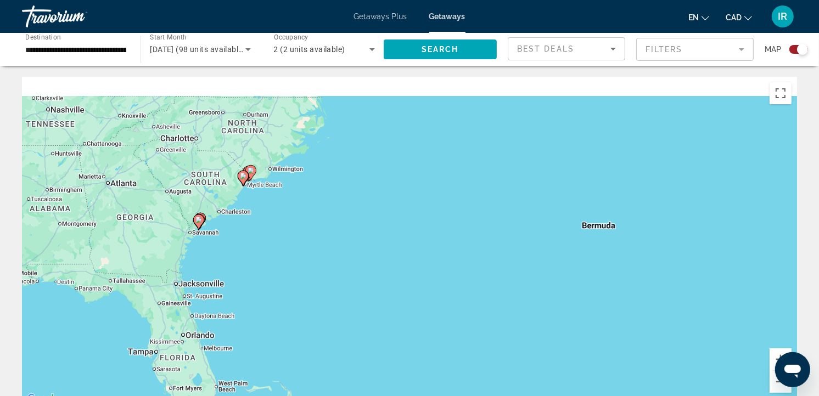
drag, startPoint x: 248, startPoint y: 209, endPoint x: 283, endPoint y: 268, distance: 69.2
click at [283, 268] on div "To activate drag with keyboard, press Alt + Enter. Once in keyboard drag state,…" at bounding box center [409, 241] width 775 height 329
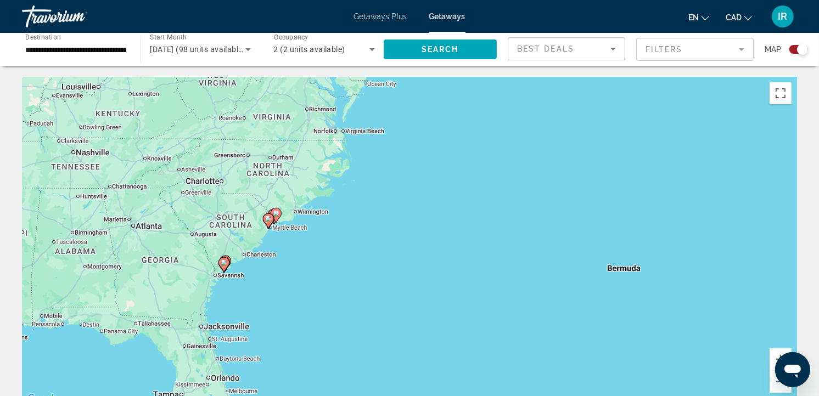
click at [281, 253] on div "To activate drag with keyboard, press Alt + Enter. Once in keyboard drag state,…" at bounding box center [409, 241] width 775 height 329
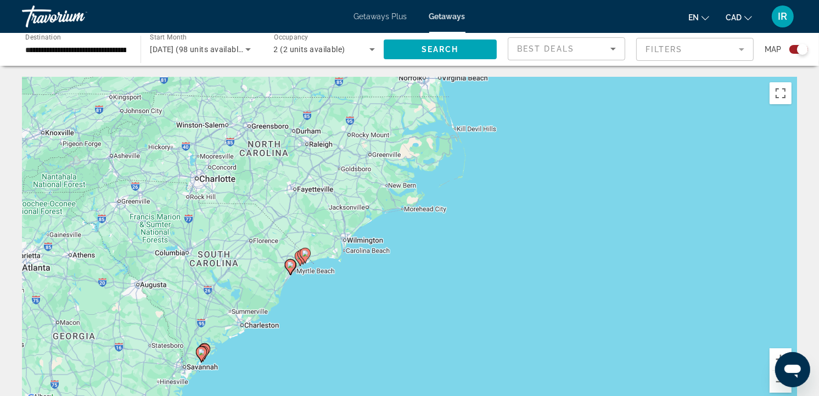
drag, startPoint x: 276, startPoint y: 231, endPoint x: 317, endPoint y: 315, distance: 93.5
click at [317, 315] on div "To activate drag with keyboard, press Alt + Enter. Once in keyboard drag state,…" at bounding box center [409, 241] width 775 height 329
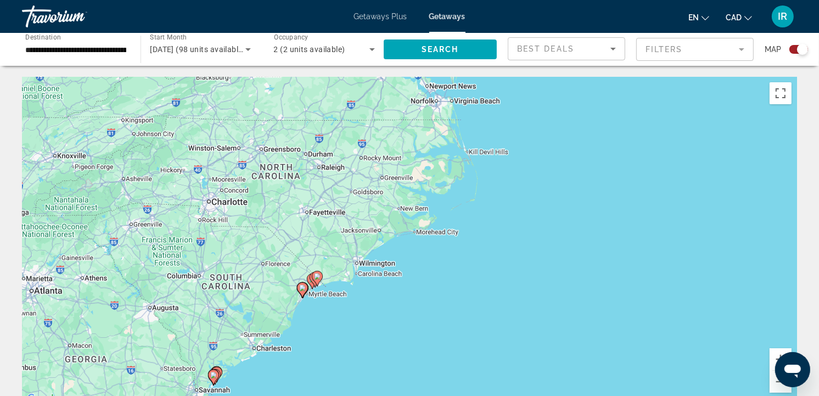
click at [317, 315] on div "To activate drag with keyboard, press Alt + Enter. Once in keyboard drag state,…" at bounding box center [409, 241] width 775 height 329
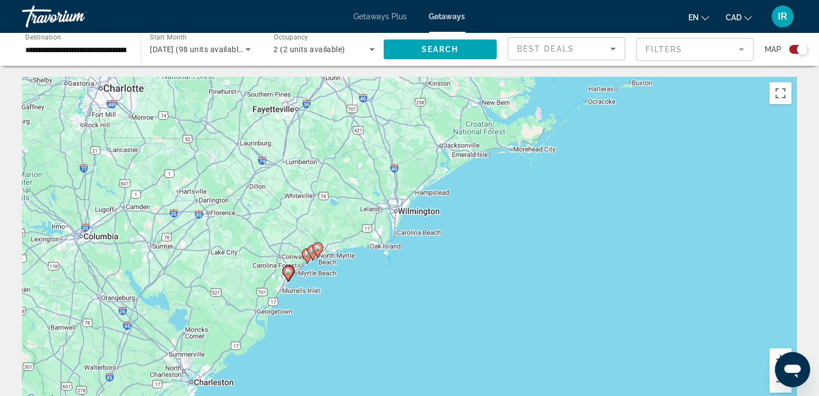
click at [335, 291] on div "To activate drag with keyboard, press Alt + Enter. Once in keyboard drag state,…" at bounding box center [409, 241] width 775 height 329
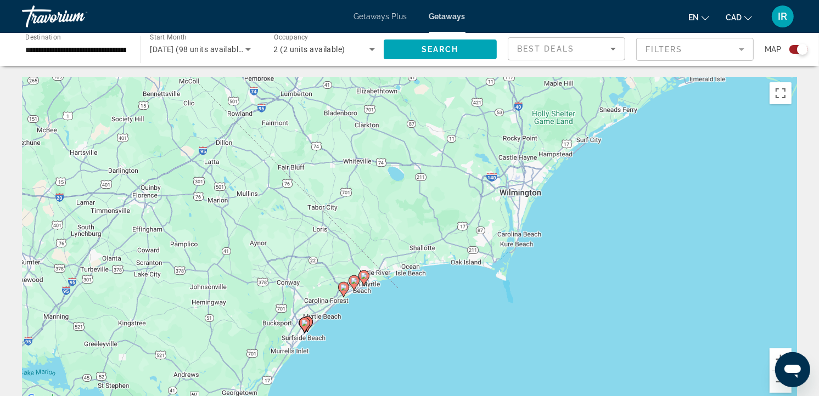
drag, startPoint x: 310, startPoint y: 267, endPoint x: 374, endPoint y: 330, distance: 90.1
click at [374, 330] on div "To activate drag with keyboard, press Alt + Enter. Once in keyboard drag state,…" at bounding box center [409, 241] width 775 height 329
click at [363, 322] on div "To activate drag with keyboard, press Alt + Enter. Once in keyboard drag state,…" at bounding box center [409, 241] width 775 height 329
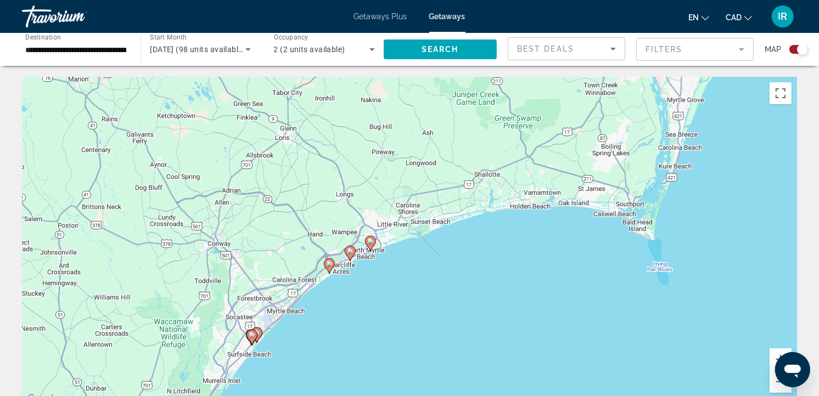
click at [374, 243] on image "Main content" at bounding box center [370, 241] width 7 height 7
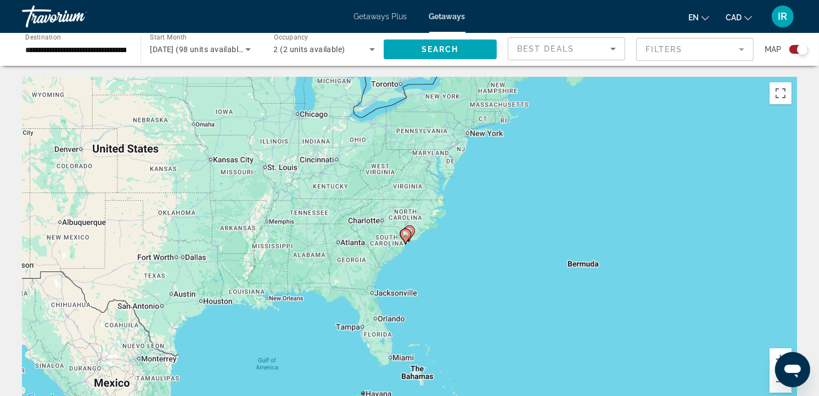
click at [412, 231] on image "Main content" at bounding box center [409, 231] width 7 height 7
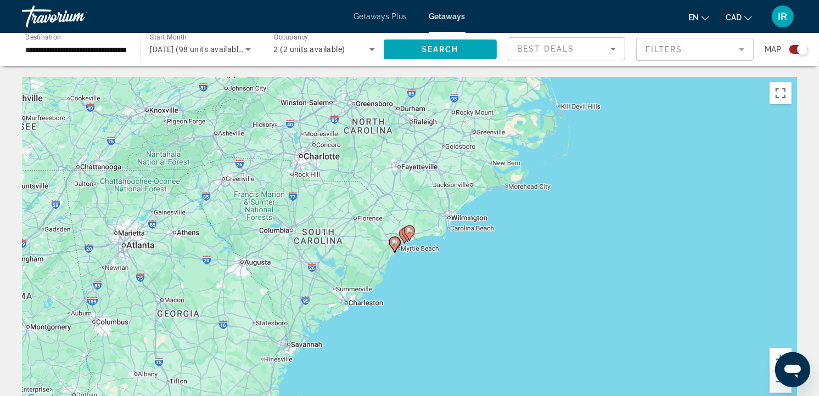
click at [412, 231] on image "Main content" at bounding box center [409, 231] width 7 height 7
type input "**********"
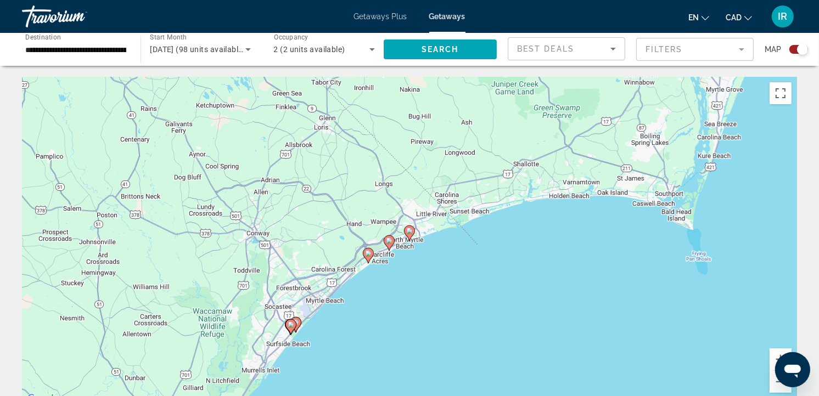
click at [412, 231] on image "Main content" at bounding box center [409, 231] width 7 height 7
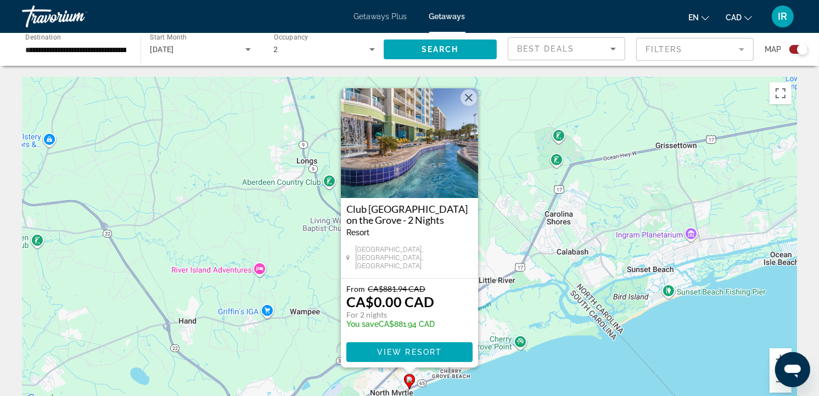
click at [474, 100] on button "Close" at bounding box center [469, 97] width 16 height 16
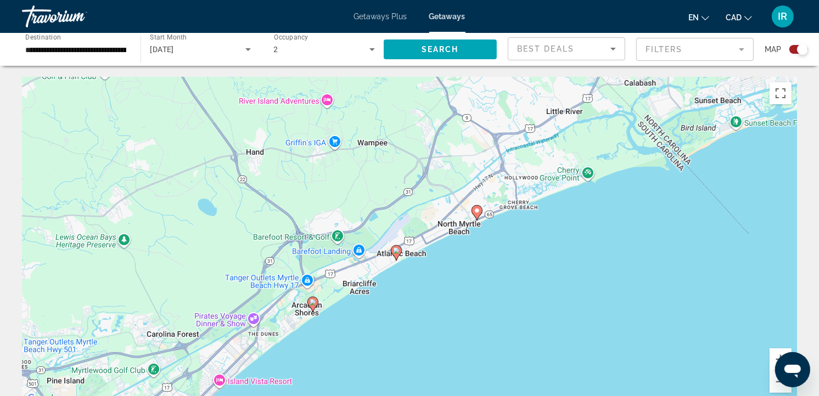
drag, startPoint x: 505, startPoint y: 371, endPoint x: 584, endPoint y: 181, distance: 205.5
click at [583, 182] on div "To activate drag with keyboard, press Alt + Enter. Once in keyboard drag state,…" at bounding box center [409, 241] width 775 height 329
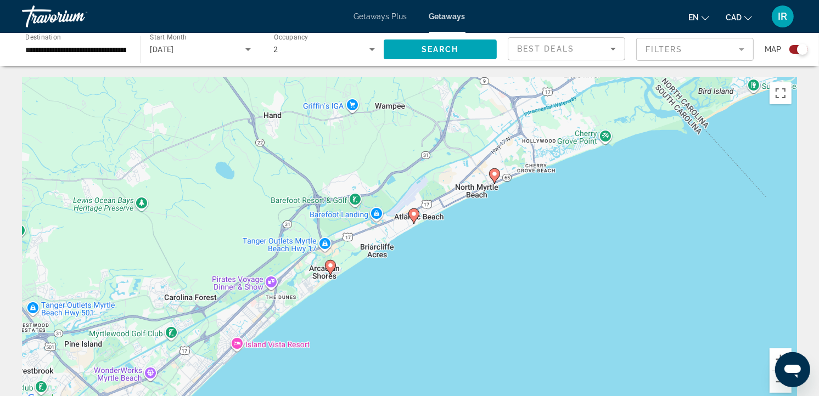
click at [419, 220] on gmp-advanced-marker "Main content" at bounding box center [413, 216] width 11 height 16
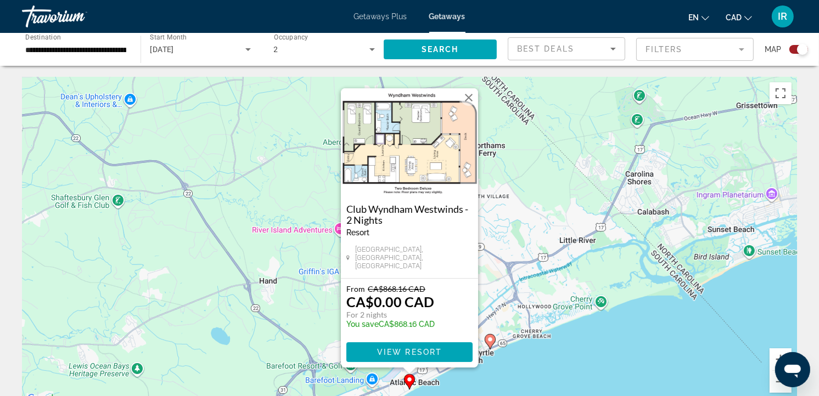
click at [470, 100] on button "Close" at bounding box center [469, 97] width 16 height 16
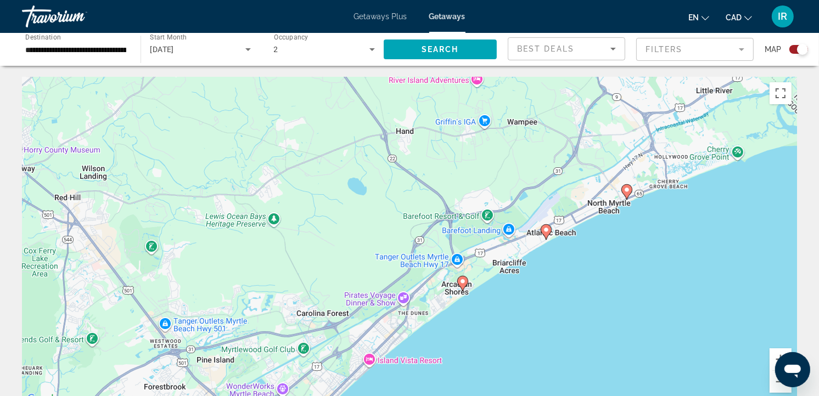
drag, startPoint x: 543, startPoint y: 337, endPoint x: 650, endPoint y: 193, distance: 179.3
click at [655, 204] on div "To activate drag with keyboard, press Alt + Enter. Once in keyboard drag state,…" at bounding box center [409, 241] width 775 height 329
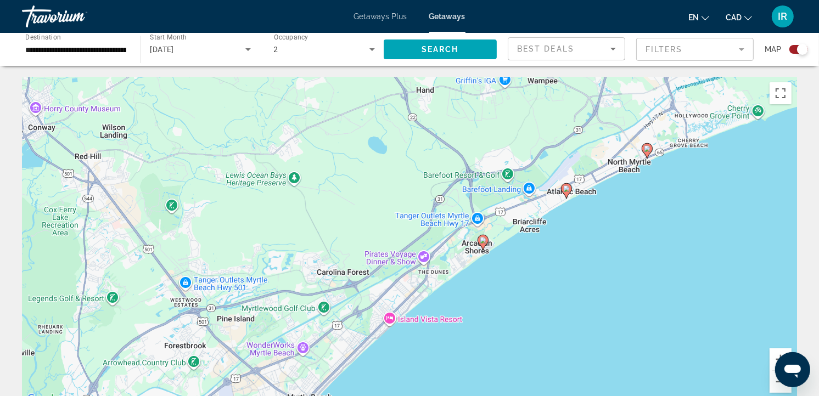
click at [486, 243] on image "Main content" at bounding box center [483, 240] width 7 height 7
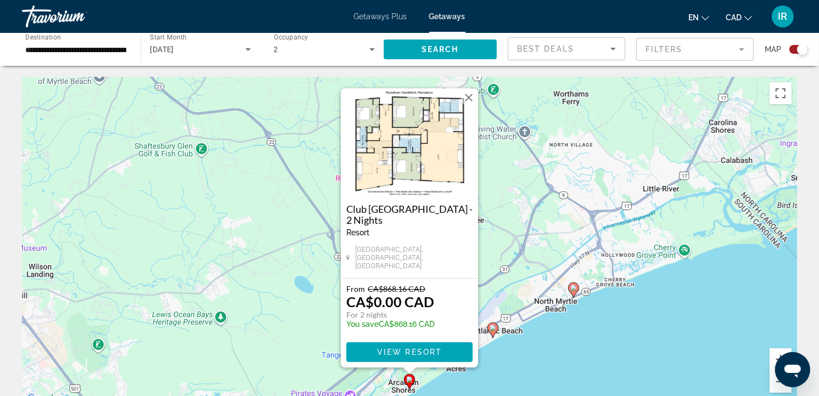
click at [467, 103] on button "Close" at bounding box center [469, 97] width 16 height 16
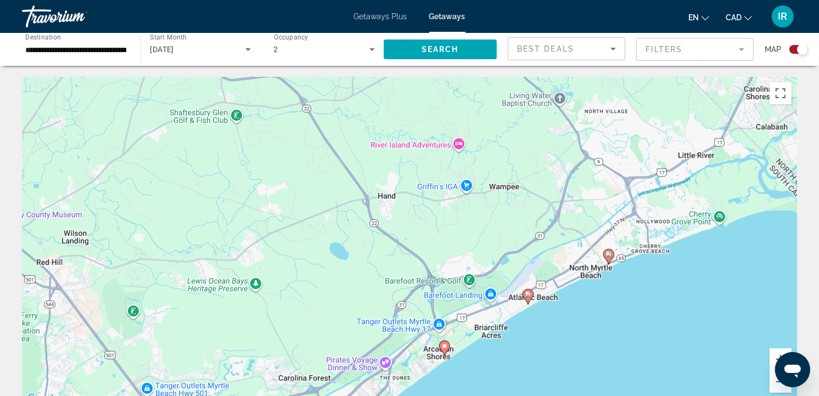
drag, startPoint x: 480, startPoint y: 273, endPoint x: 625, endPoint y: 158, distance: 184.4
click at [621, 161] on div "To navigate, press the arrow keys. To activate drag with keyboard, press Alt + …" at bounding box center [409, 241] width 775 height 329
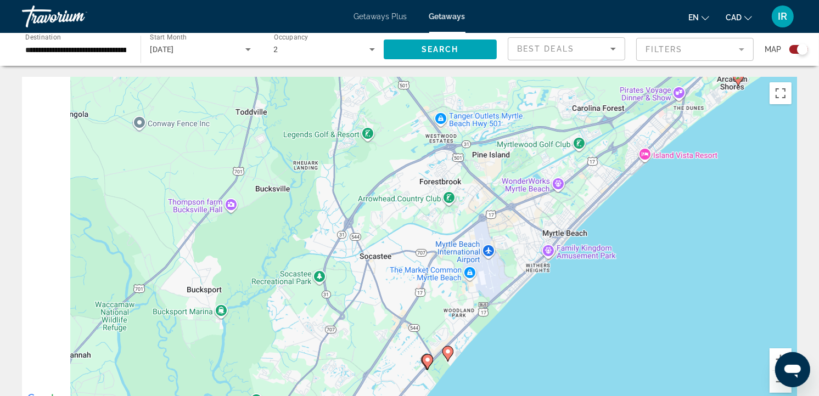
drag, startPoint x: 599, startPoint y: 347, endPoint x: 700, endPoint y: 162, distance: 210.6
click at [694, 176] on div "To activate drag with keyboard, press Alt + Enter. Once in keyboard drag state,…" at bounding box center [409, 241] width 775 height 329
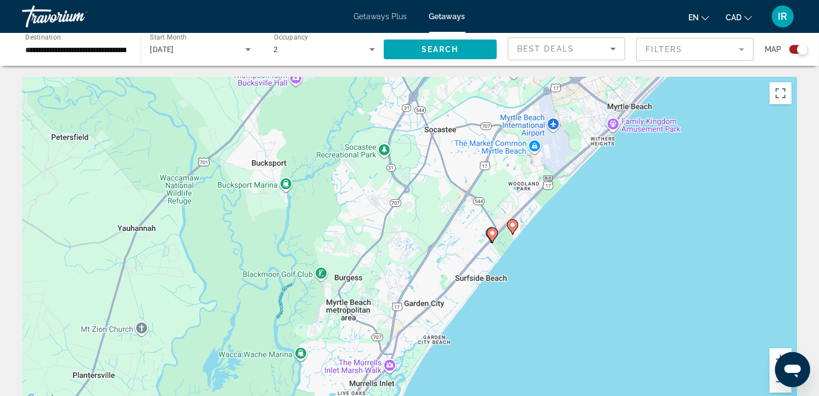
click at [514, 234] on gmp-advanced-marker "Main content" at bounding box center [512, 227] width 11 height 16
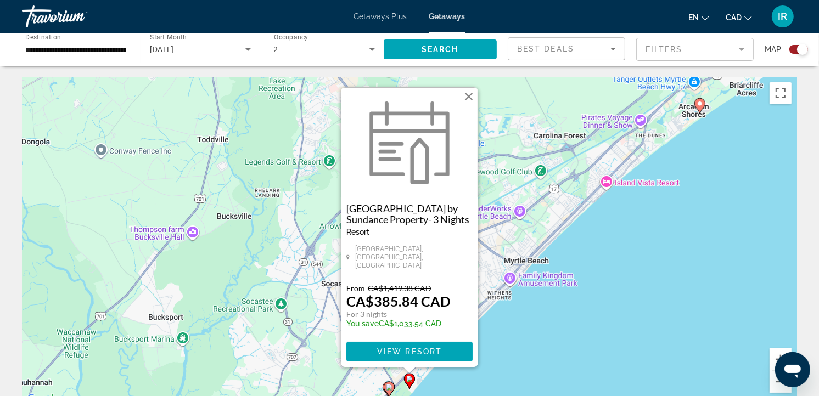
click at [465, 103] on button "Close" at bounding box center [469, 96] width 16 height 16
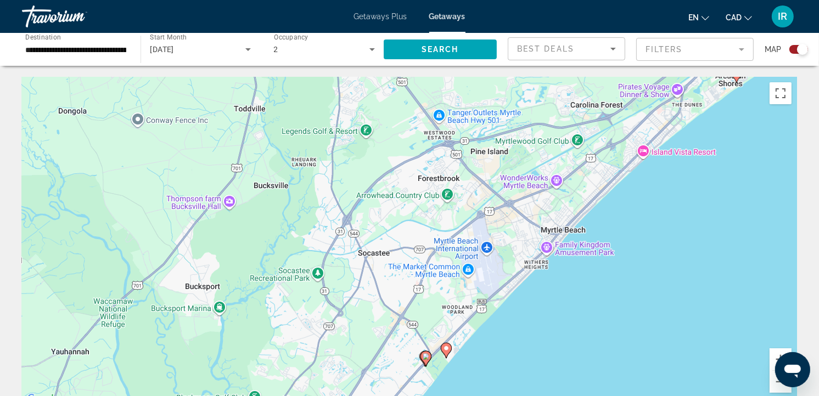
drag, startPoint x: 497, startPoint y: 344, endPoint x: 596, endPoint y: 267, distance: 124.8
click at [594, 269] on div "To navigate, press the arrow keys. To activate drag with keyboard, press Alt + …" at bounding box center [409, 241] width 775 height 329
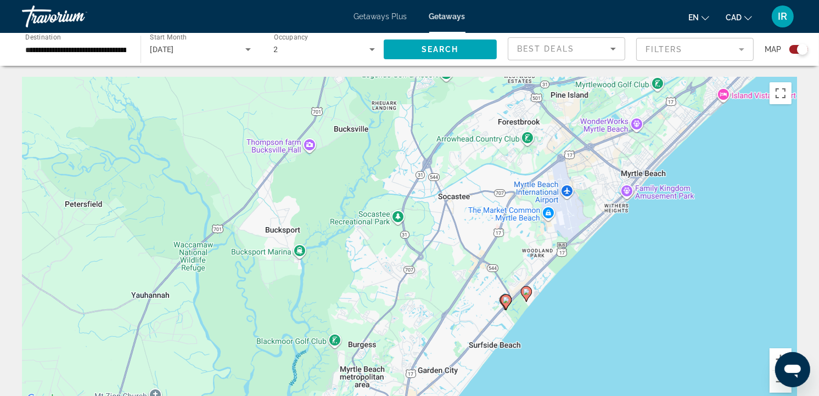
click at [525, 334] on div "To activate drag with keyboard, press Alt + Enter. Once in keyboard drag state,…" at bounding box center [409, 241] width 775 height 329
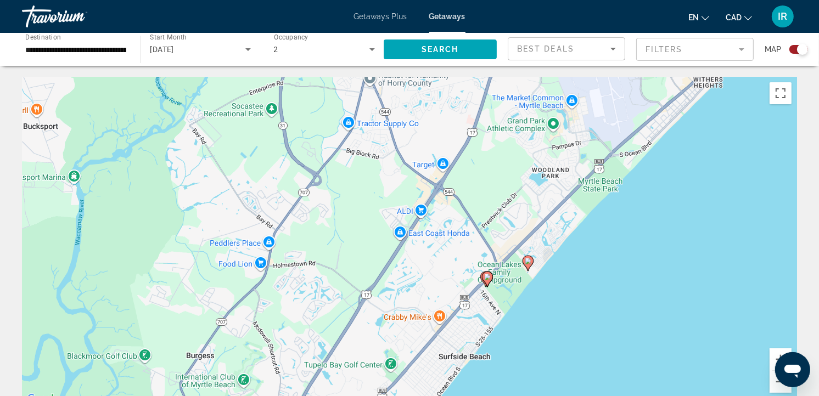
click at [496, 322] on div "To activate drag with keyboard, press Alt + Enter. Once in keyboard drag state,…" at bounding box center [409, 241] width 775 height 329
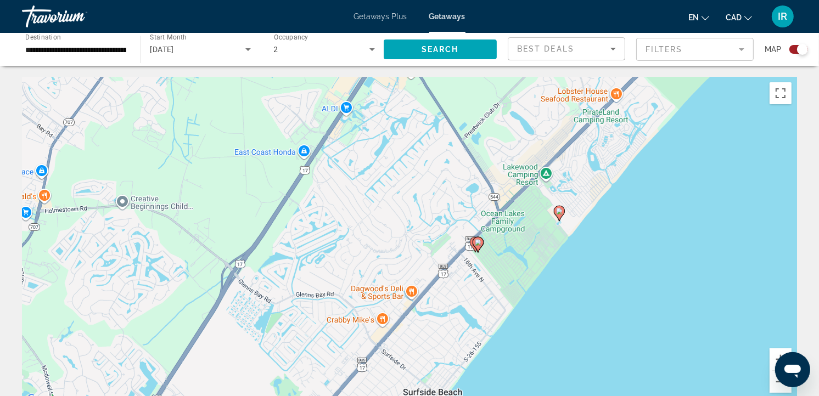
click at [506, 291] on div "To activate drag with keyboard, press Alt + Enter. Once in keyboard drag state,…" at bounding box center [409, 241] width 775 height 329
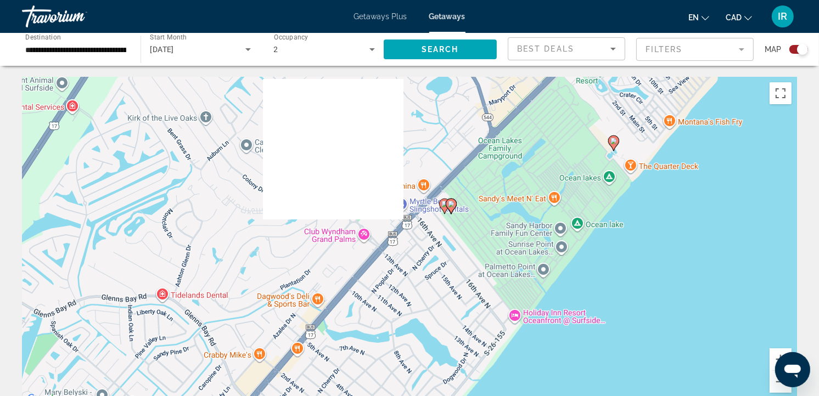
click at [452, 201] on image "Main content" at bounding box center [451, 204] width 7 height 7
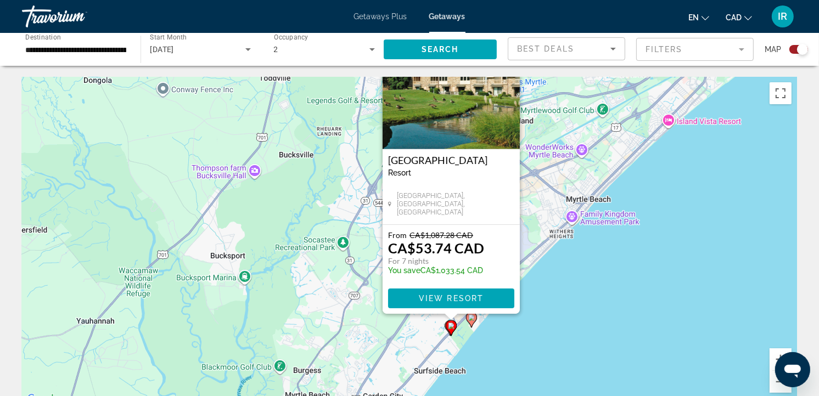
drag, startPoint x: 525, startPoint y: 355, endPoint x: 588, endPoint y: 269, distance: 107.2
click at [586, 275] on div "To activate drag with keyboard, press Alt + Enter. Once in keyboard drag state,…" at bounding box center [409, 241] width 775 height 329
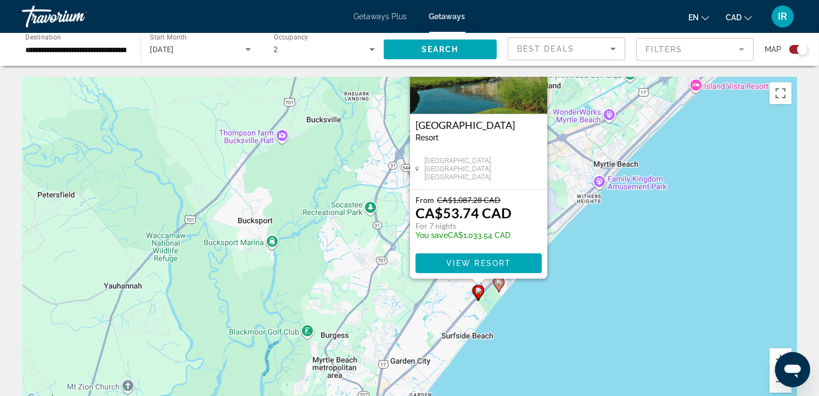
click at [481, 317] on div "To activate drag with keyboard, press Alt + Enter. Once in keyboard drag state,…" at bounding box center [409, 241] width 775 height 329
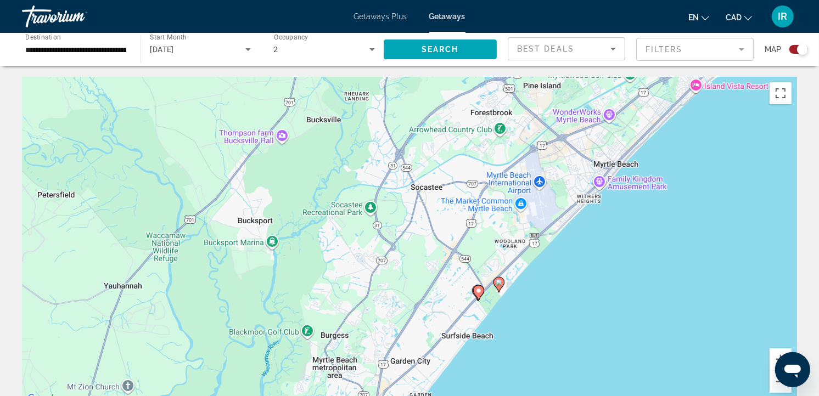
click at [481, 317] on div "To activate drag with keyboard, press Alt + Enter. Once in keyboard drag state,…" at bounding box center [409, 241] width 775 height 329
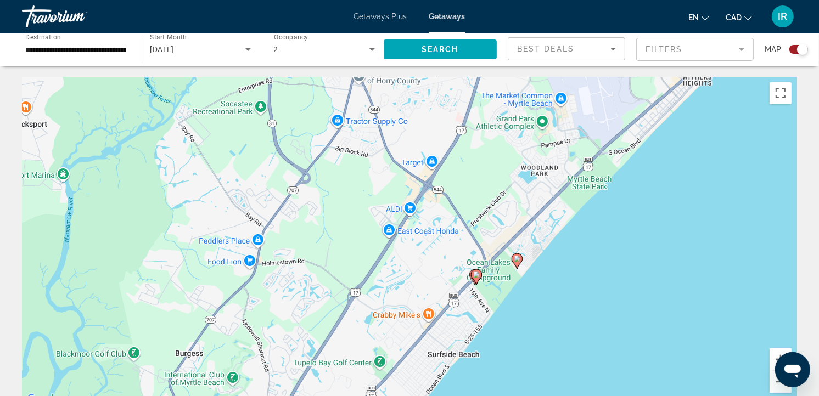
click at [469, 309] on div "To activate drag with keyboard, press Alt + Enter. Once in keyboard drag state,…" at bounding box center [409, 241] width 775 height 329
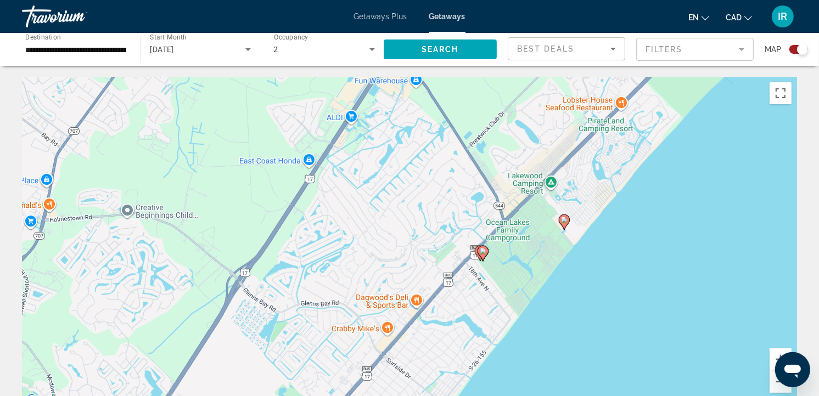
click at [469, 309] on div "To activate drag with keyboard, press Alt + Enter. Once in keyboard drag state,…" at bounding box center [409, 241] width 775 height 329
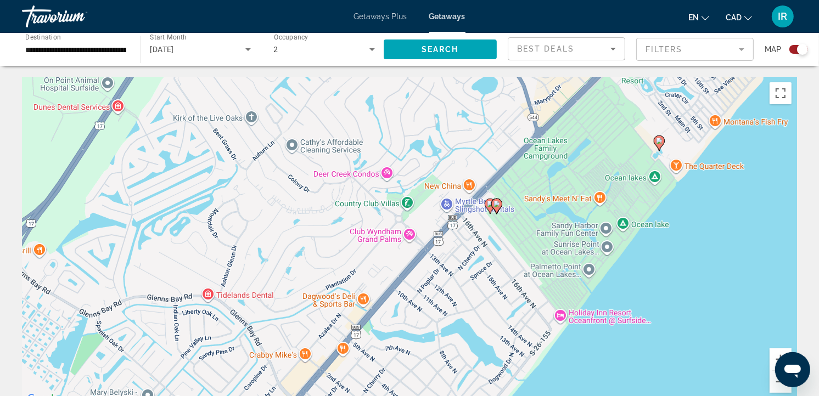
click at [489, 212] on gmp-advanced-marker "Main content" at bounding box center [490, 206] width 11 height 16
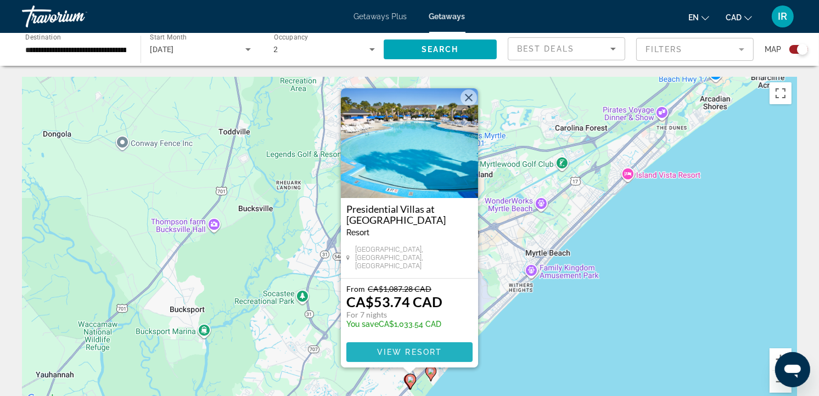
click at [441, 349] on span "View Resort" at bounding box center [409, 352] width 65 height 9
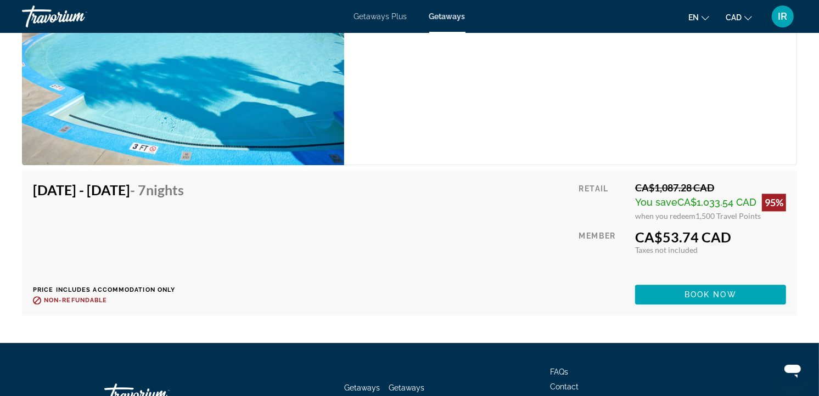
scroll to position [2257, 0]
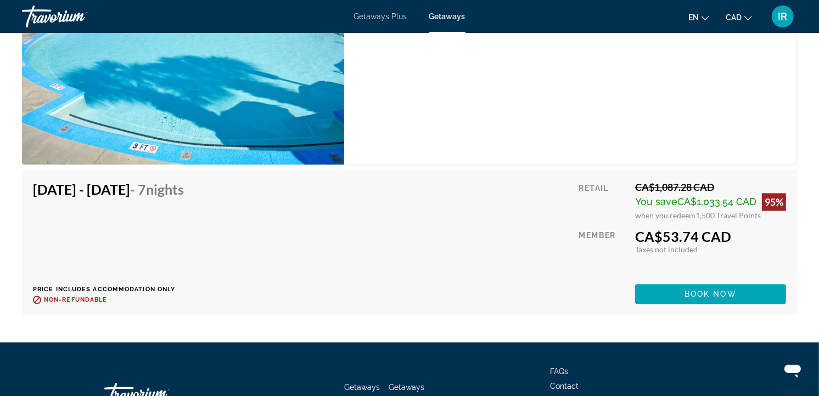
click at [422, 260] on div "Sep 28, 2025 - Oct 5, 2025 - 7 Nights Price includes accommodation only Refunda…" at bounding box center [409, 242] width 753 height 123
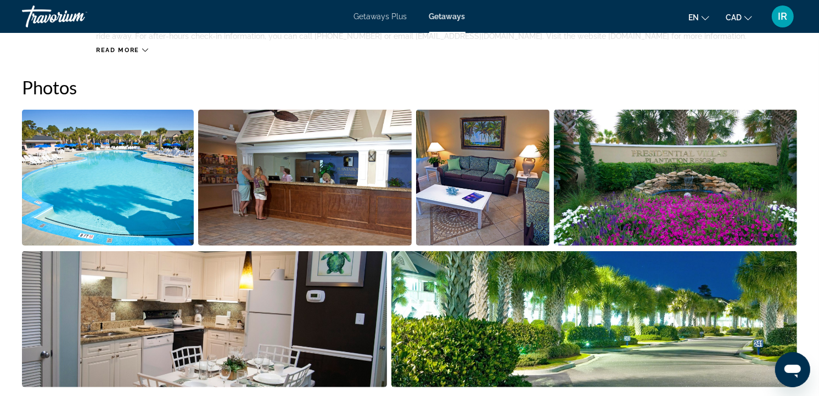
scroll to position [0, 0]
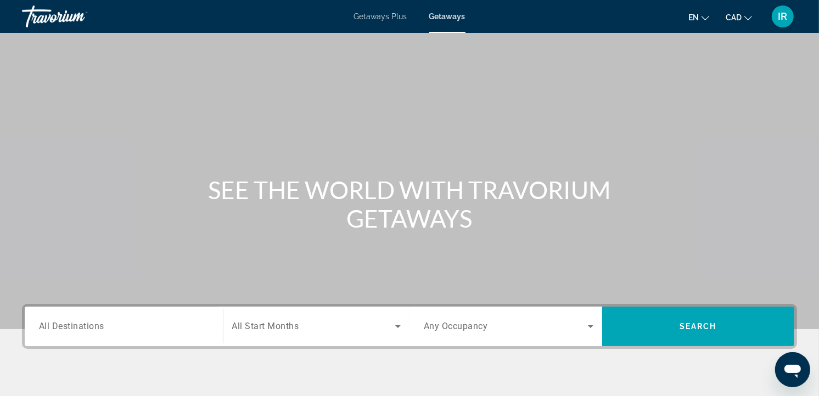
click at [77, 327] on span "All Destinations" at bounding box center [71, 326] width 65 height 10
click at [77, 327] on input "Destination All Destinations" at bounding box center [124, 327] width 170 height 13
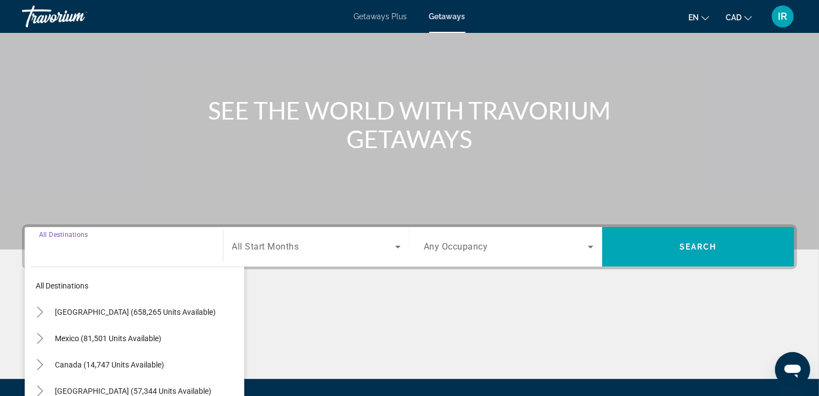
scroll to position [196, 0]
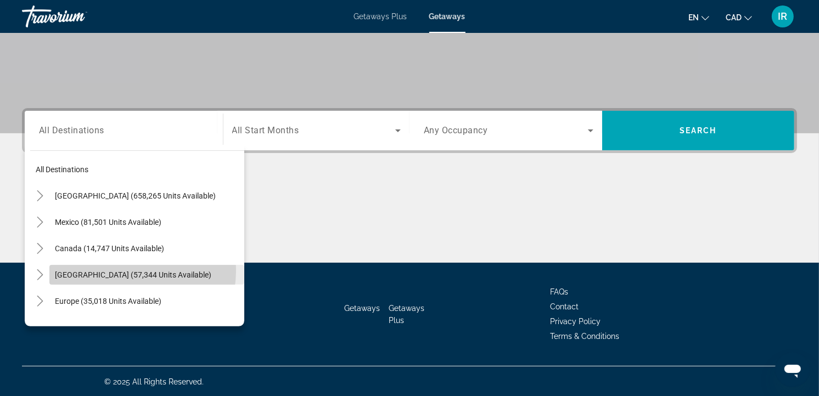
click at [116, 271] on span "Caribbean & Atlantic Islands (57,344 units available)" at bounding box center [133, 275] width 156 height 9
type input "**********"
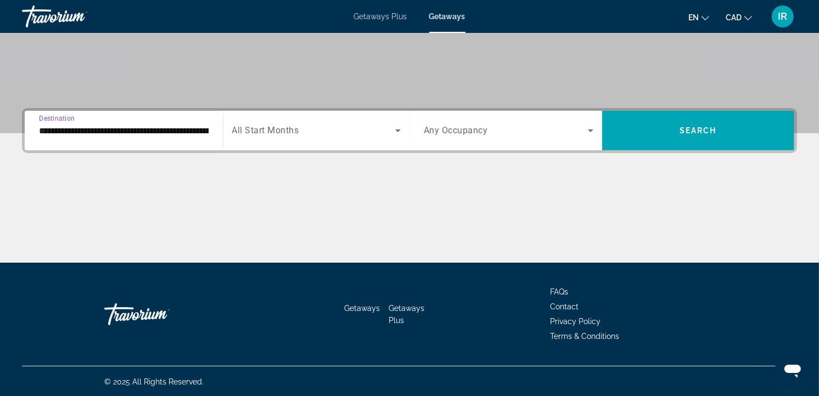
click at [150, 127] on input "**********" at bounding box center [124, 131] width 170 height 13
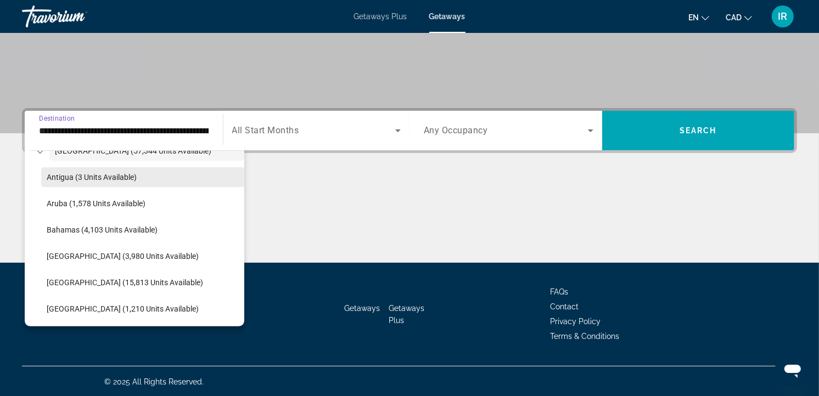
scroll to position [0, 0]
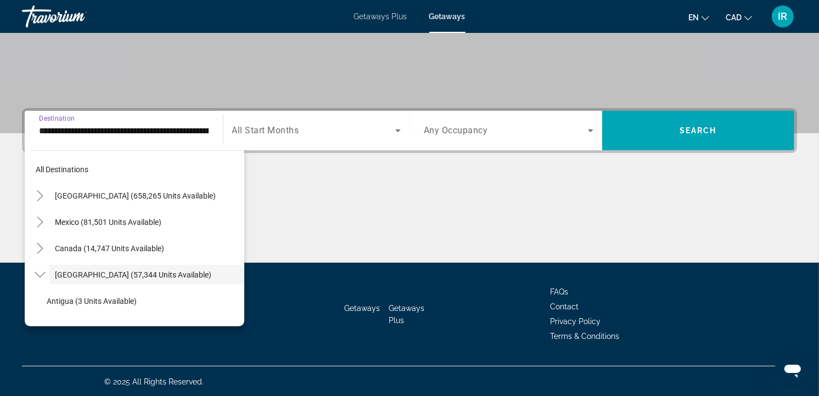
click at [282, 127] on span "All Start Months" at bounding box center [265, 131] width 67 height 10
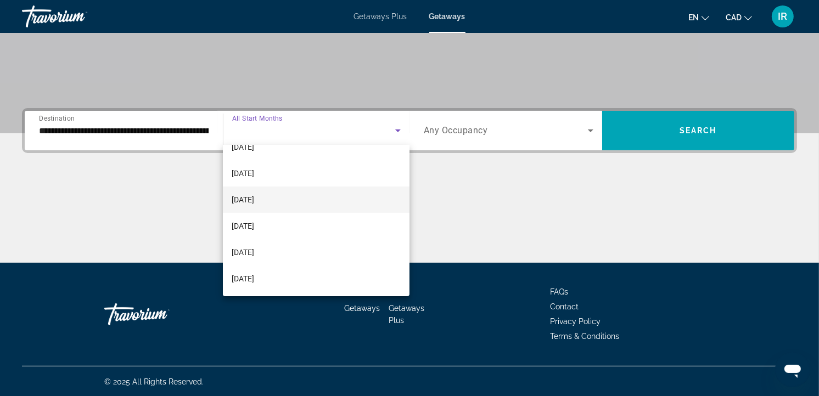
scroll to position [61, 0]
click at [254, 205] on span "[DATE]" at bounding box center [243, 207] width 23 height 13
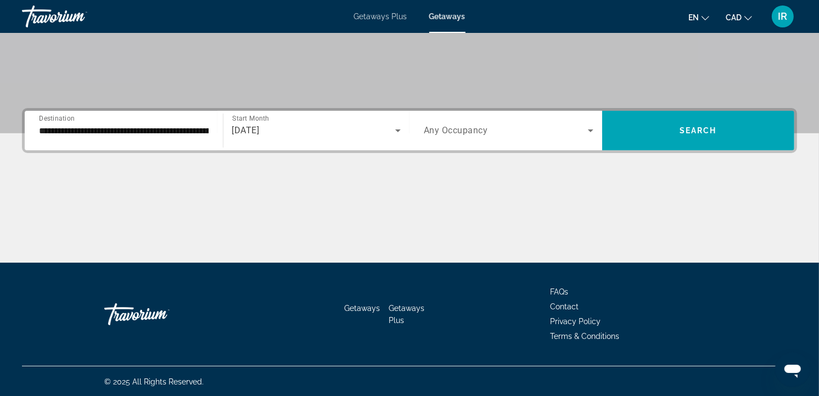
click at [458, 134] on span "Any Occupancy" at bounding box center [456, 131] width 64 height 10
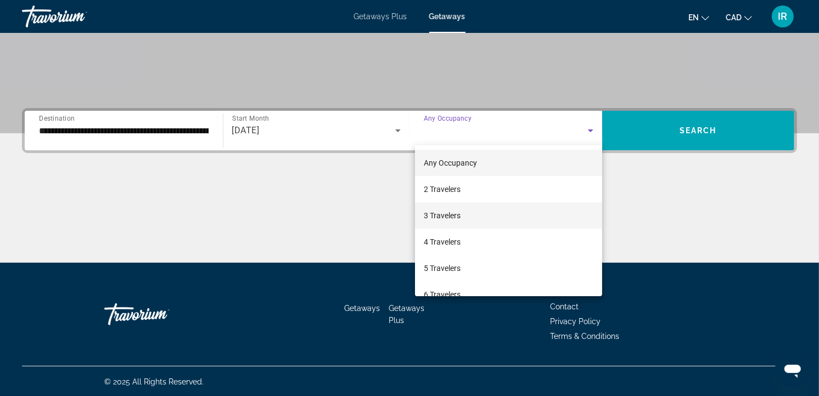
click at [432, 215] on span "3 Travelers" at bounding box center [442, 215] width 37 height 13
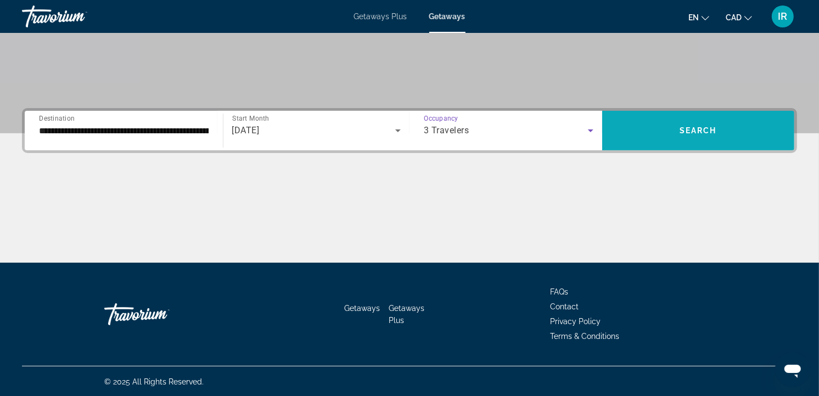
click at [692, 128] on span "Search" at bounding box center [698, 130] width 37 height 9
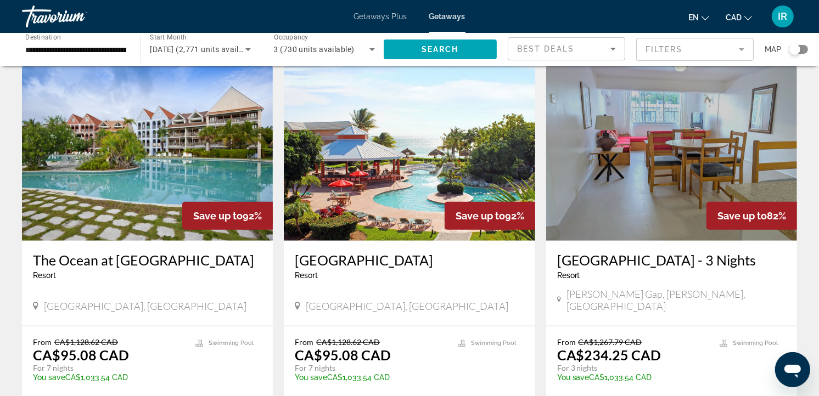
scroll to position [793, 0]
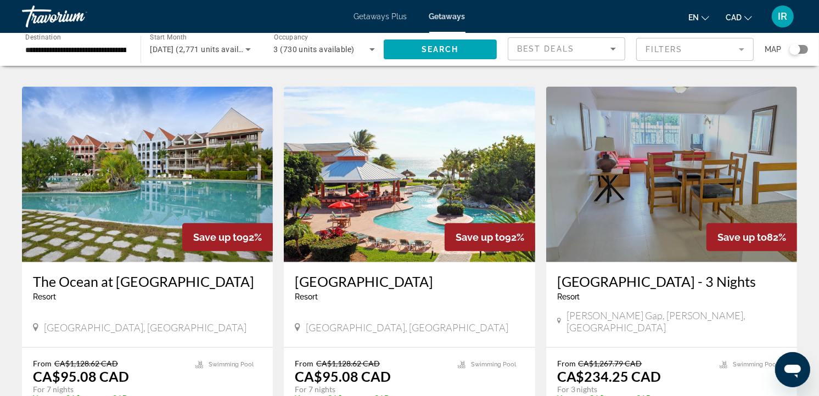
click at [406, 138] on img "Main content" at bounding box center [409, 175] width 251 height 176
